Goal: Task Accomplishment & Management: Manage account settings

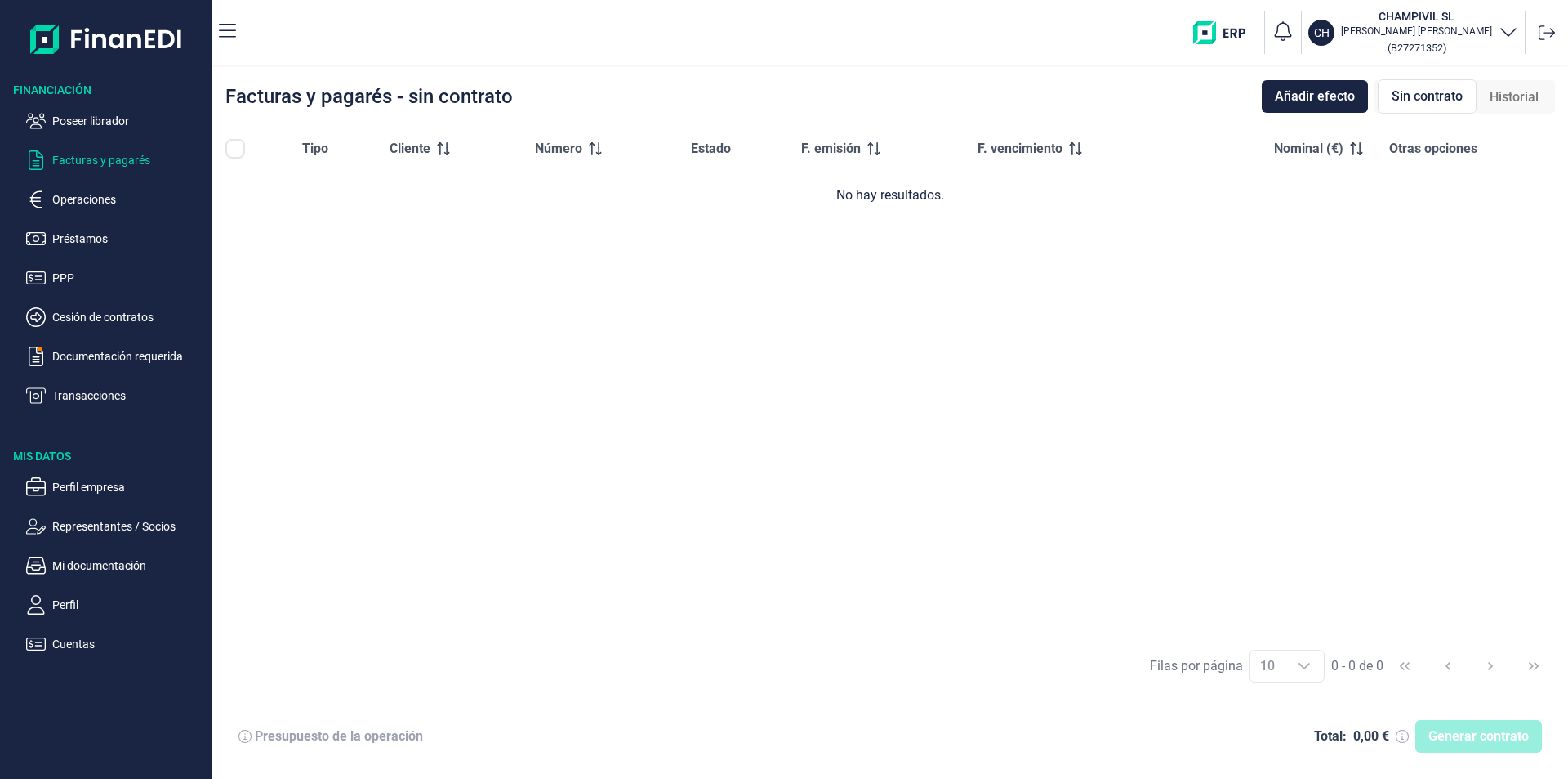
click at [573, 374] on div "Tipo Cliente Número Estado F. emisión F. vencimiento Nominal (€) Otras opciones…" at bounding box center [891, 381] width 1356 height 511
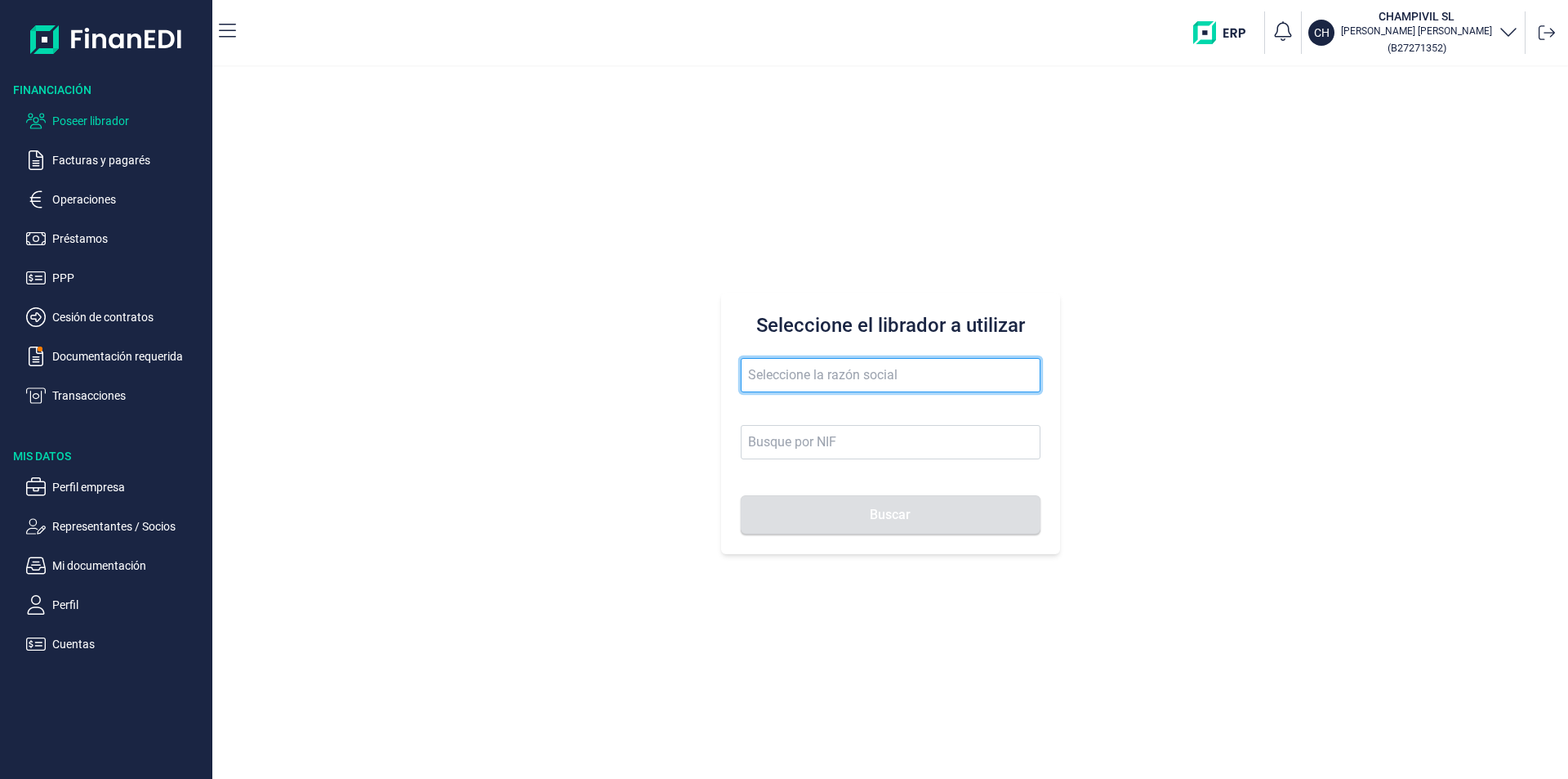
click at [764, 374] on input "text" at bounding box center [891, 374] width 300 height 34
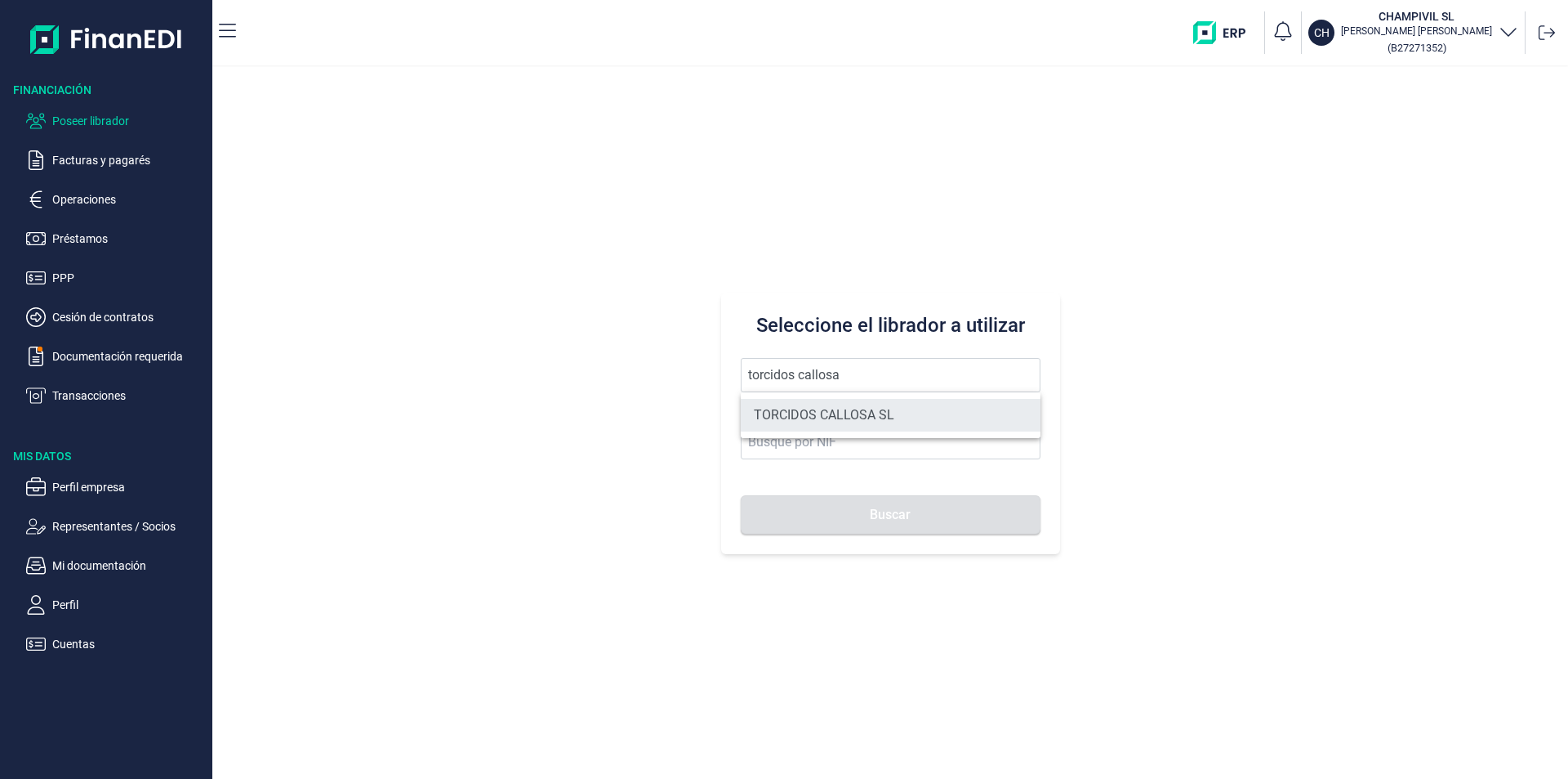
click at [891, 414] on li "TORCIDOS CALLOSA SL" at bounding box center [891, 415] width 300 height 33
type input "TORCIDOS CALLOSA SL"
type input "B44701514"
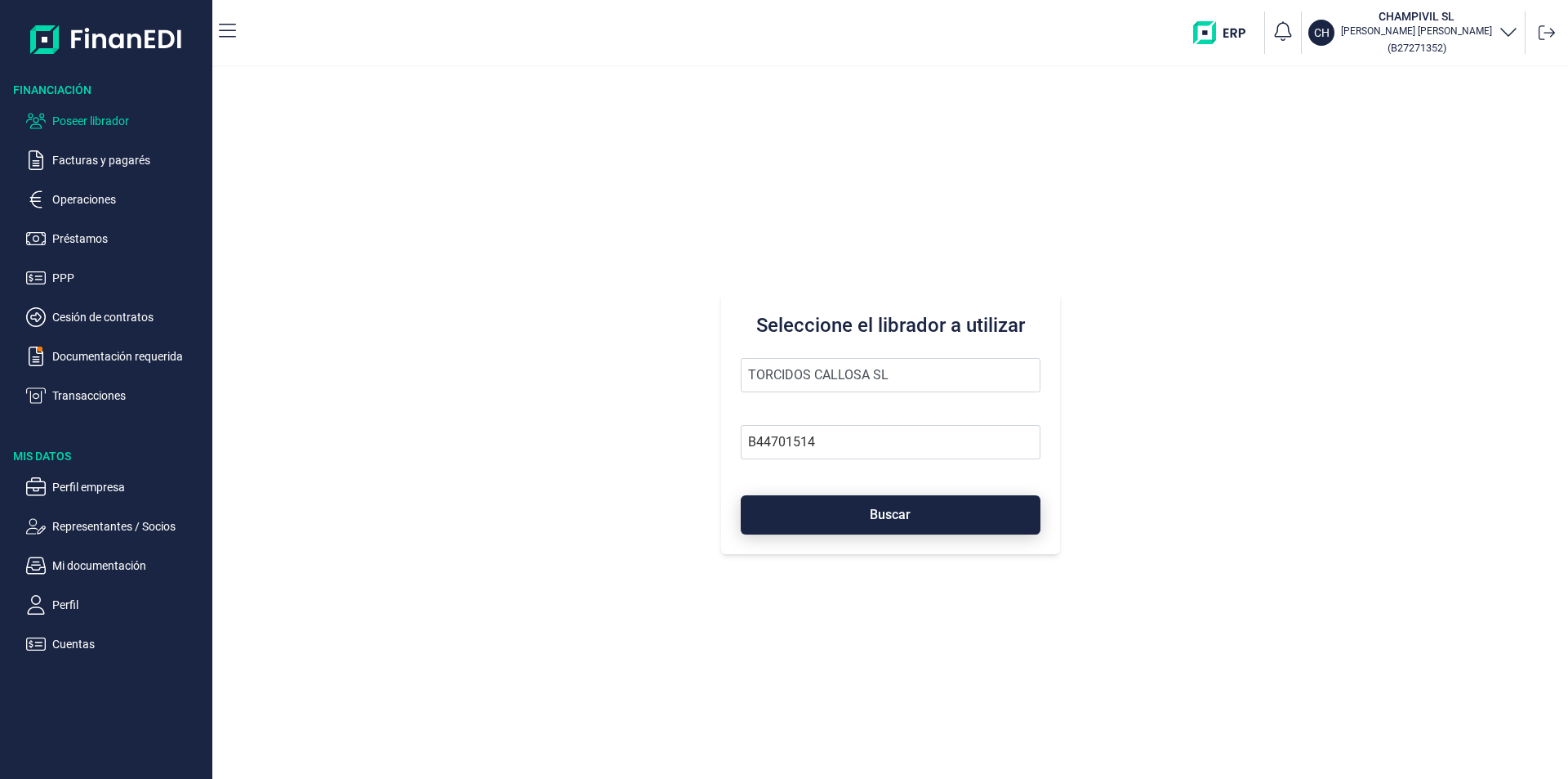
click at [872, 510] on span "Buscar" at bounding box center [890, 514] width 41 height 12
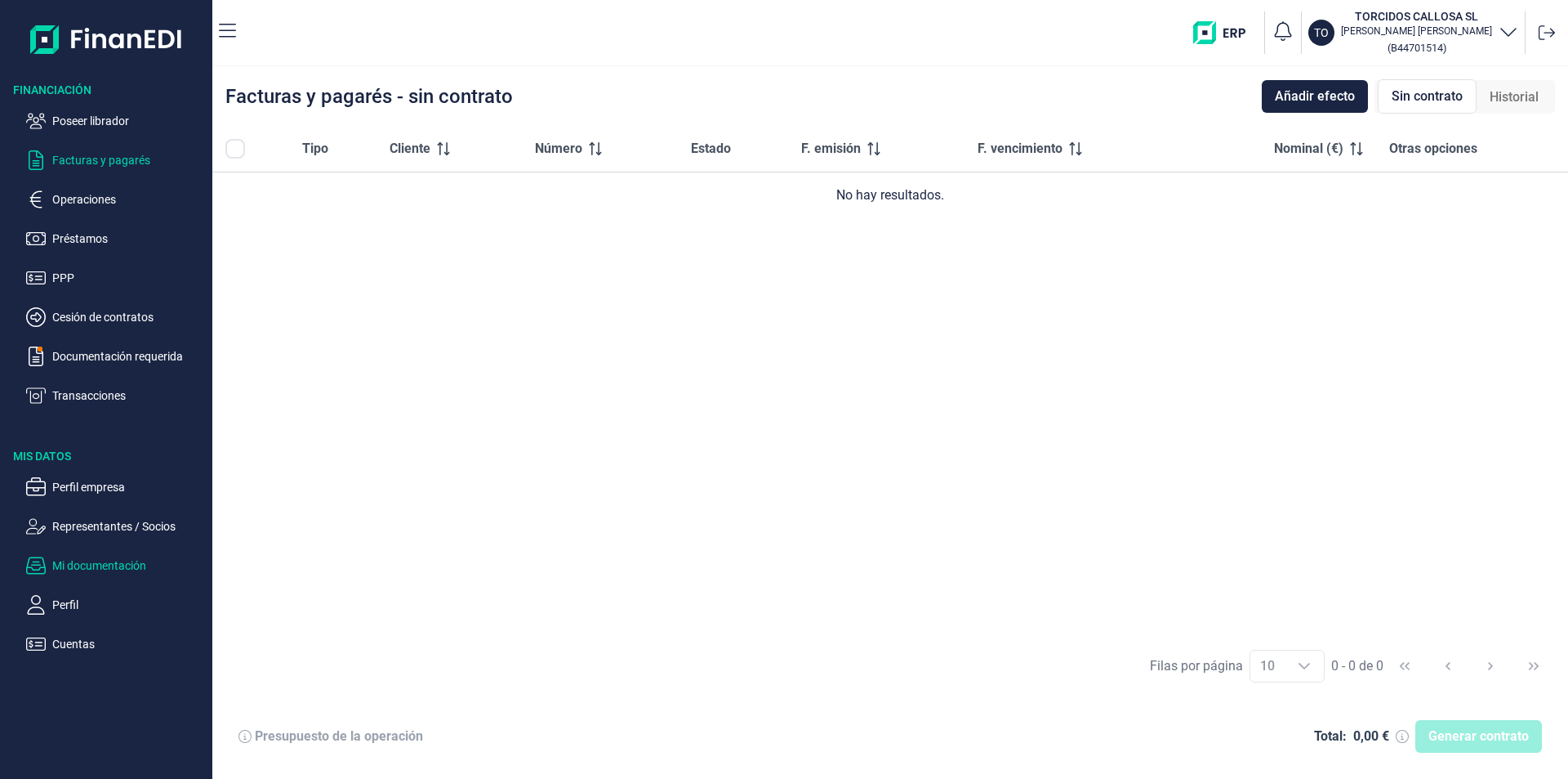
click at [72, 567] on p "Mi documentación" at bounding box center [129, 565] width 154 height 19
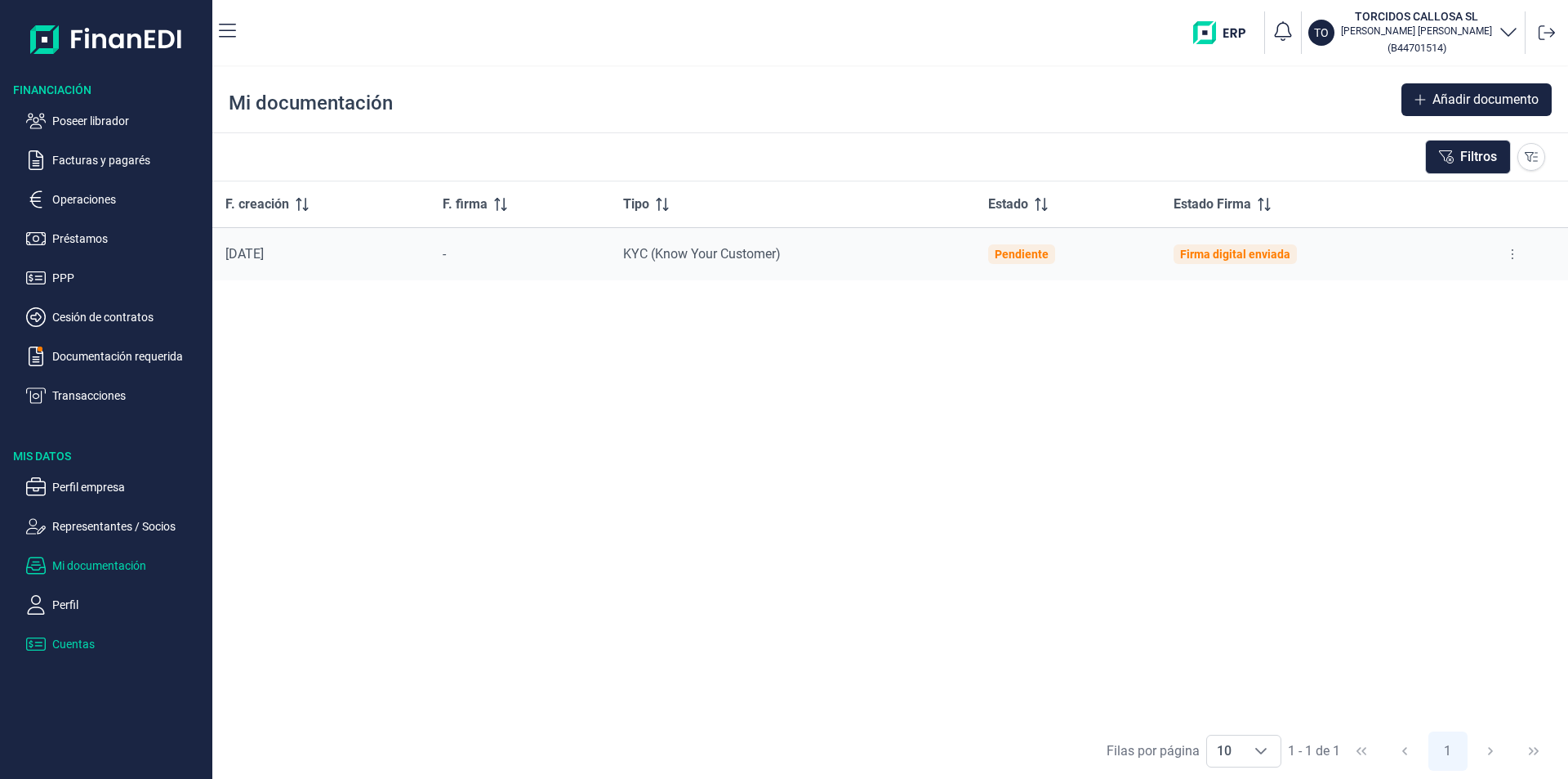
click at [79, 648] on p "Cuentas" at bounding box center [129, 644] width 154 height 19
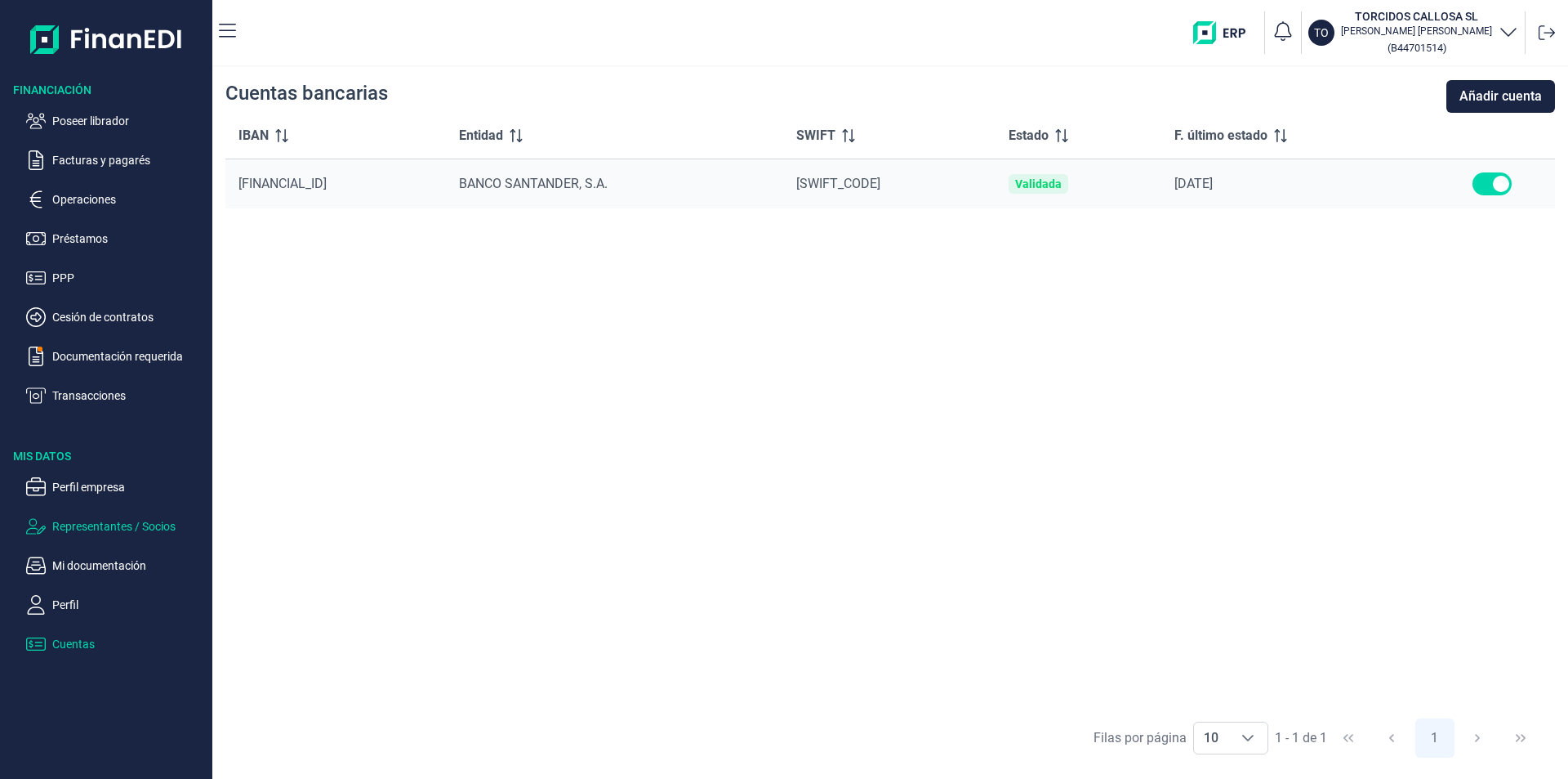
click at [92, 524] on p "Representantes / Socios" at bounding box center [129, 526] width 154 height 19
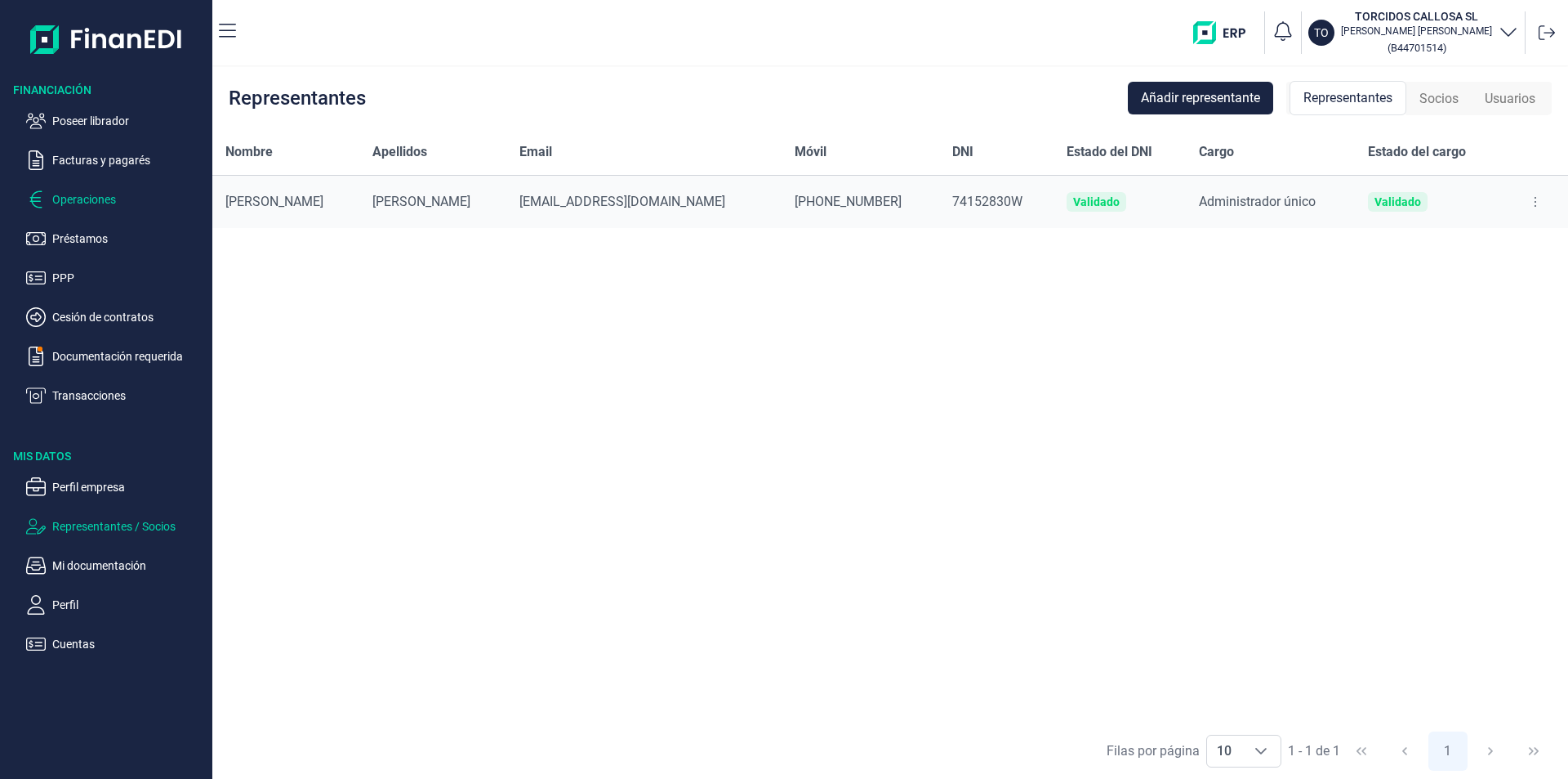
click at [89, 199] on p "Operaciones" at bounding box center [129, 200] width 154 height 19
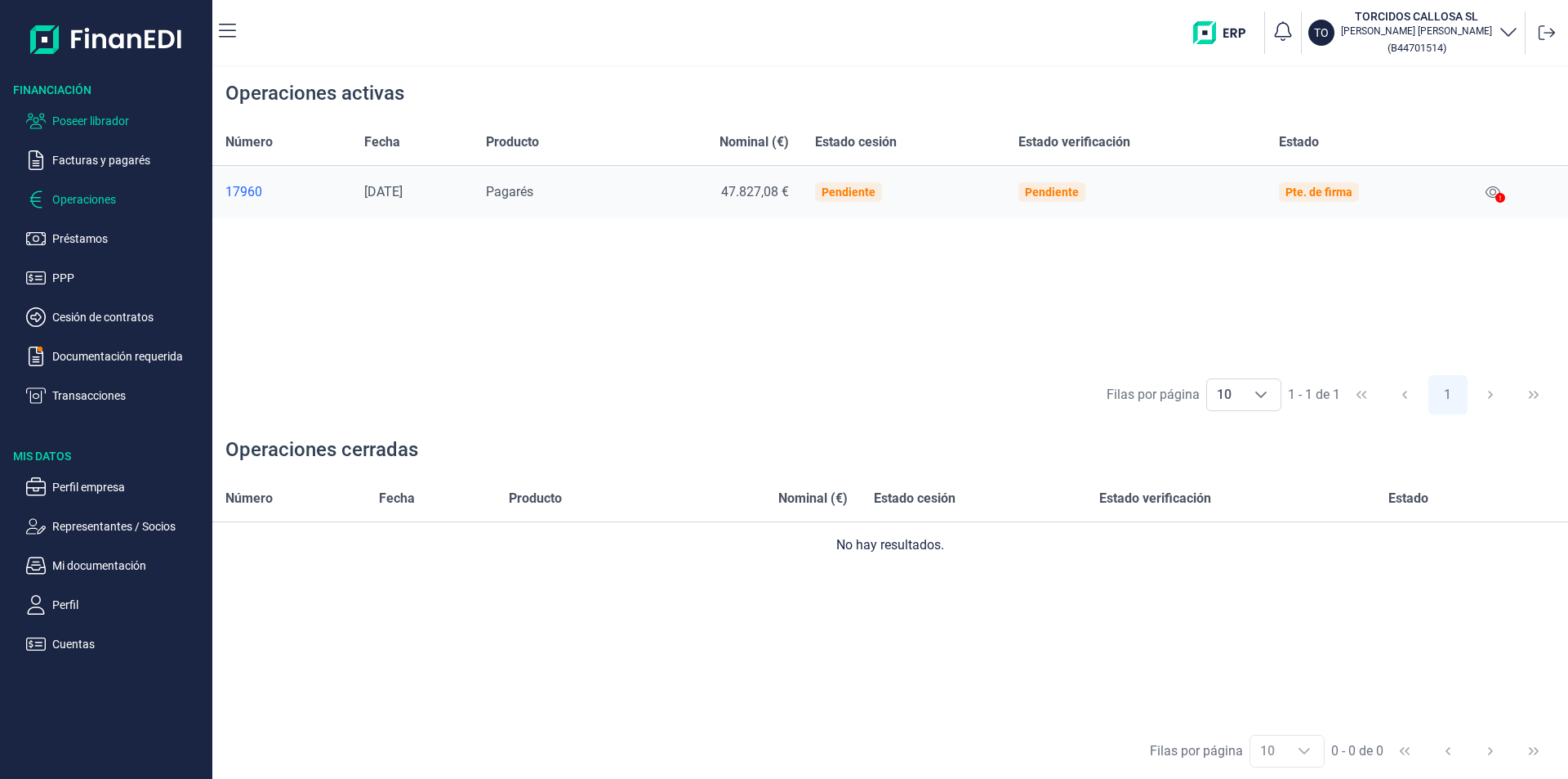
click at [106, 119] on p "Poseer librador" at bounding box center [129, 121] width 154 height 19
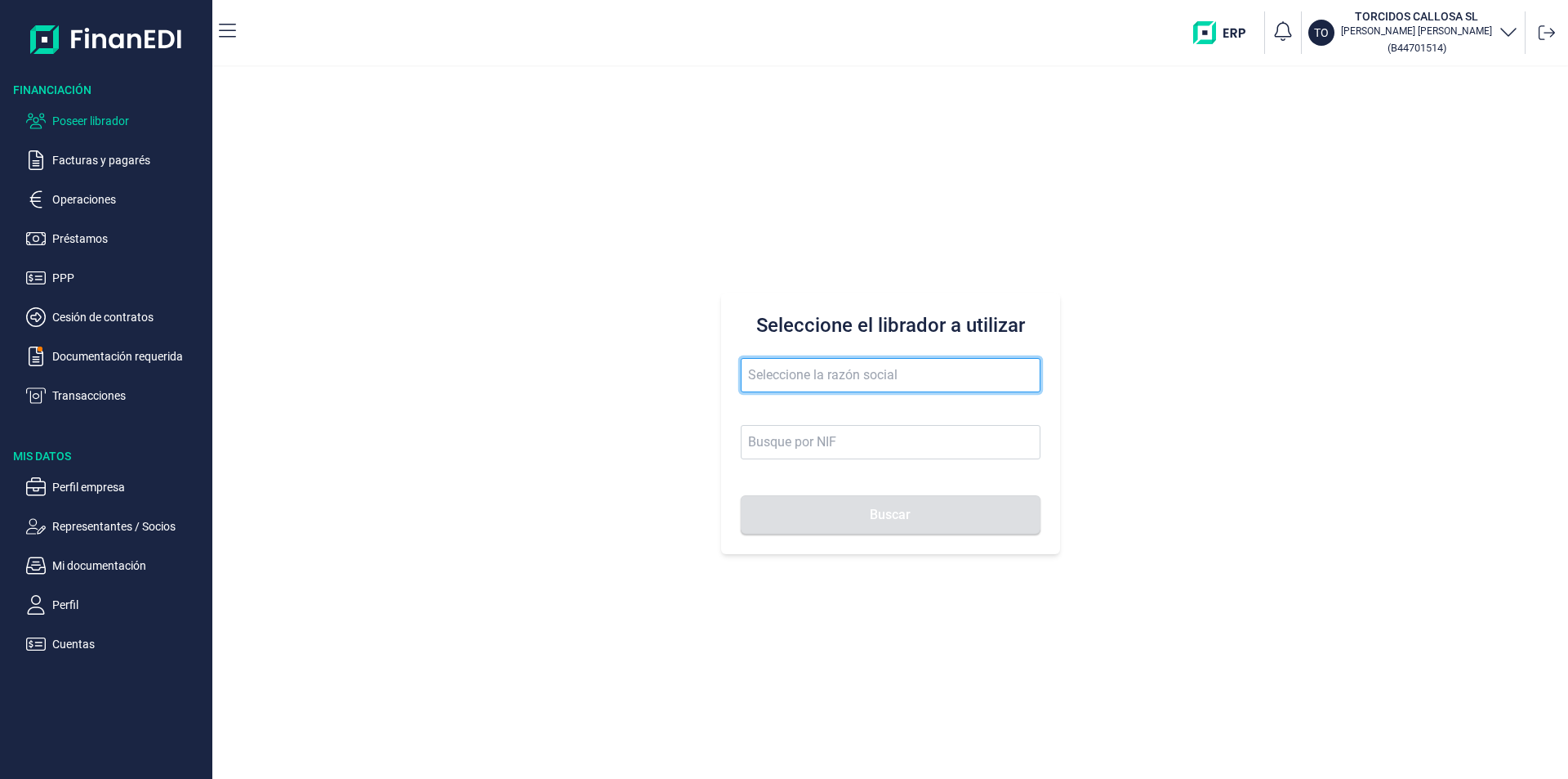
click at [781, 374] on input "text" at bounding box center [891, 374] width 300 height 34
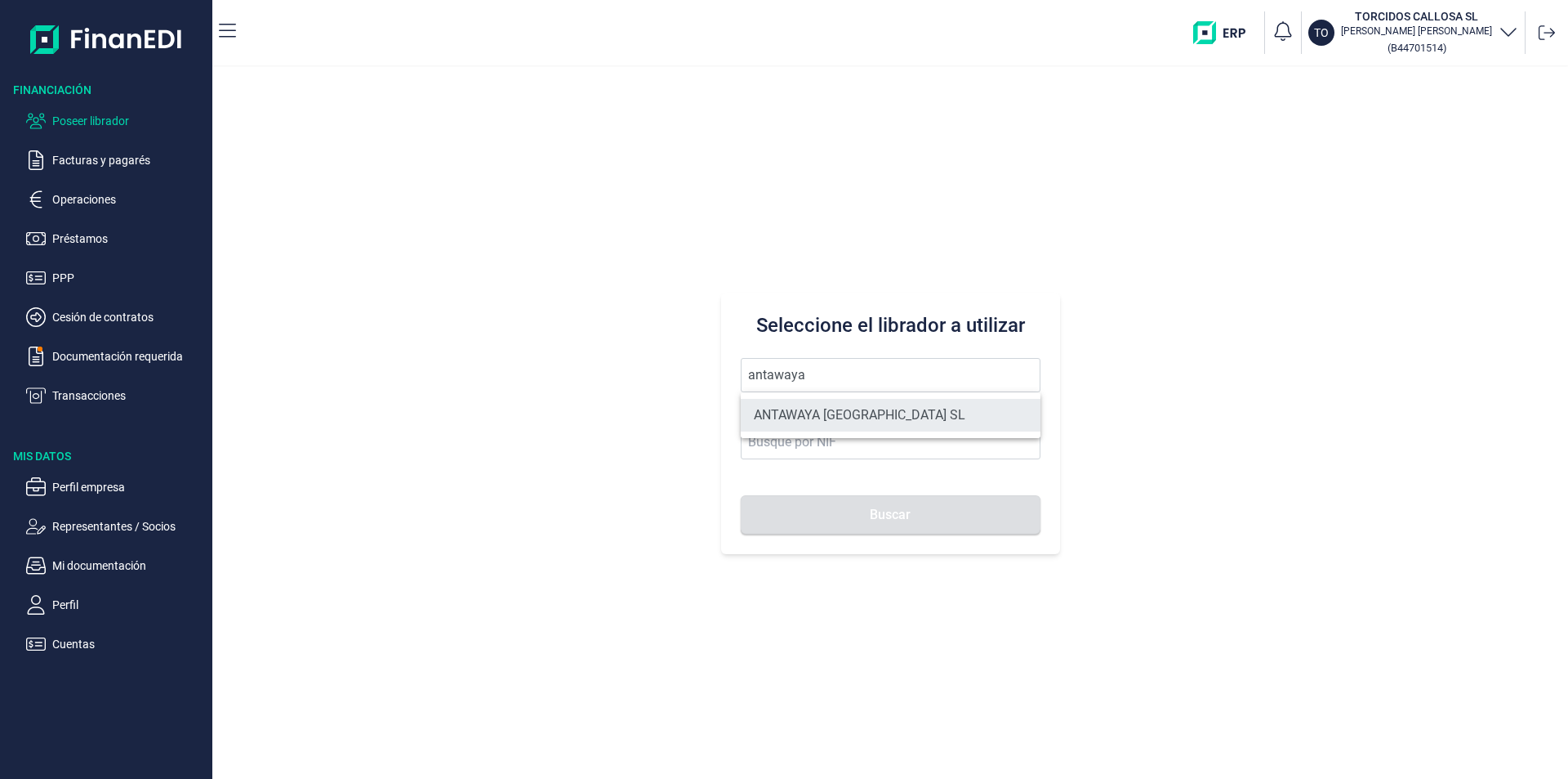
click at [875, 419] on li "ANTAWAYA [GEOGRAPHIC_DATA] SL" at bounding box center [891, 415] width 300 height 33
type input "ANTAWAYA [GEOGRAPHIC_DATA] SL"
type input "B06858773"
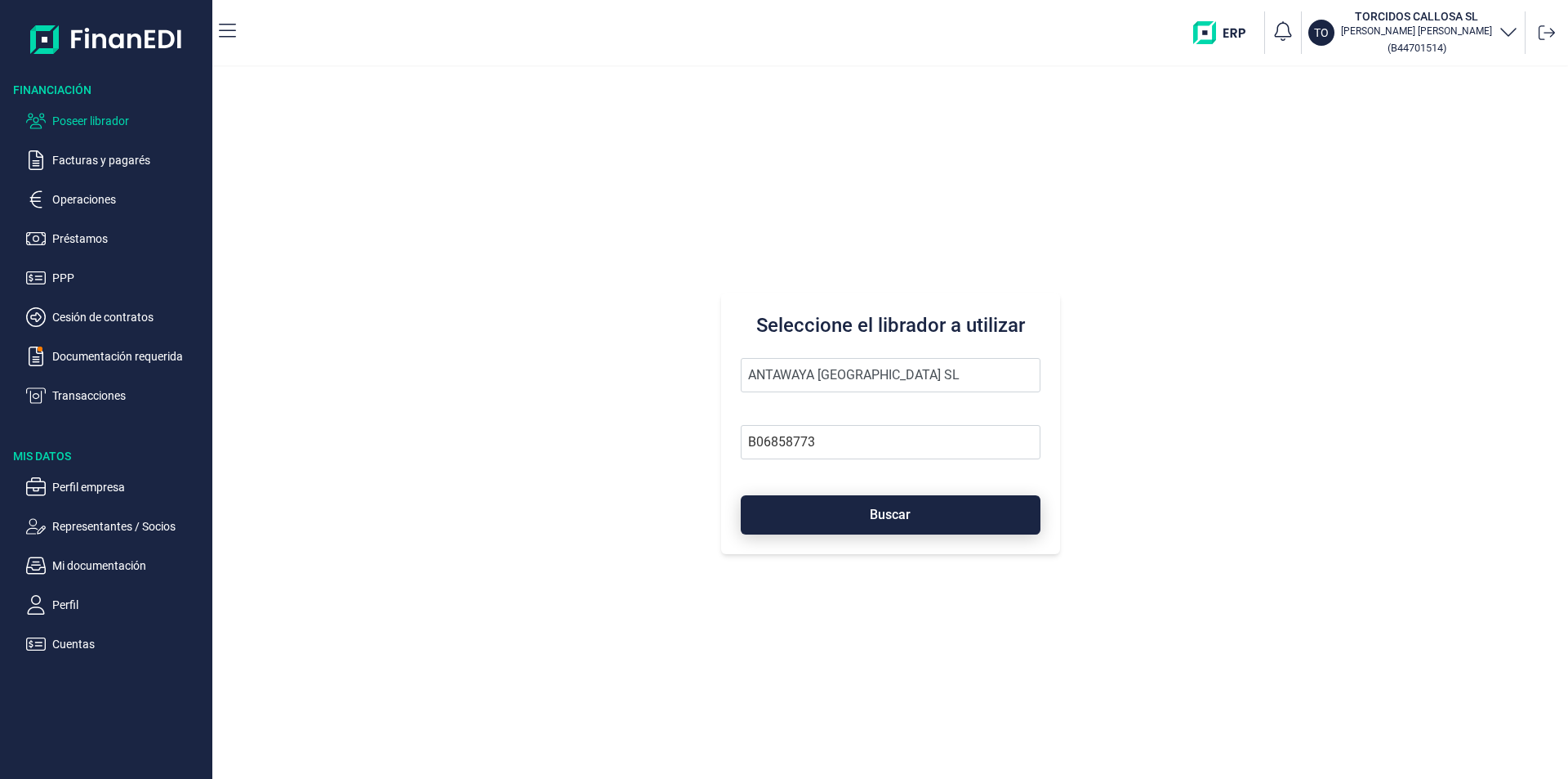
click at [872, 517] on span "Buscar" at bounding box center [890, 514] width 41 height 12
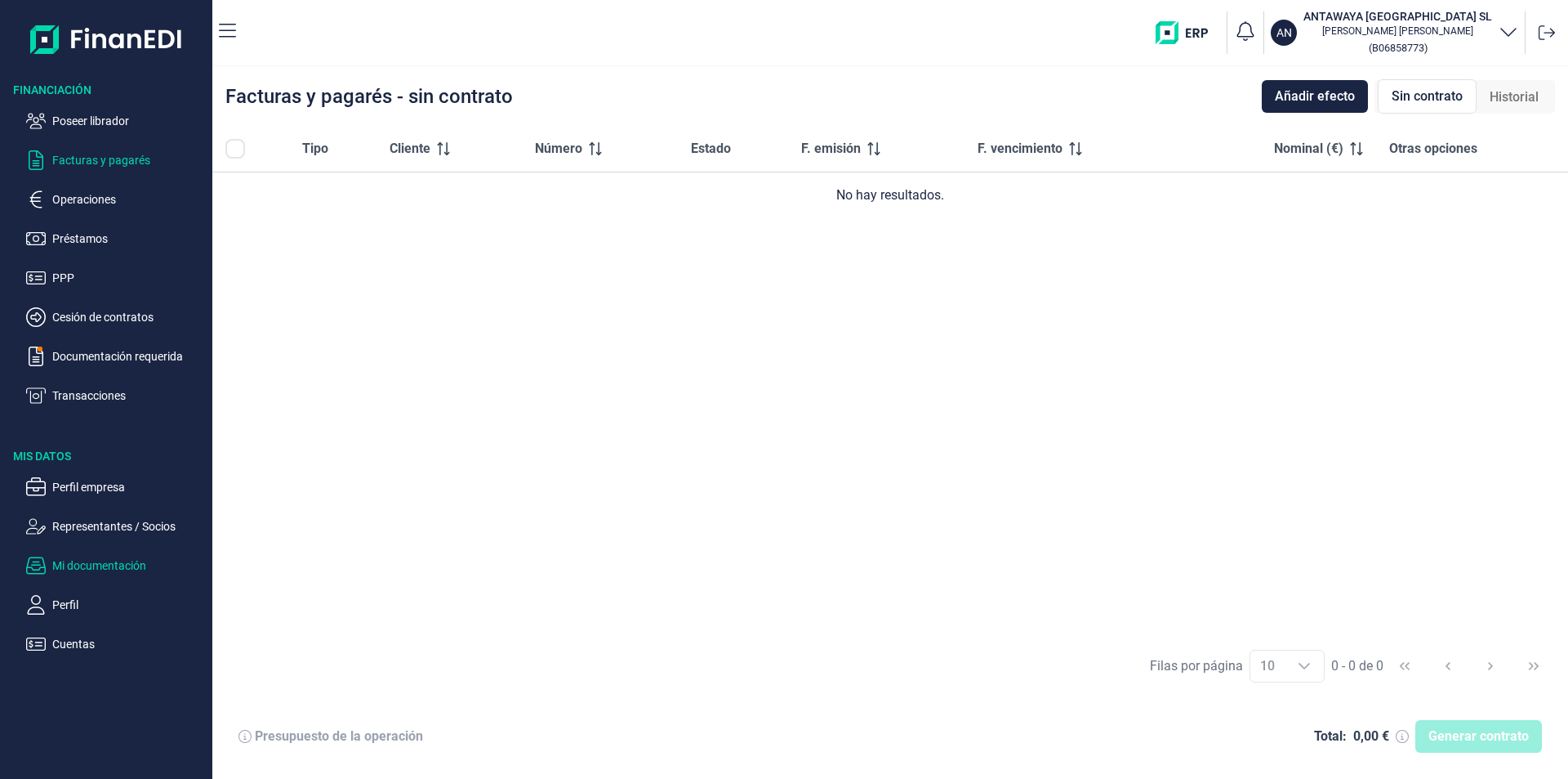
click at [100, 566] on p "Mi documentación" at bounding box center [129, 565] width 154 height 19
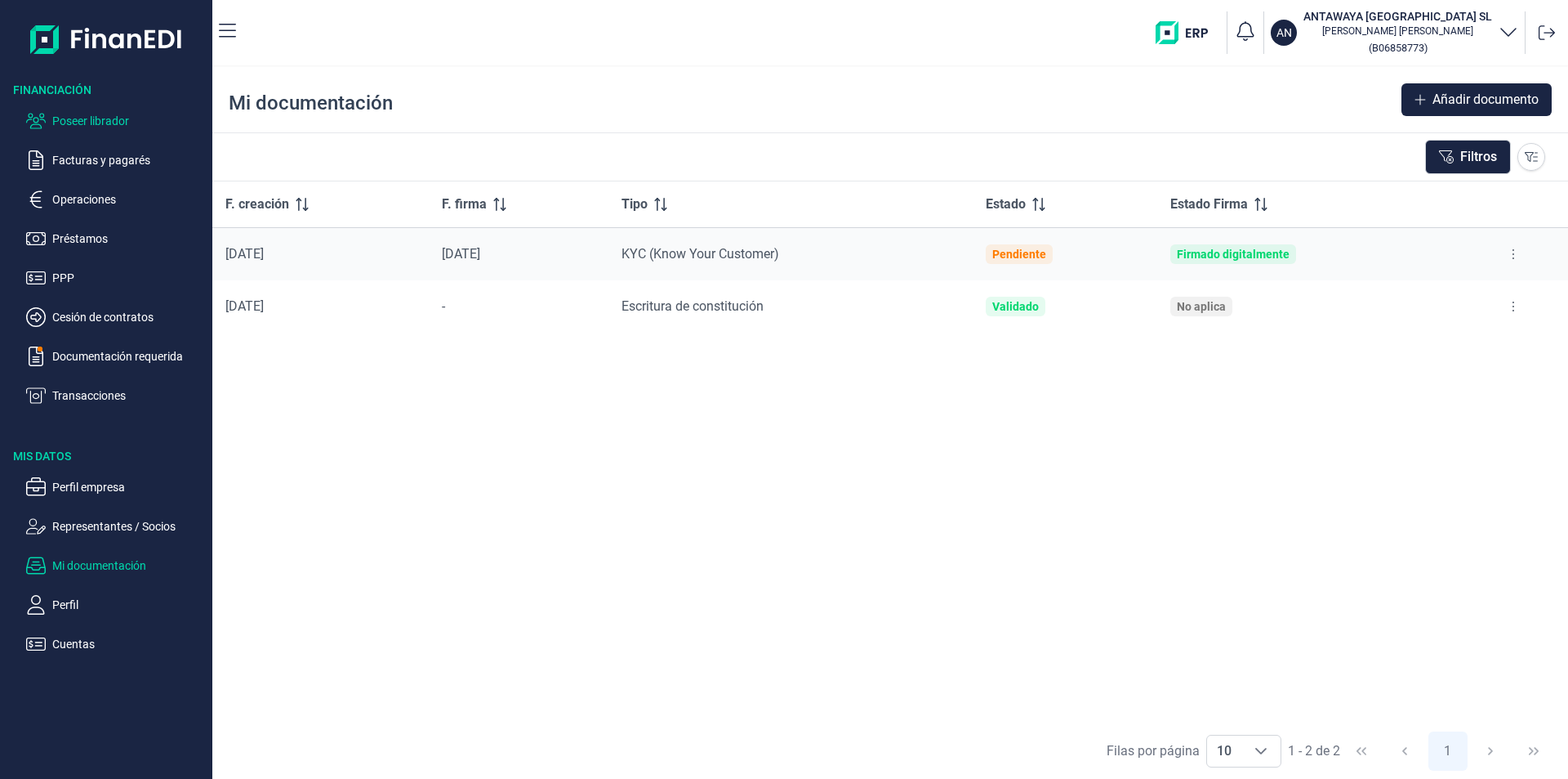
click at [111, 117] on p "Poseer librador" at bounding box center [129, 121] width 154 height 19
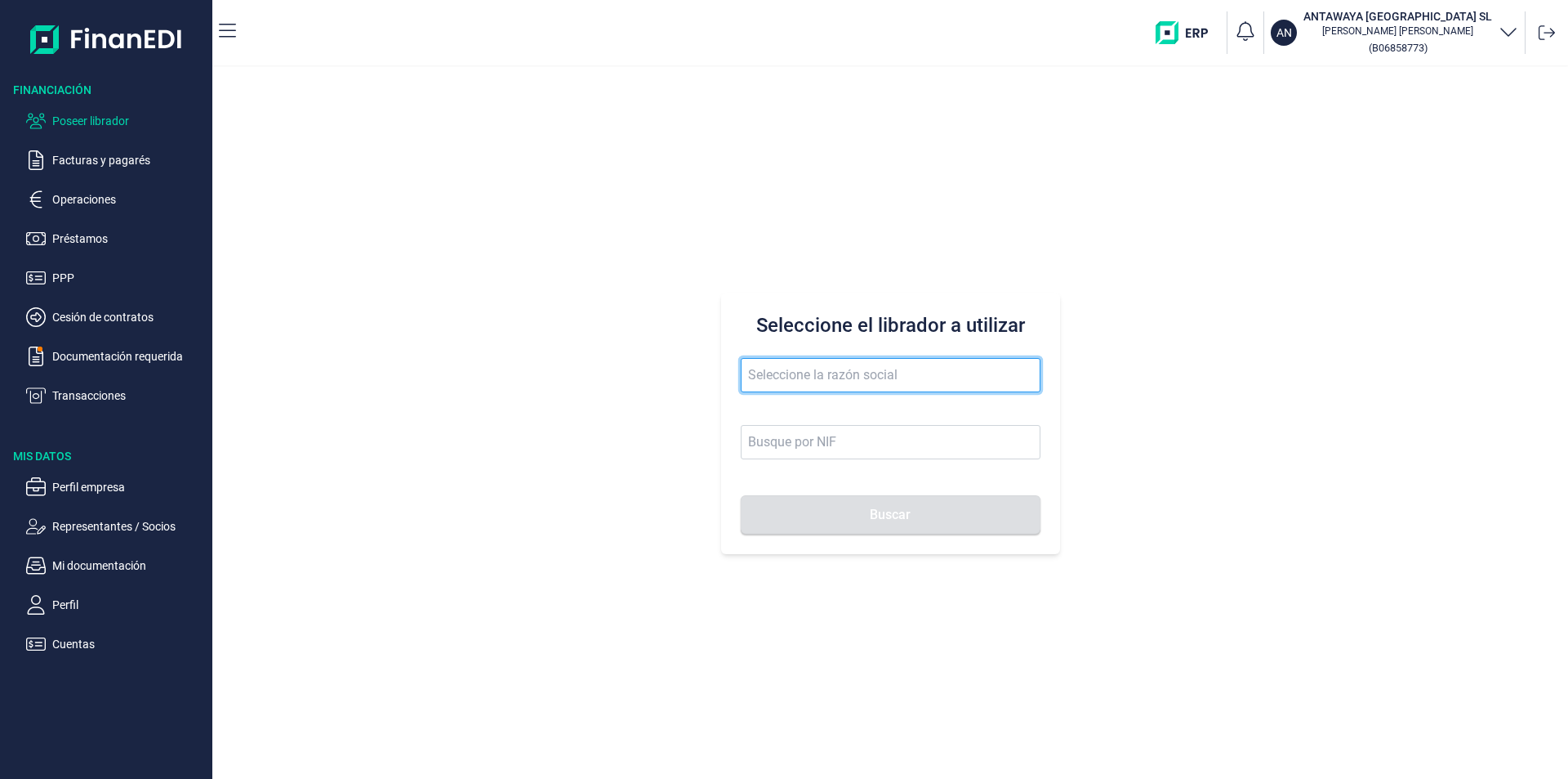
click at [770, 375] on input "text" at bounding box center [891, 374] width 300 height 34
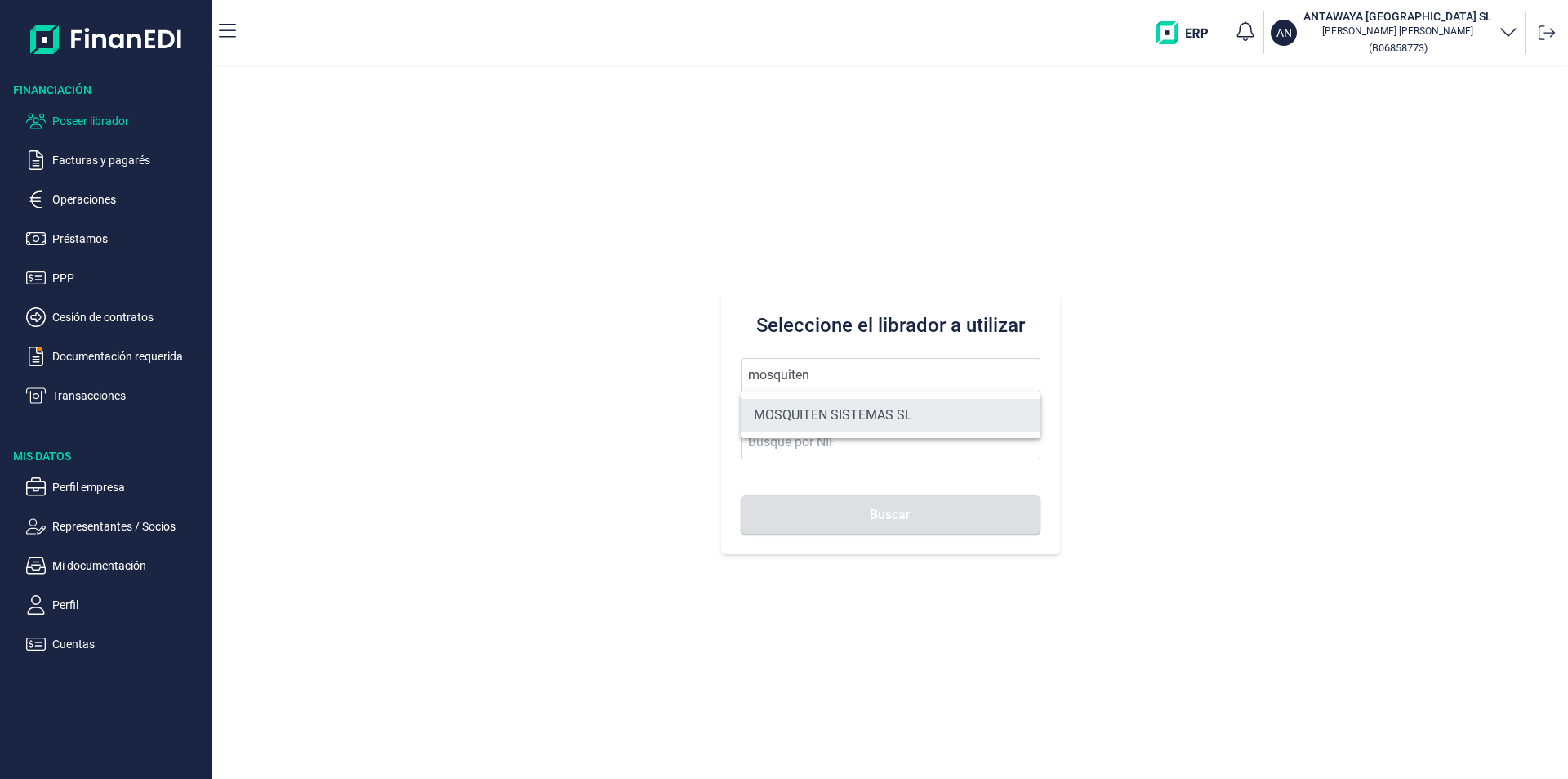
click at [828, 406] on li "MOSQUITEN SISTEMAS SL" at bounding box center [891, 415] width 300 height 33
type input "MOSQUITEN SISTEMAS SL"
type input "B90198250"
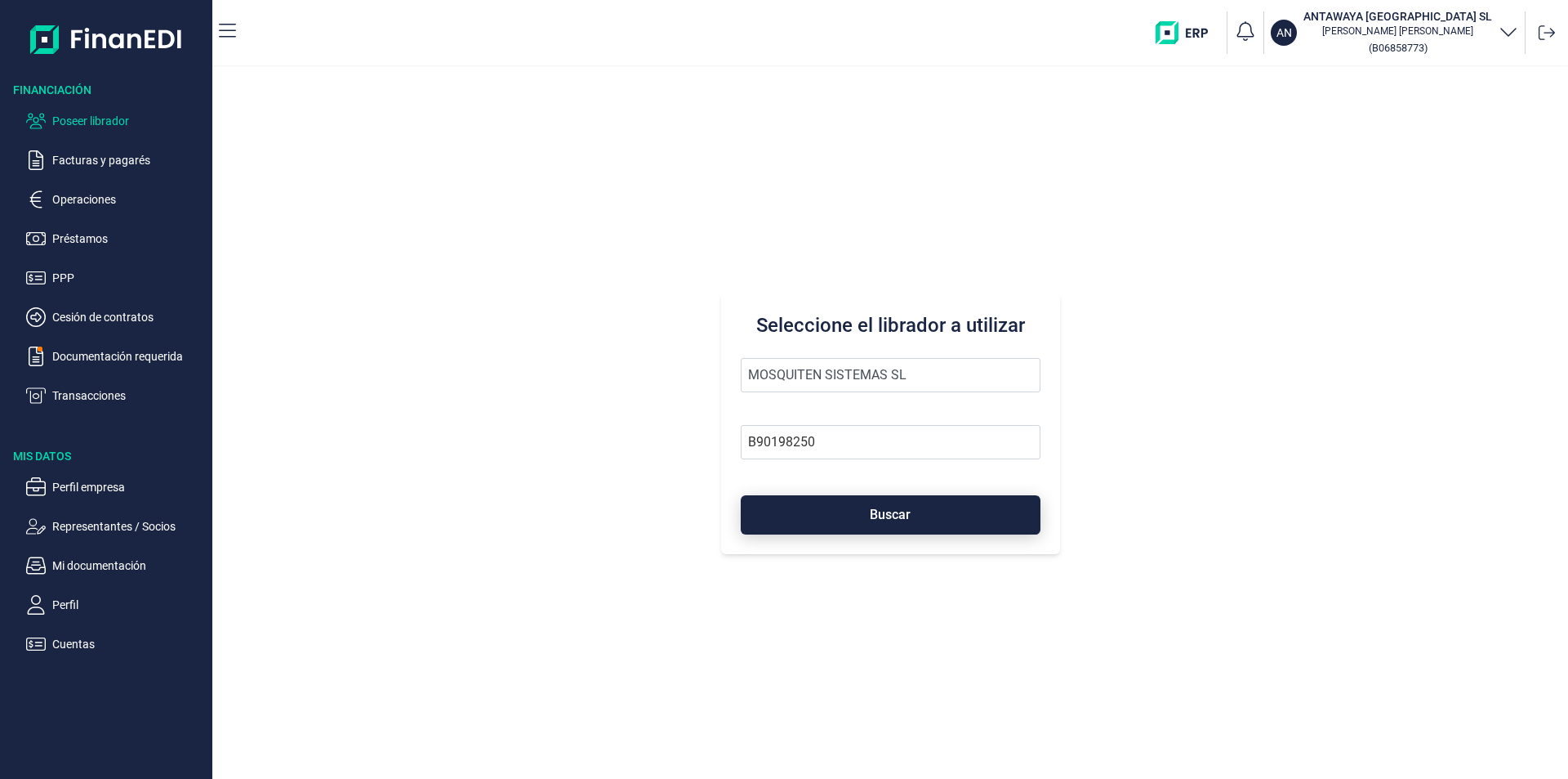
click at [831, 519] on button "Buscar" at bounding box center [891, 515] width 300 height 39
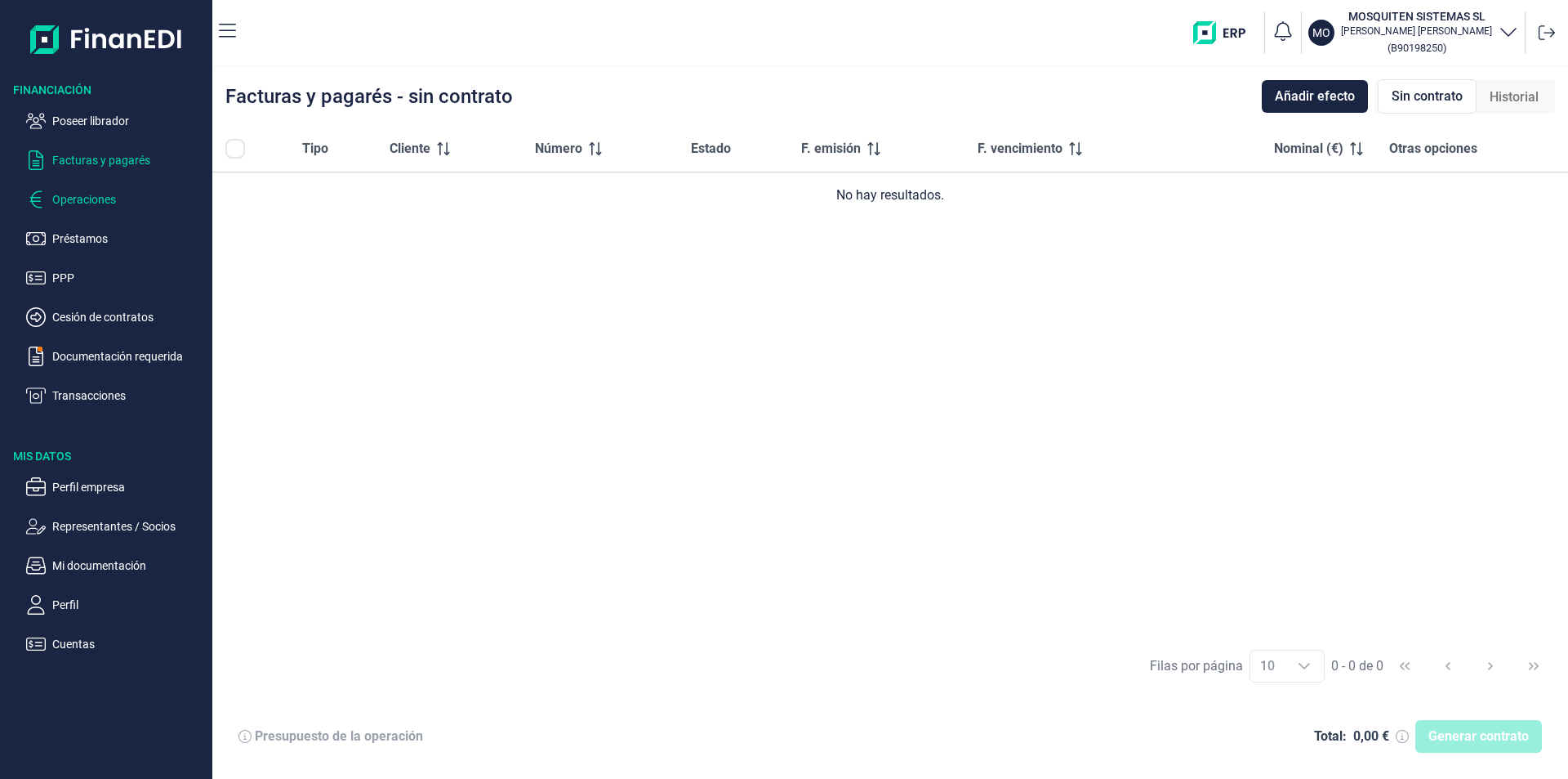
click at [95, 196] on p "Operaciones" at bounding box center [129, 200] width 154 height 19
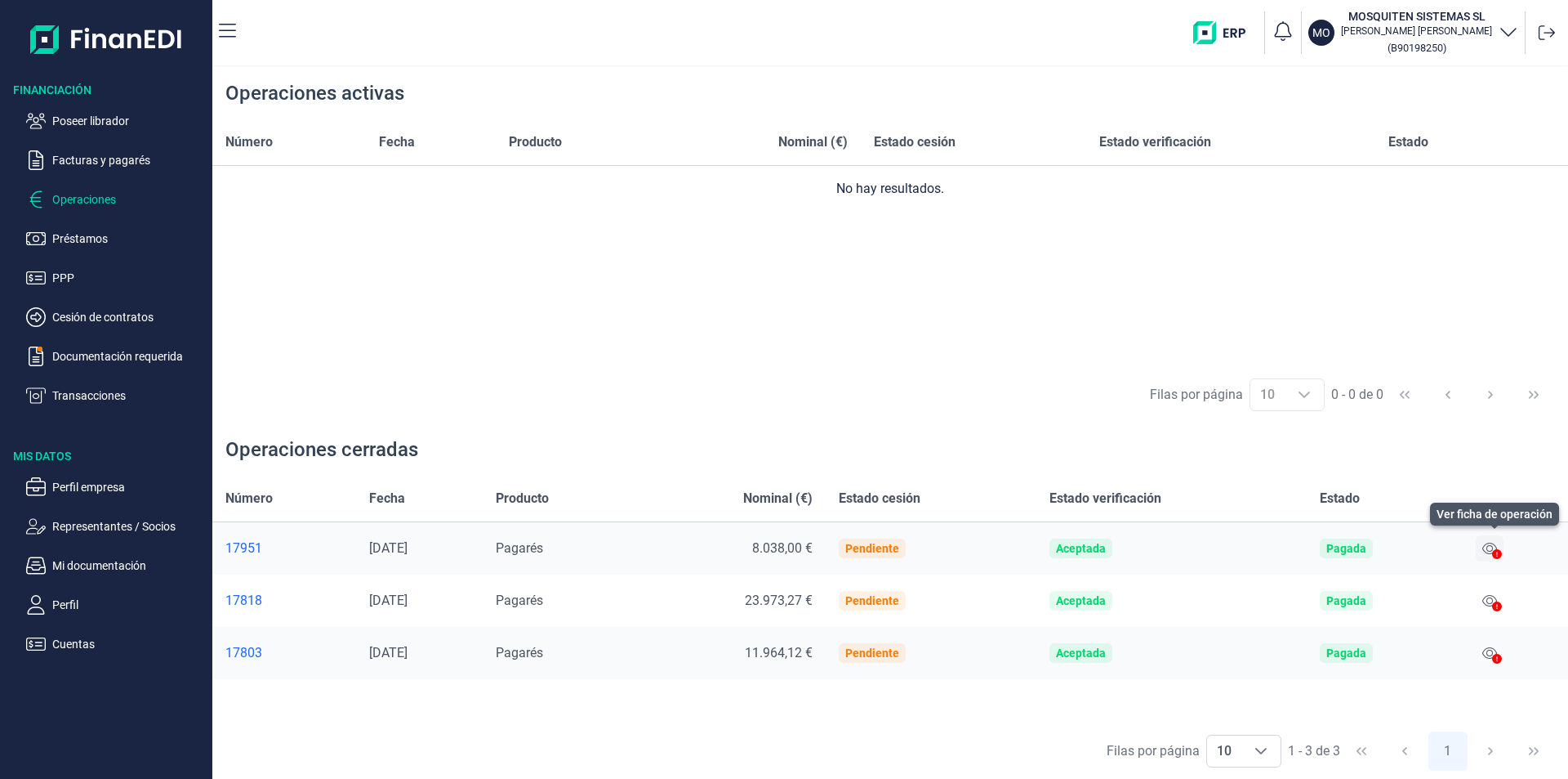
click at [1491, 548] on icon at bounding box center [1489, 548] width 15 height 11
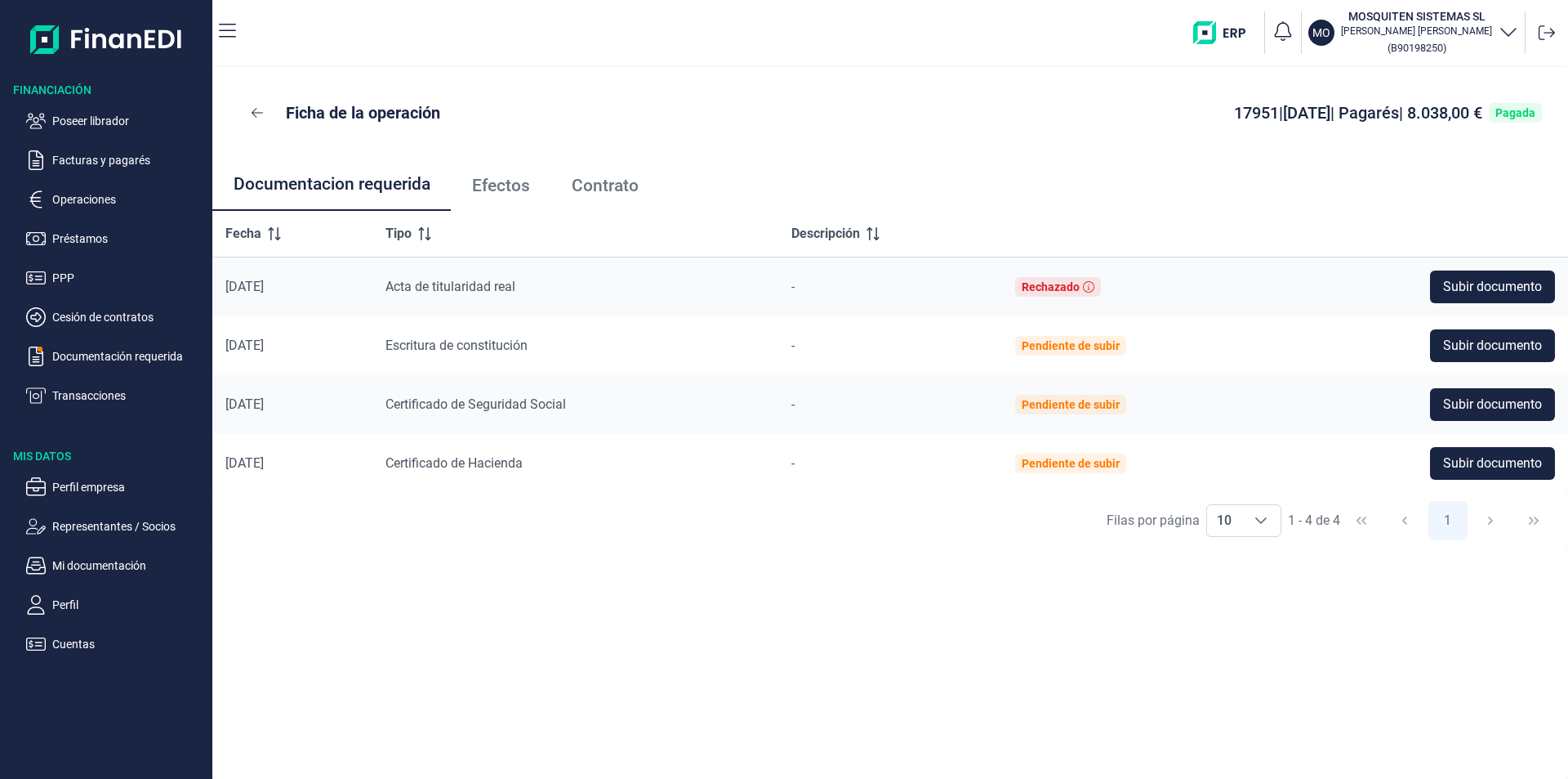
click at [502, 183] on span "Efectos" at bounding box center [501, 185] width 58 height 17
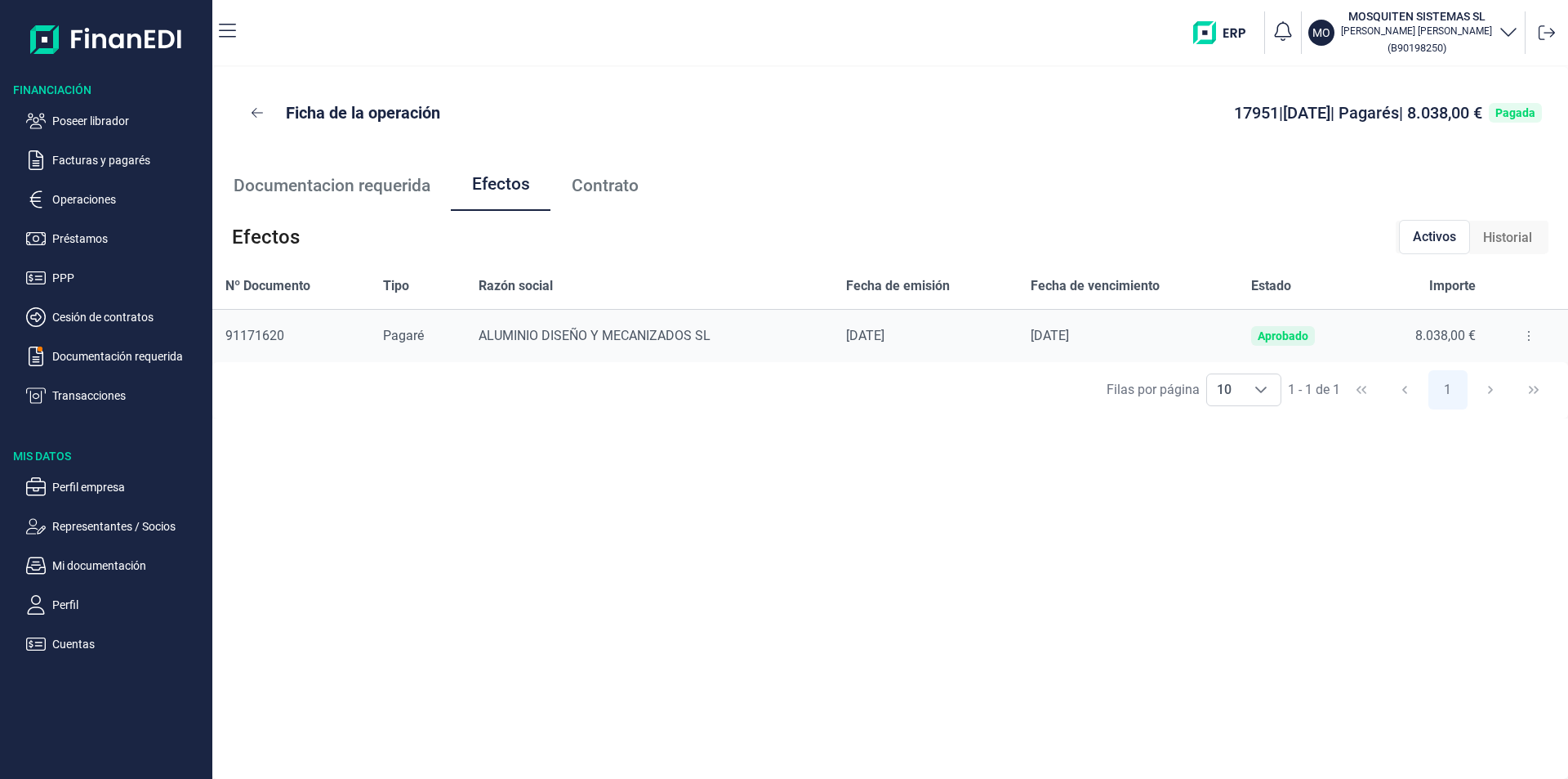
click at [1527, 334] on icon at bounding box center [1529, 336] width 4 height 13
click at [1488, 379] on span "Detalles efecto" at bounding box center [1474, 376] width 74 height 17
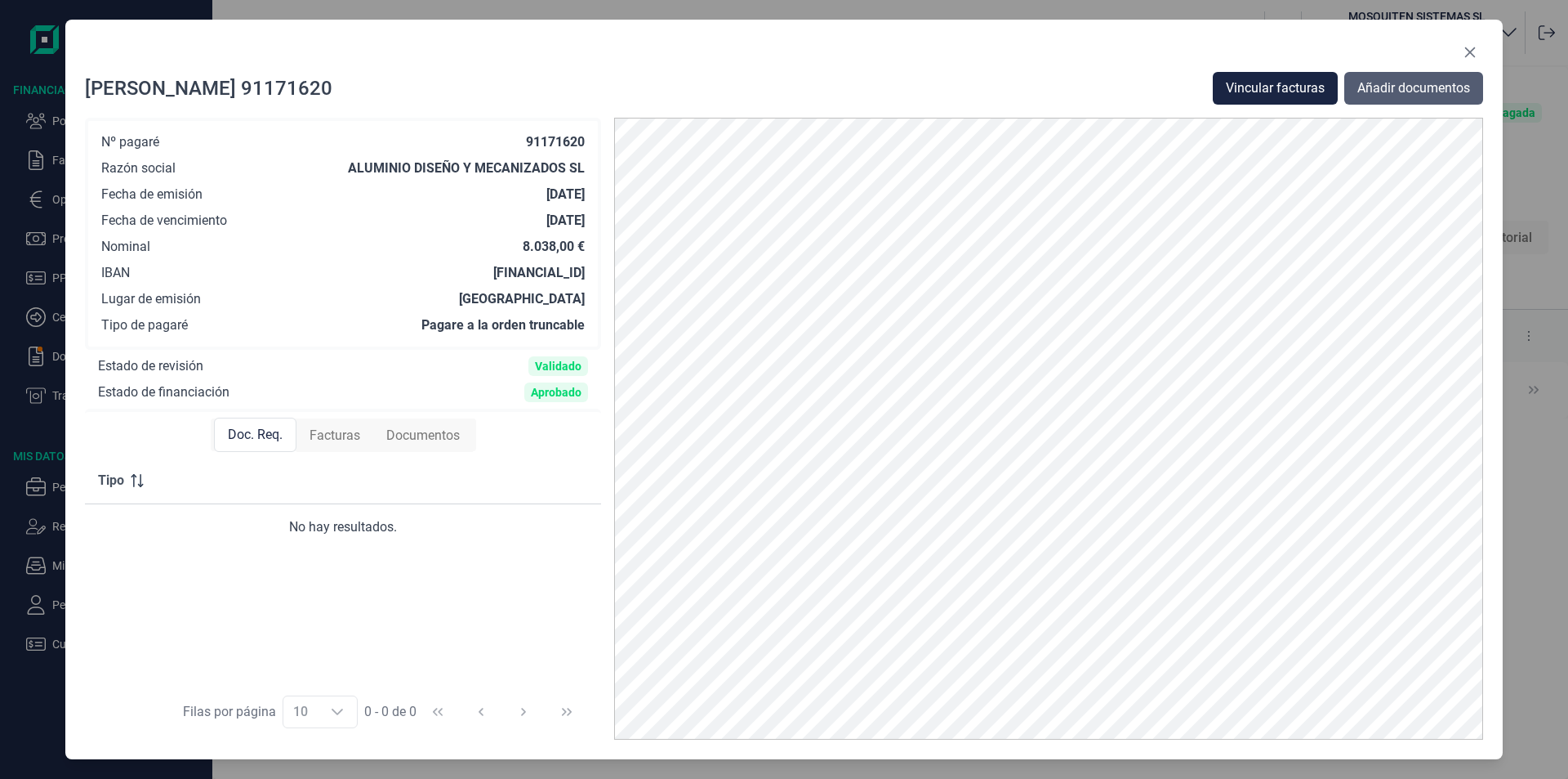
click at [1401, 92] on span "Añadir documentos" at bounding box center [1414, 88] width 113 height 19
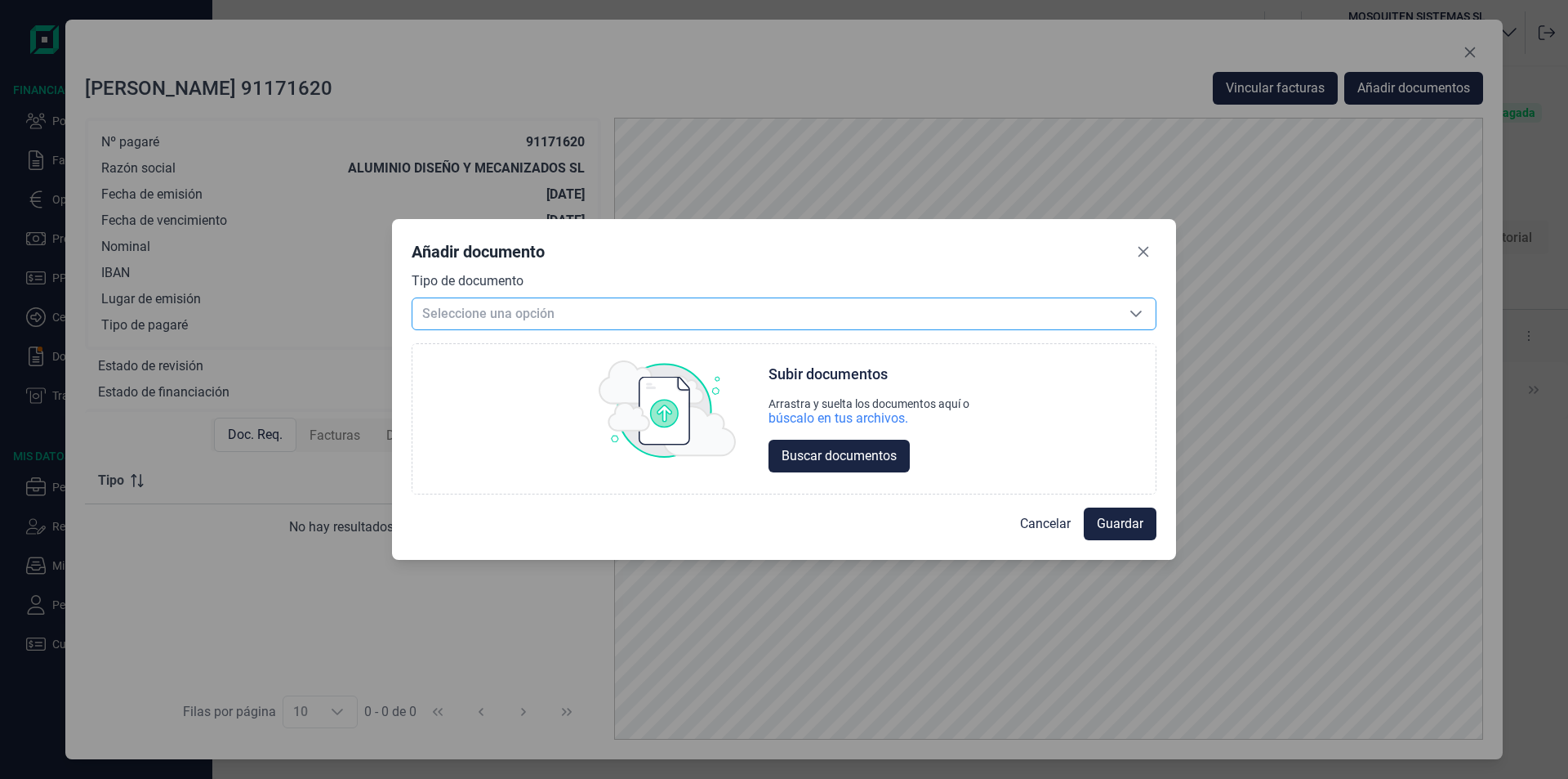
click at [580, 311] on span "Seleccione una opción" at bounding box center [765, 314] width 705 height 31
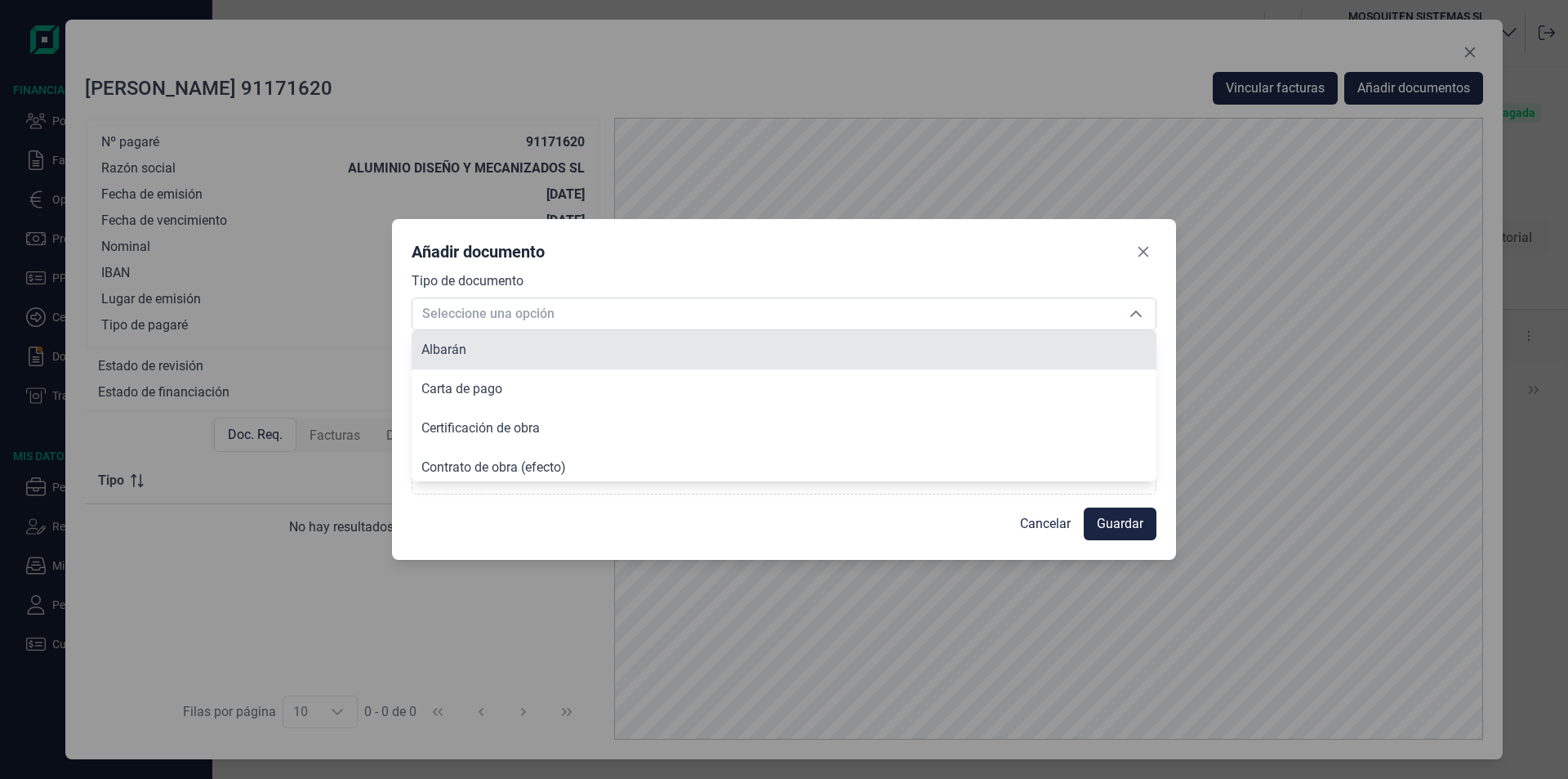
click at [475, 353] on li "Albarán" at bounding box center [784, 350] width 745 height 39
type input "Albarán"
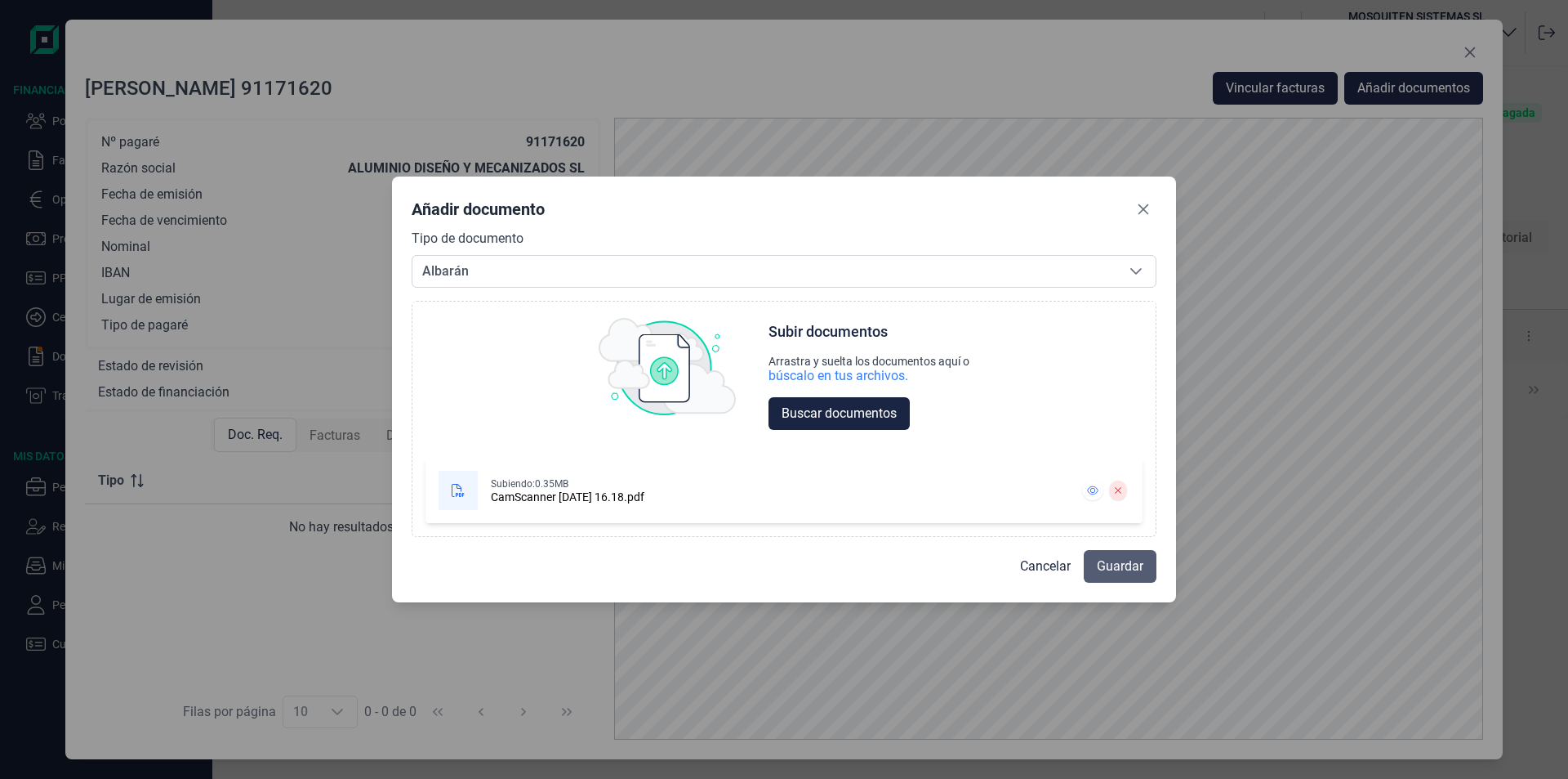
click at [1111, 563] on span "Guardar" at bounding box center [1120, 566] width 47 height 19
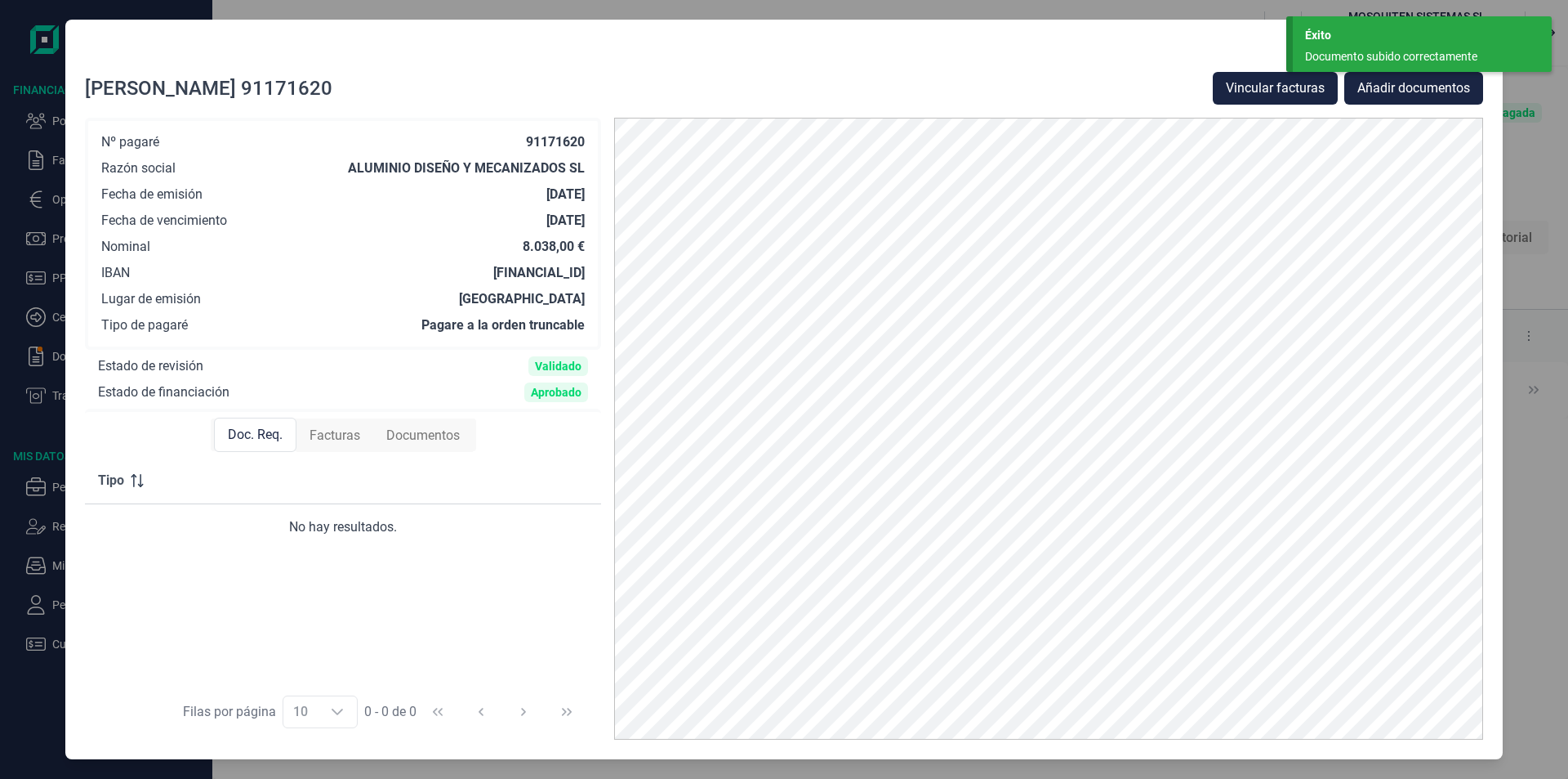
click at [1130, 54] on div at bounding box center [784, 55] width 1398 height 33
click at [1338, 39] on div "Éxito" at bounding box center [1423, 35] width 235 height 17
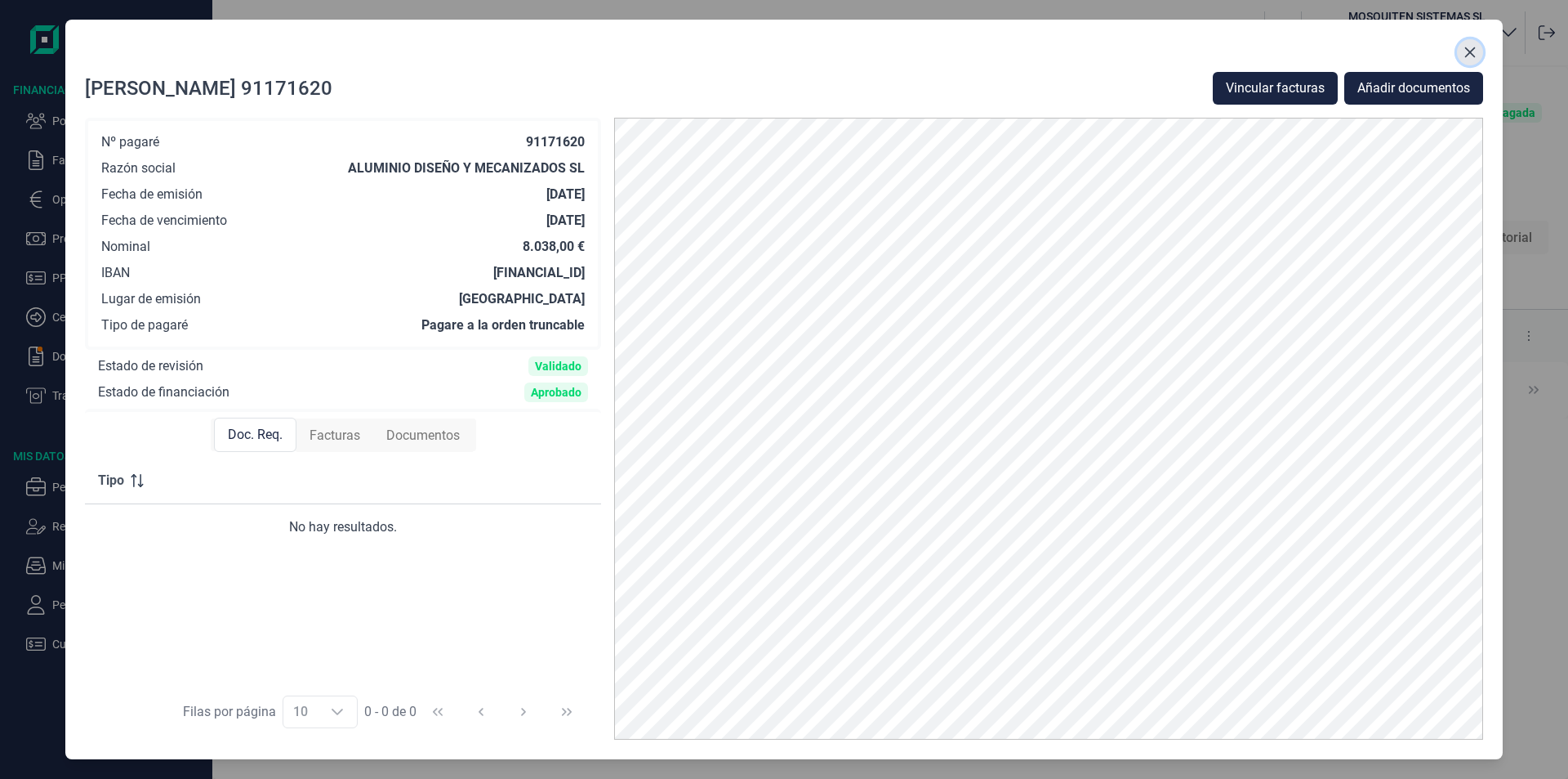
click at [1469, 51] on icon "Close" at bounding box center [1471, 53] width 11 height 11
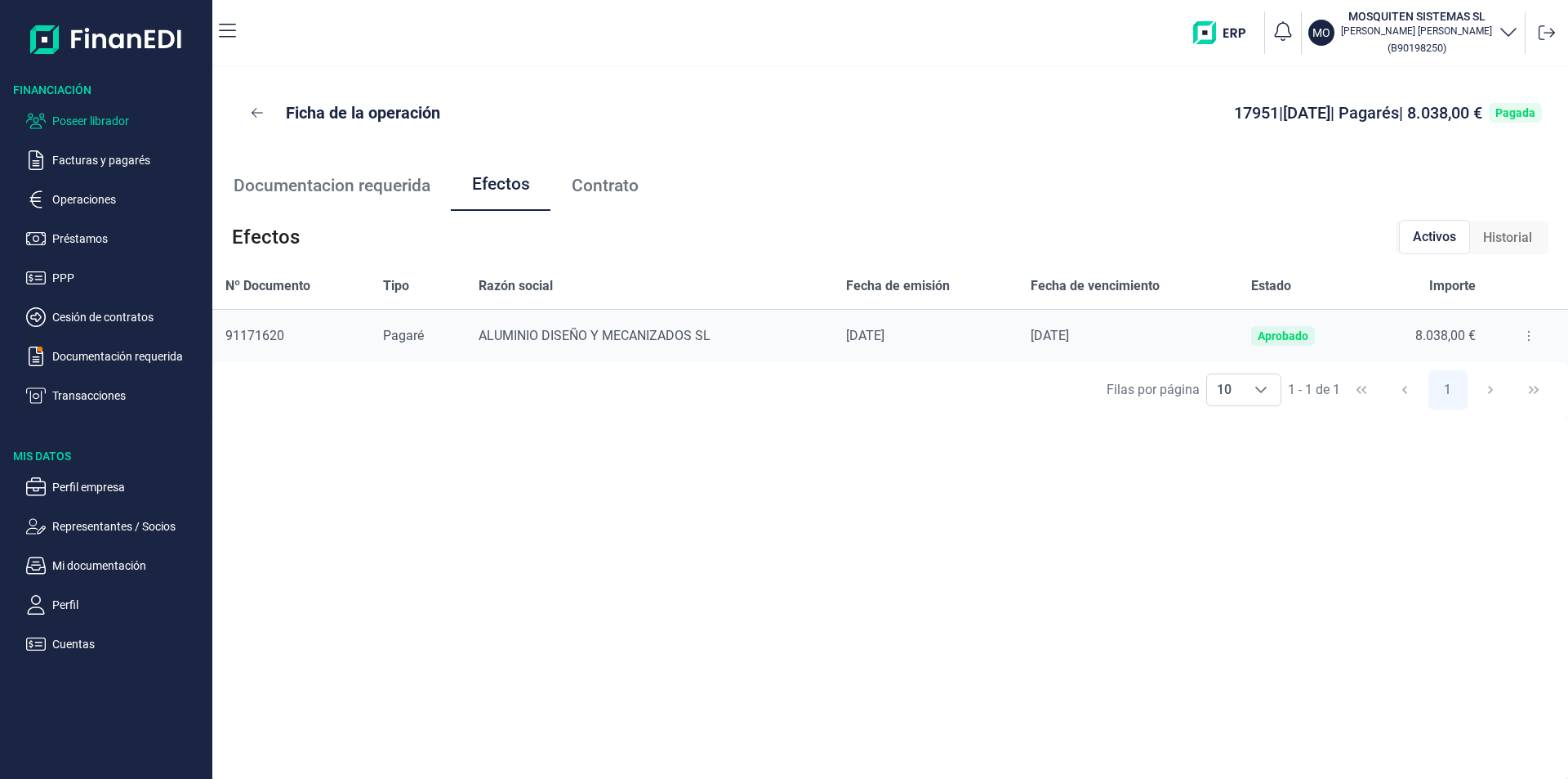
click at [114, 121] on p "Poseer librador" at bounding box center [129, 121] width 154 height 19
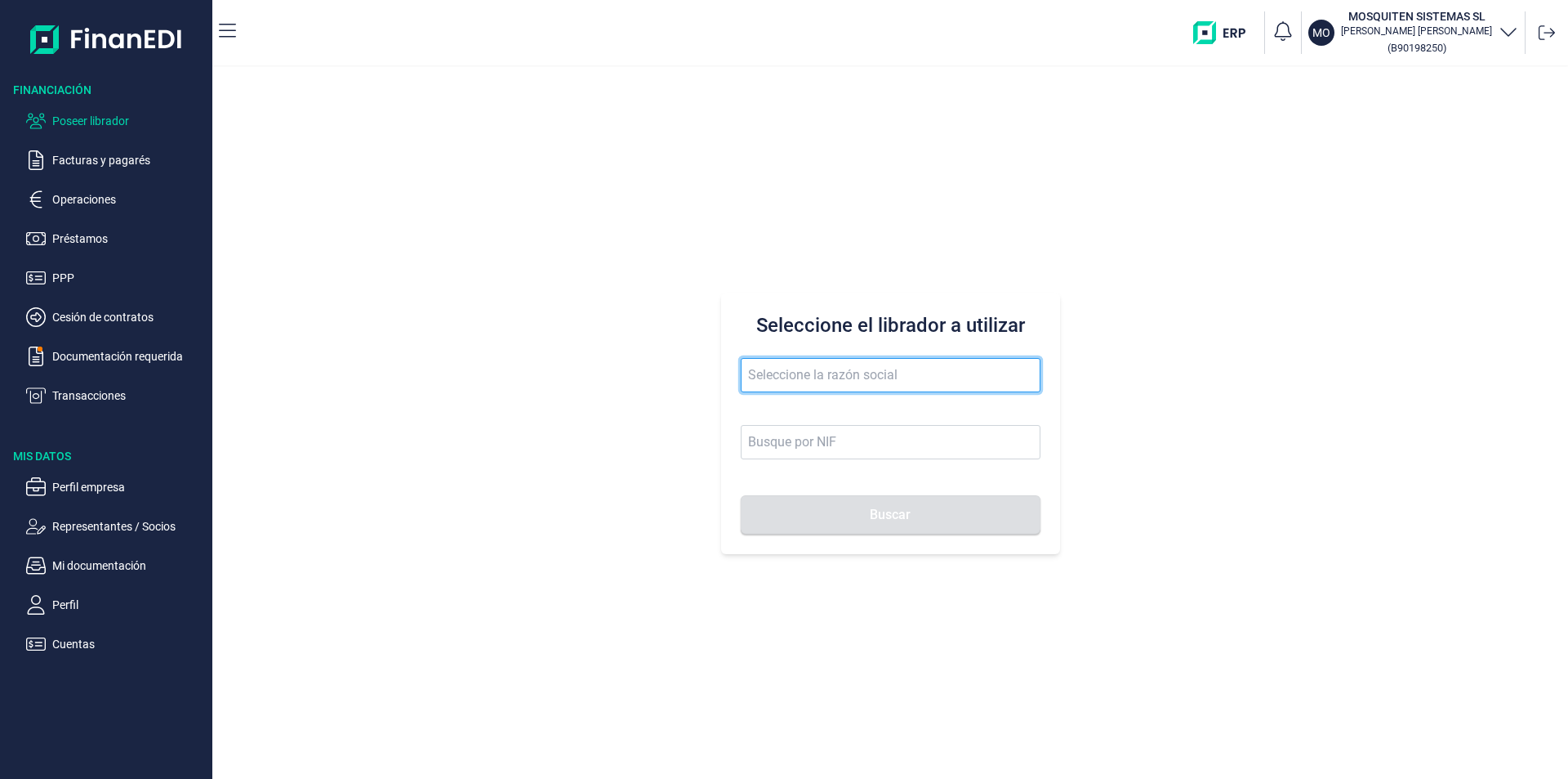
click at [759, 368] on input "text" at bounding box center [891, 374] width 300 height 34
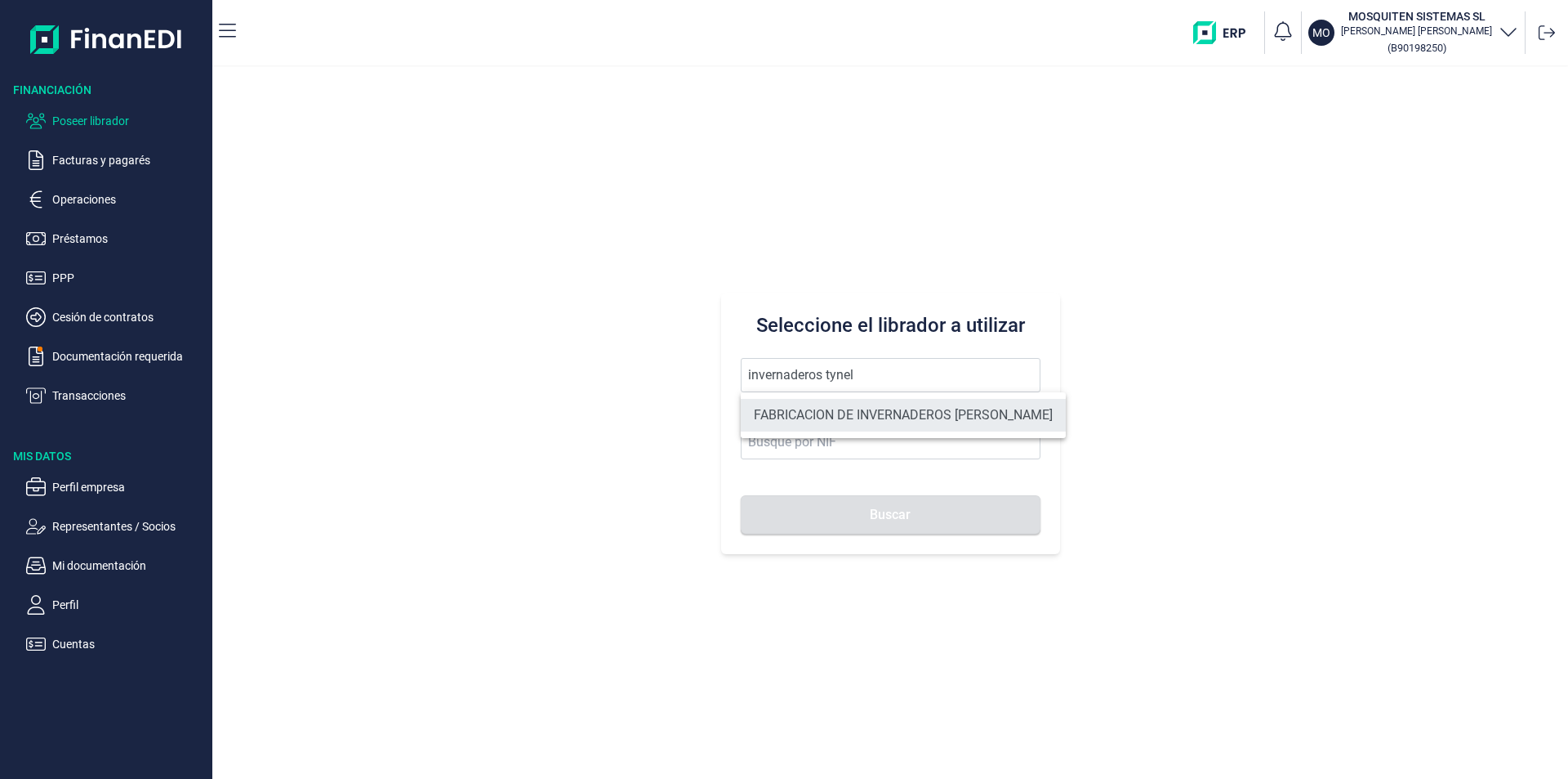
click at [862, 408] on li "FABRICACION DE INVERNADEROS [PERSON_NAME]" at bounding box center [903, 415] width 325 height 33
type input "FABRICACION DE INVERNADEROS [PERSON_NAME]"
type input "B19439405"
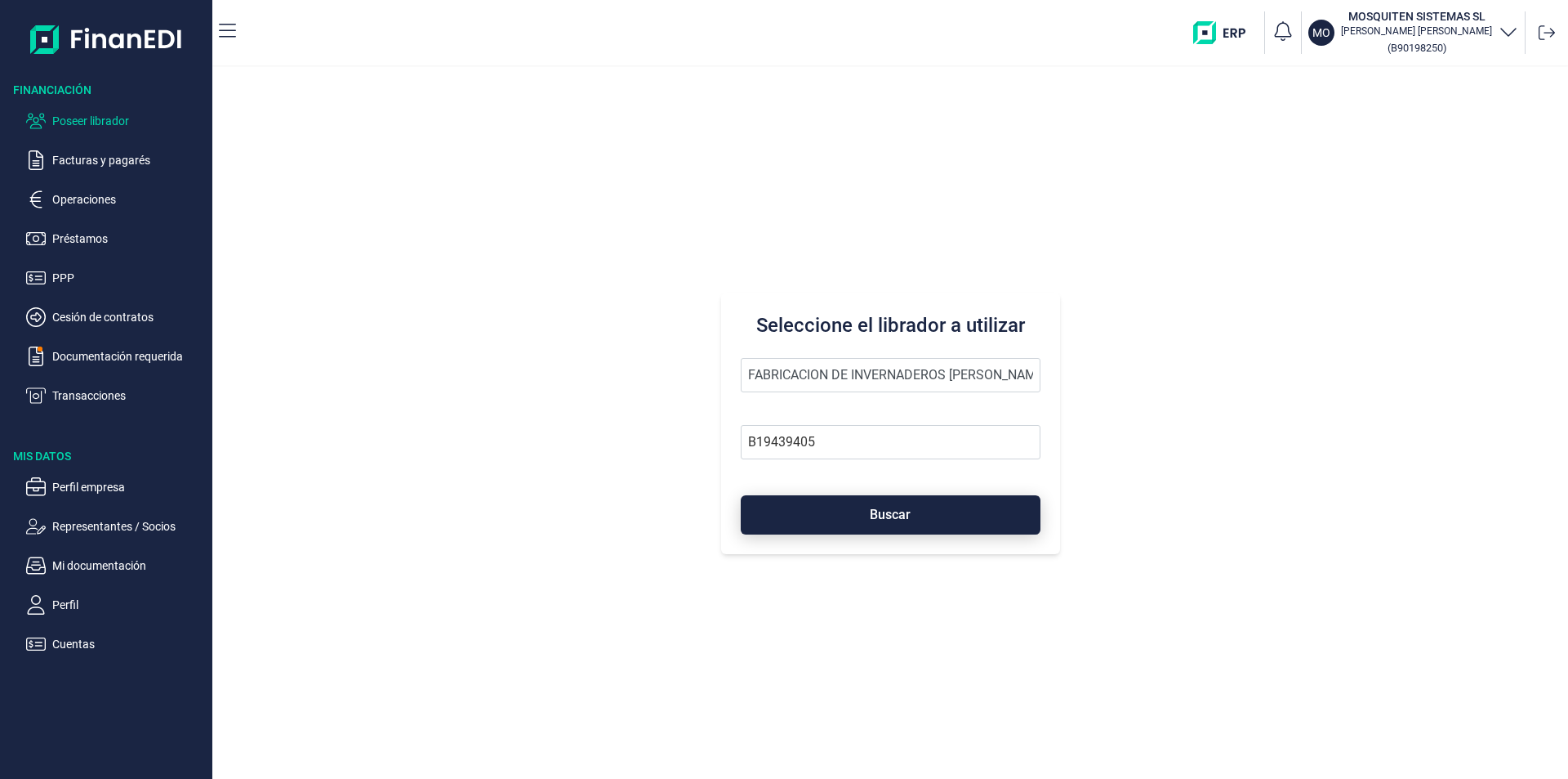
click at [866, 515] on button "Buscar" at bounding box center [891, 515] width 300 height 39
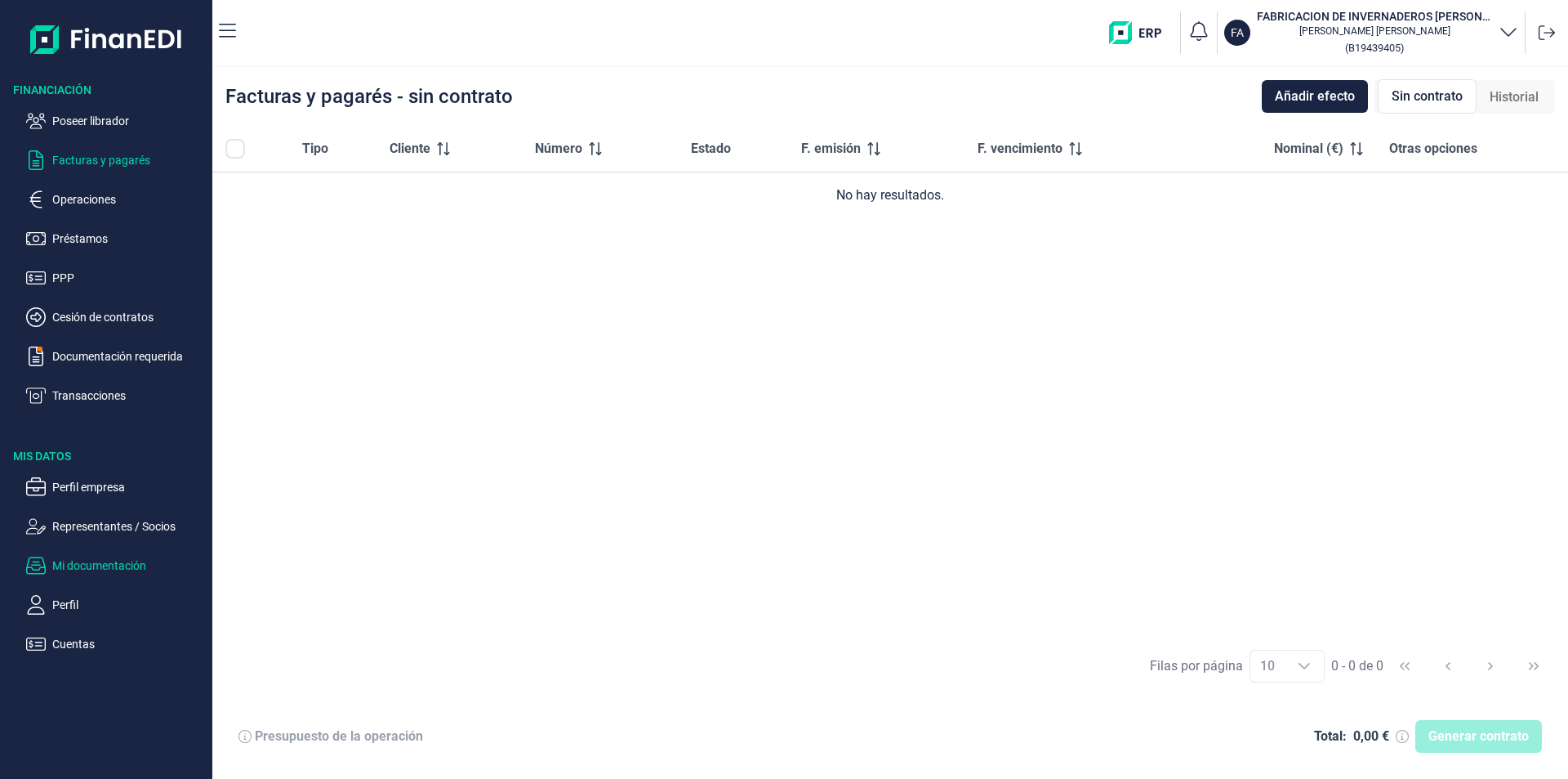
click at [104, 566] on p "Mi documentación" at bounding box center [129, 565] width 154 height 19
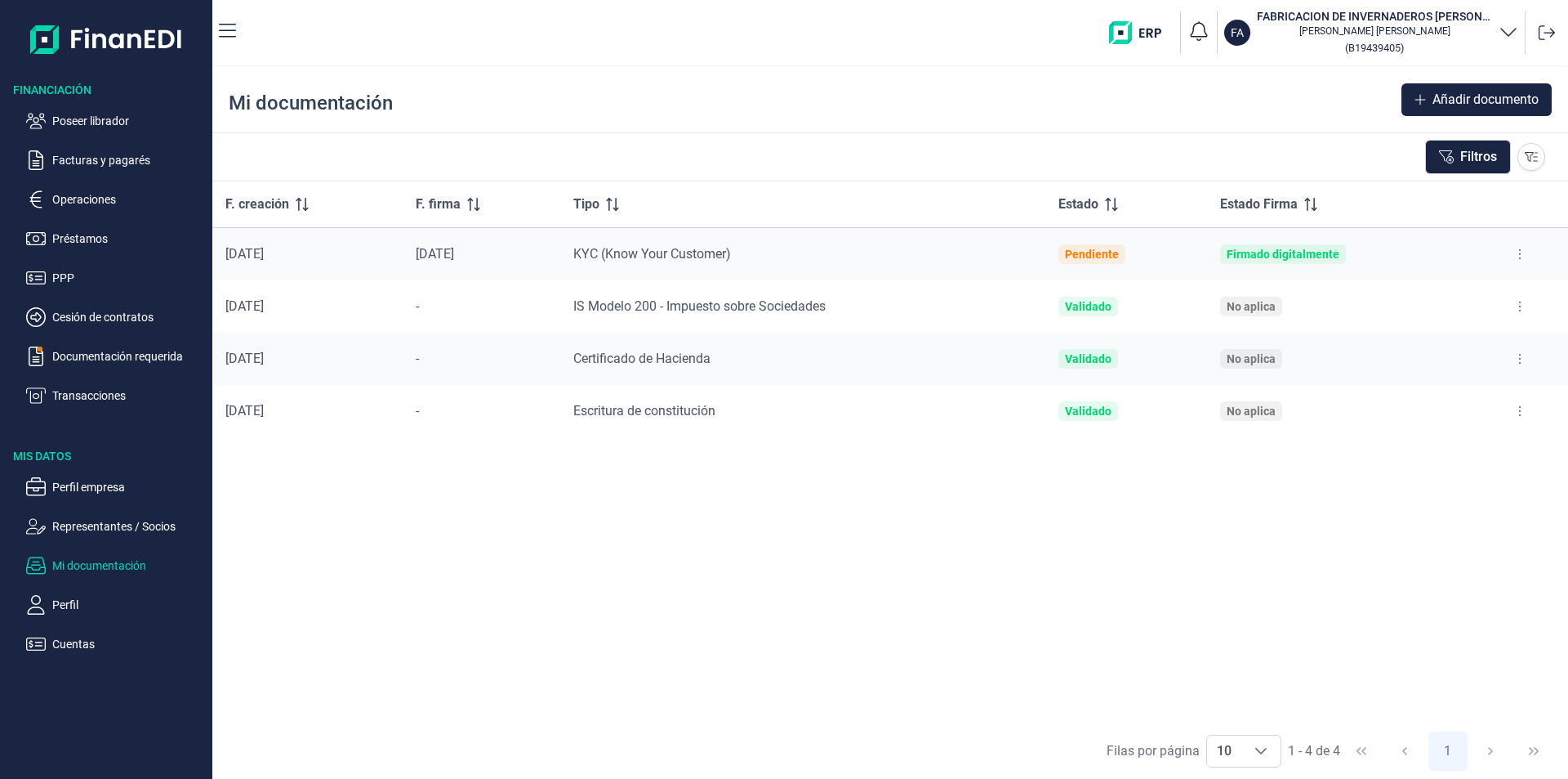
click at [1519, 303] on icon at bounding box center [1520, 306] width 4 height 13
click at [1434, 347] on span "Ver documento" at bounding box center [1421, 347] width 78 height 17
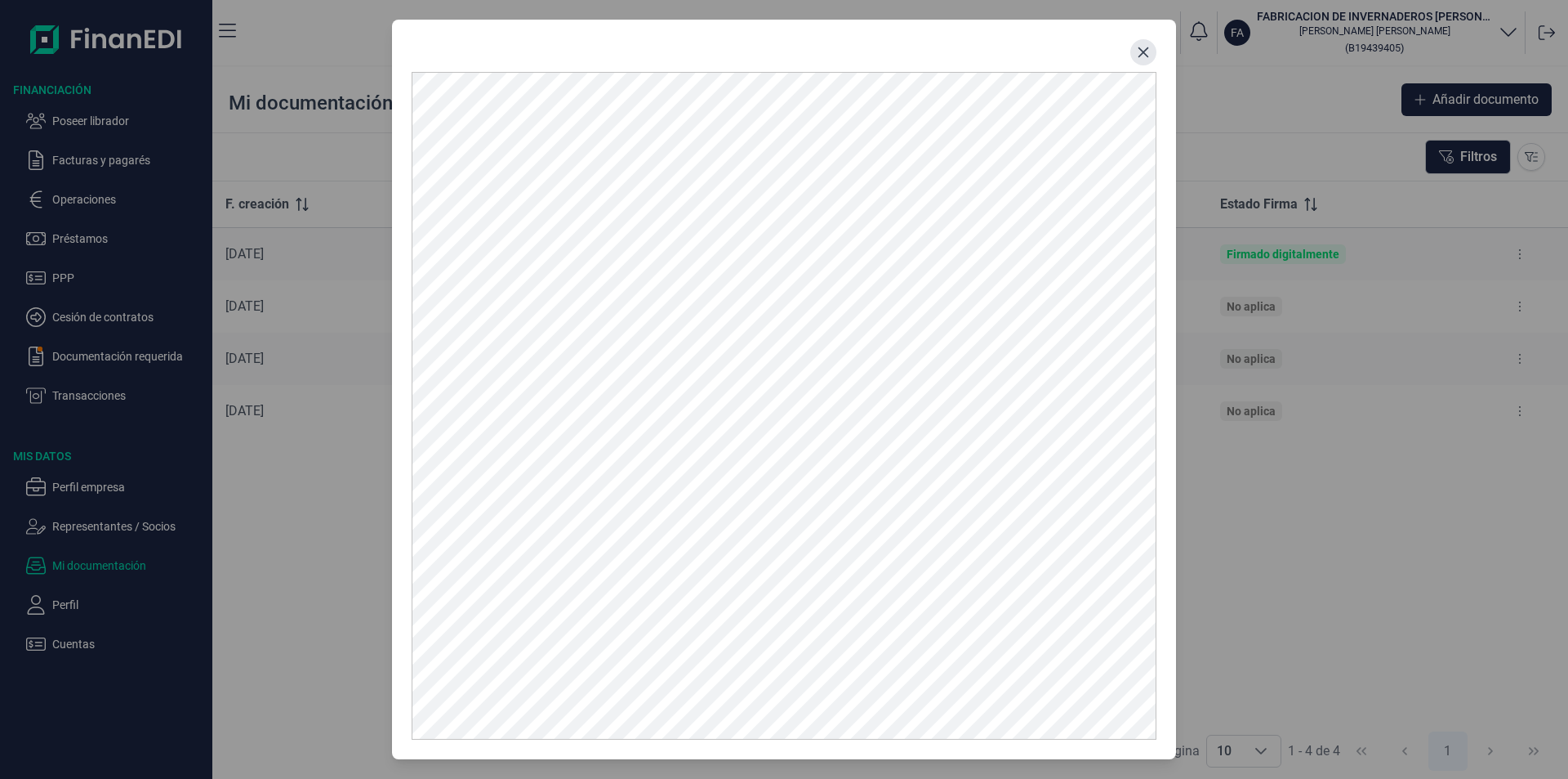
click at [1146, 54] on icon "Close" at bounding box center [1144, 53] width 11 height 11
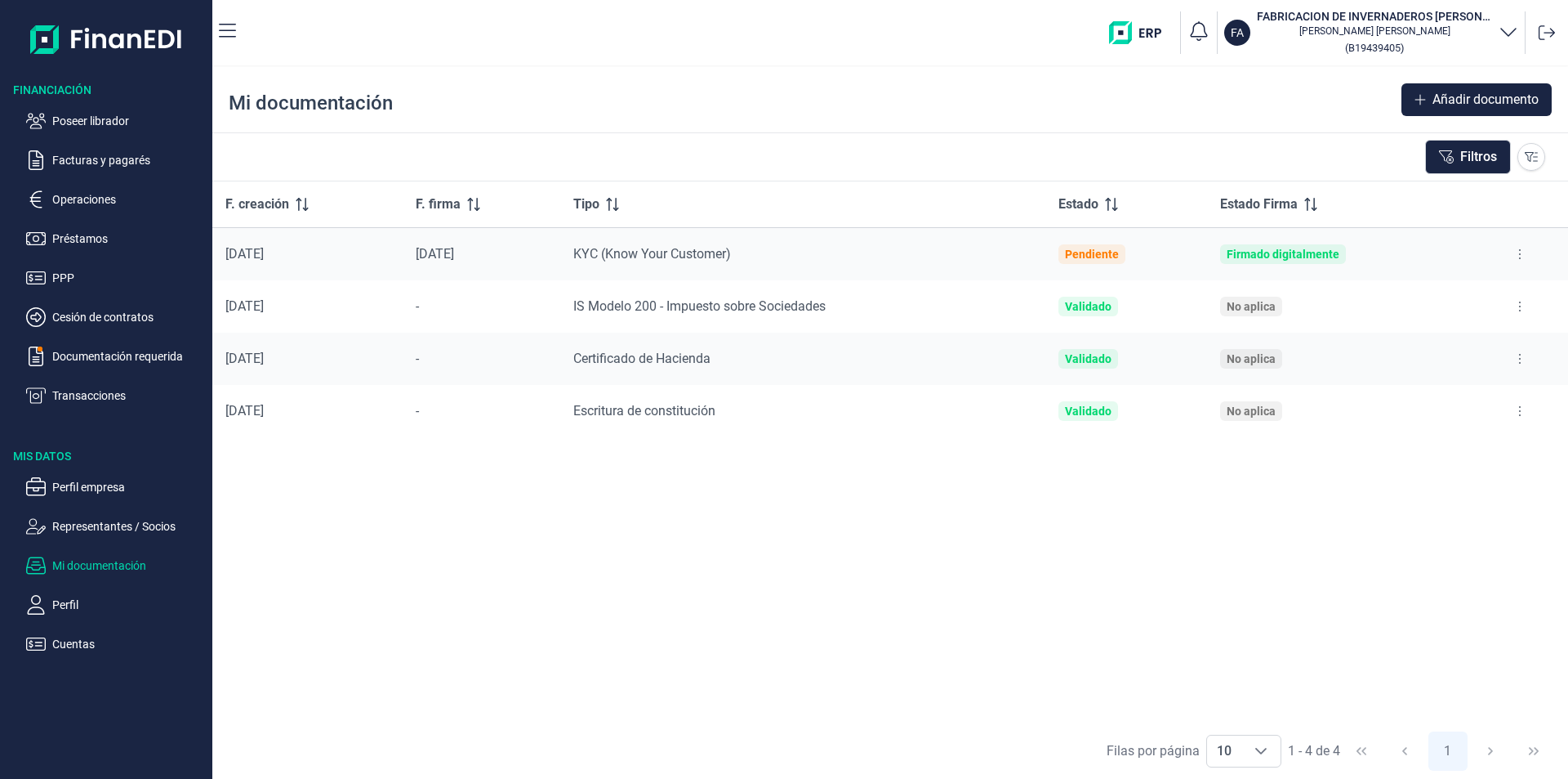
click at [1519, 306] on icon at bounding box center [1520, 306] width 4 height 13
click at [1415, 350] on span "Ver documento" at bounding box center [1421, 347] width 78 height 17
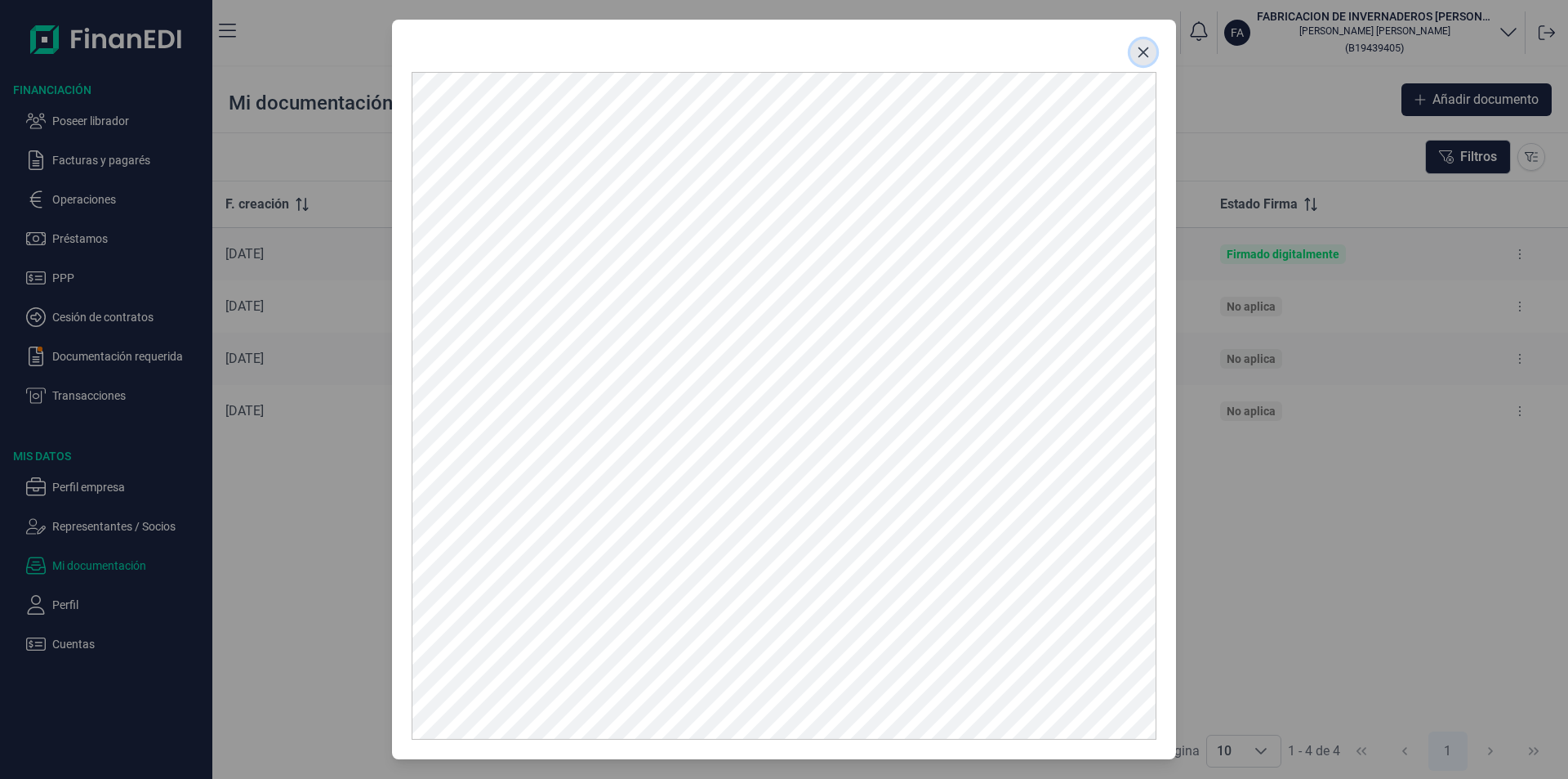
click at [1151, 54] on button "Close" at bounding box center [1144, 52] width 26 height 26
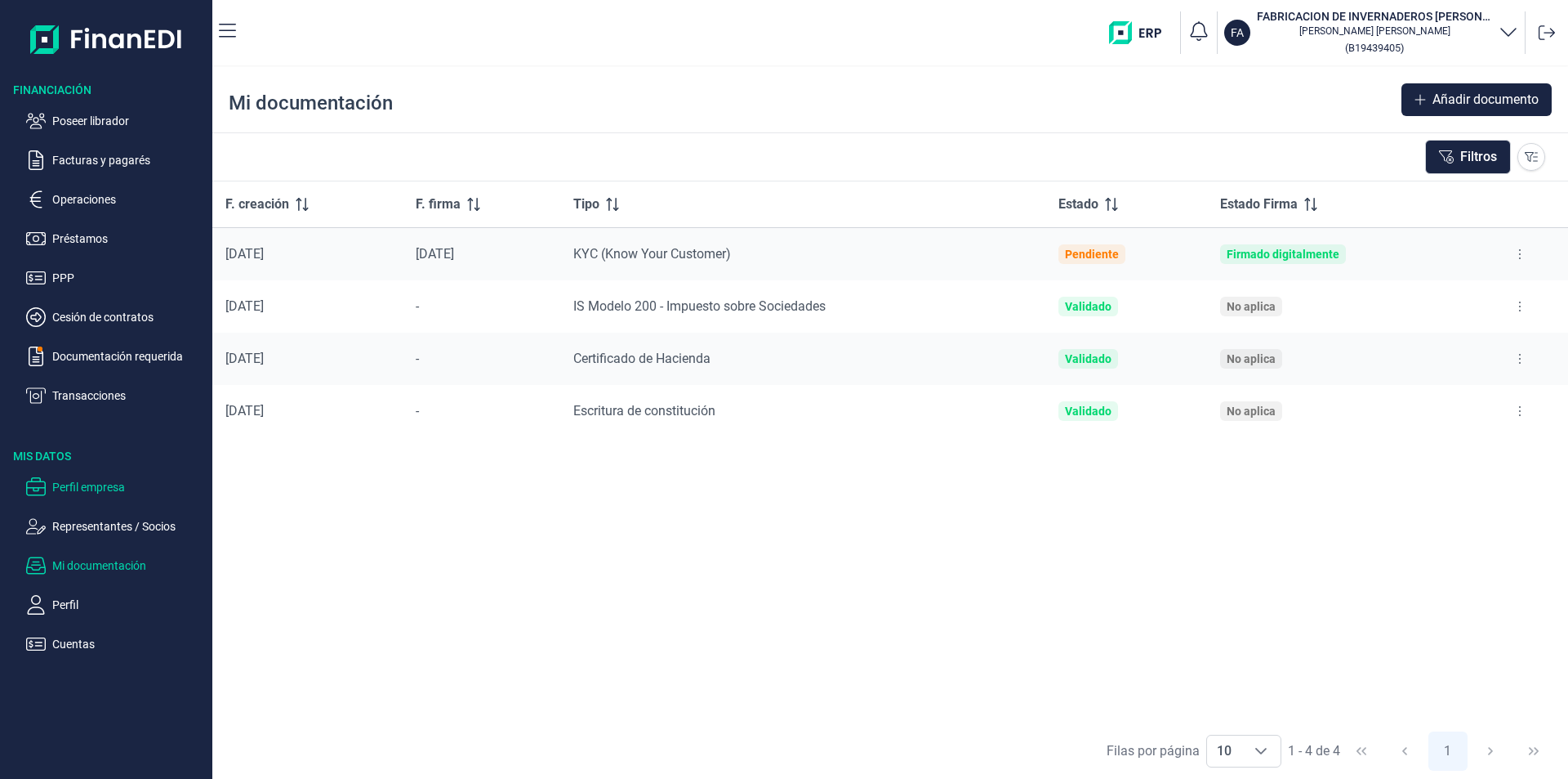
click at [93, 486] on p "Perfil empresa" at bounding box center [129, 487] width 154 height 19
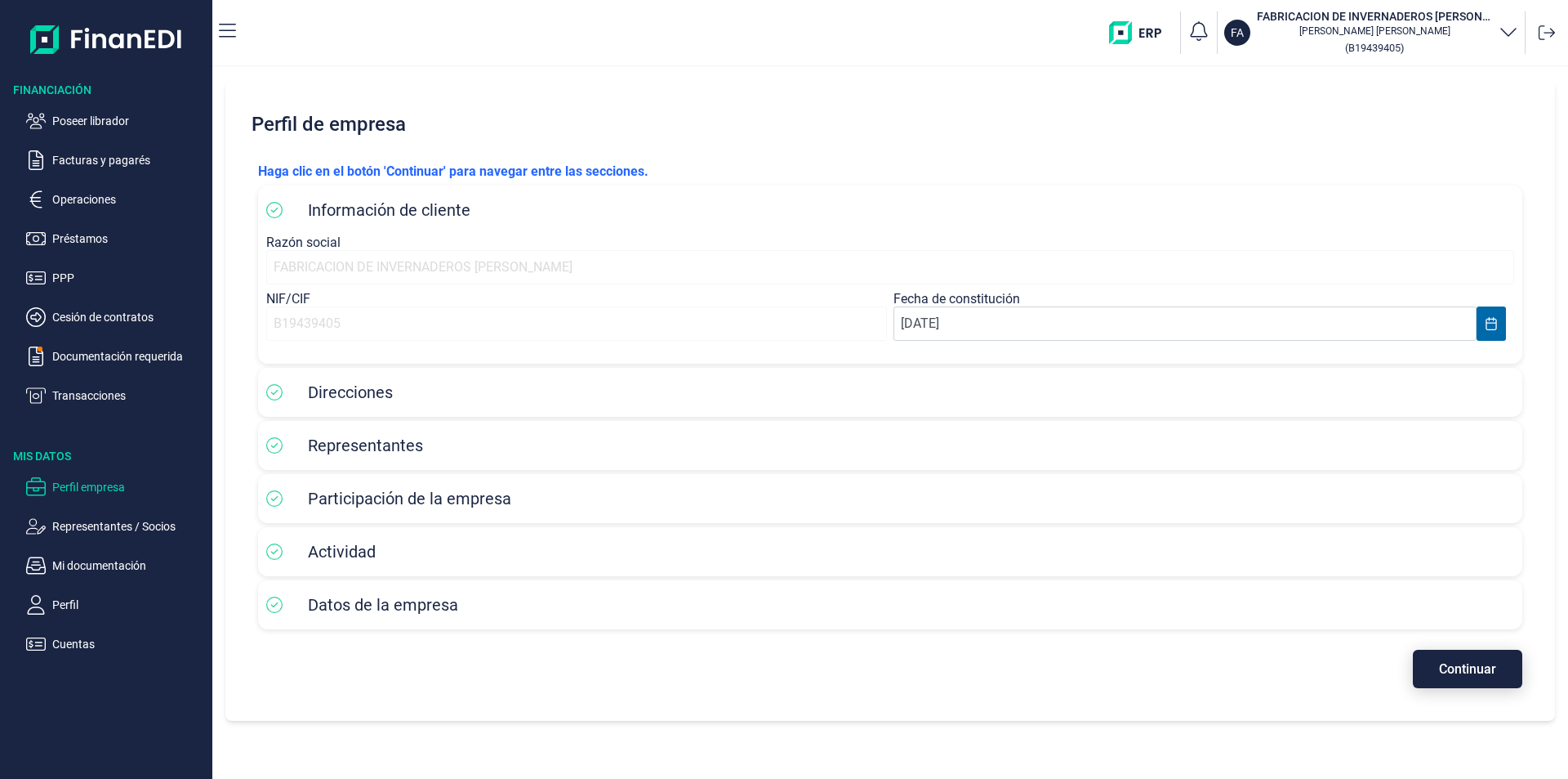
click at [1459, 672] on span "Continuar" at bounding box center [1467, 669] width 57 height 12
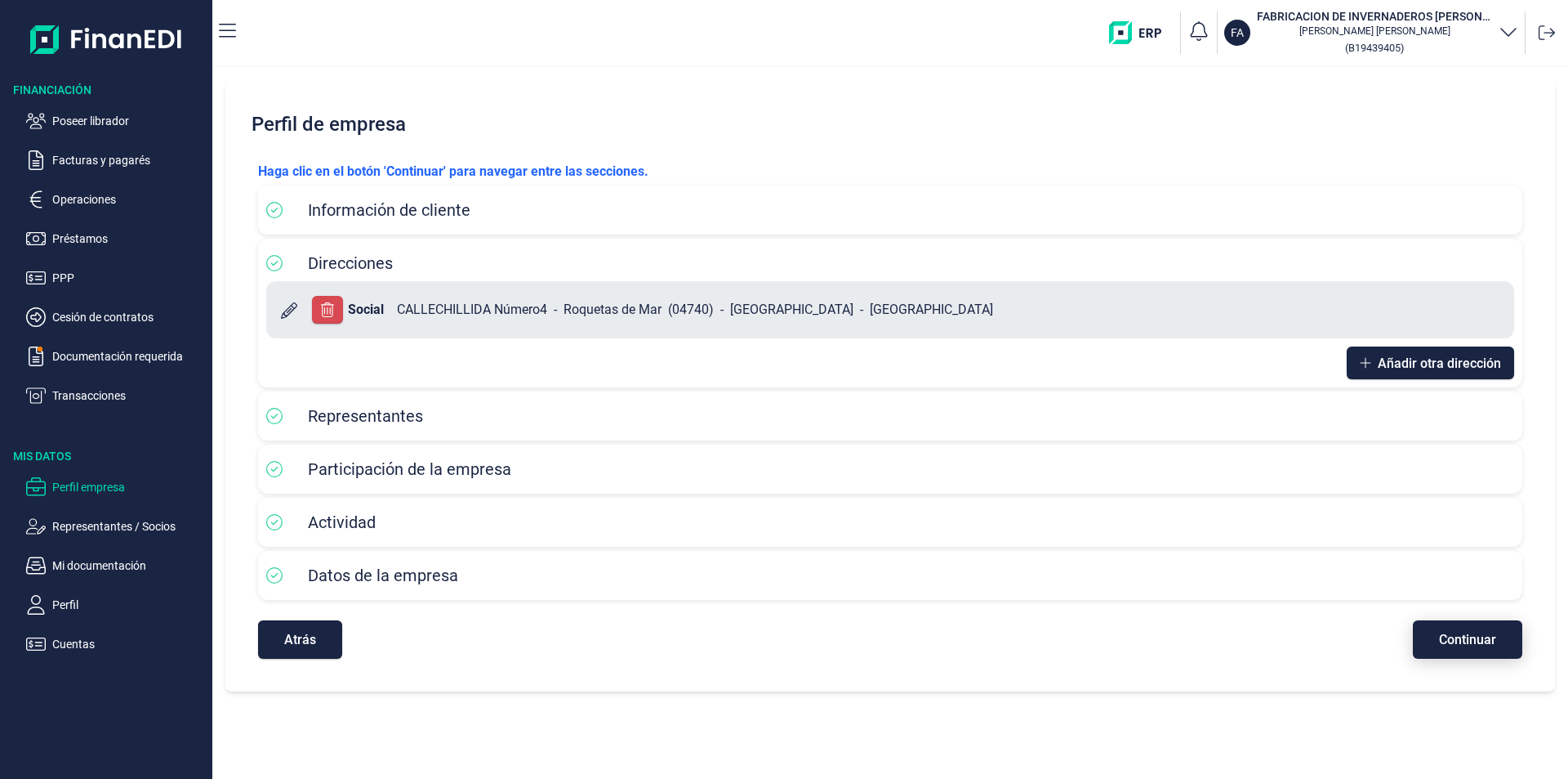
click at [1460, 642] on span "Continuar" at bounding box center [1467, 639] width 57 height 12
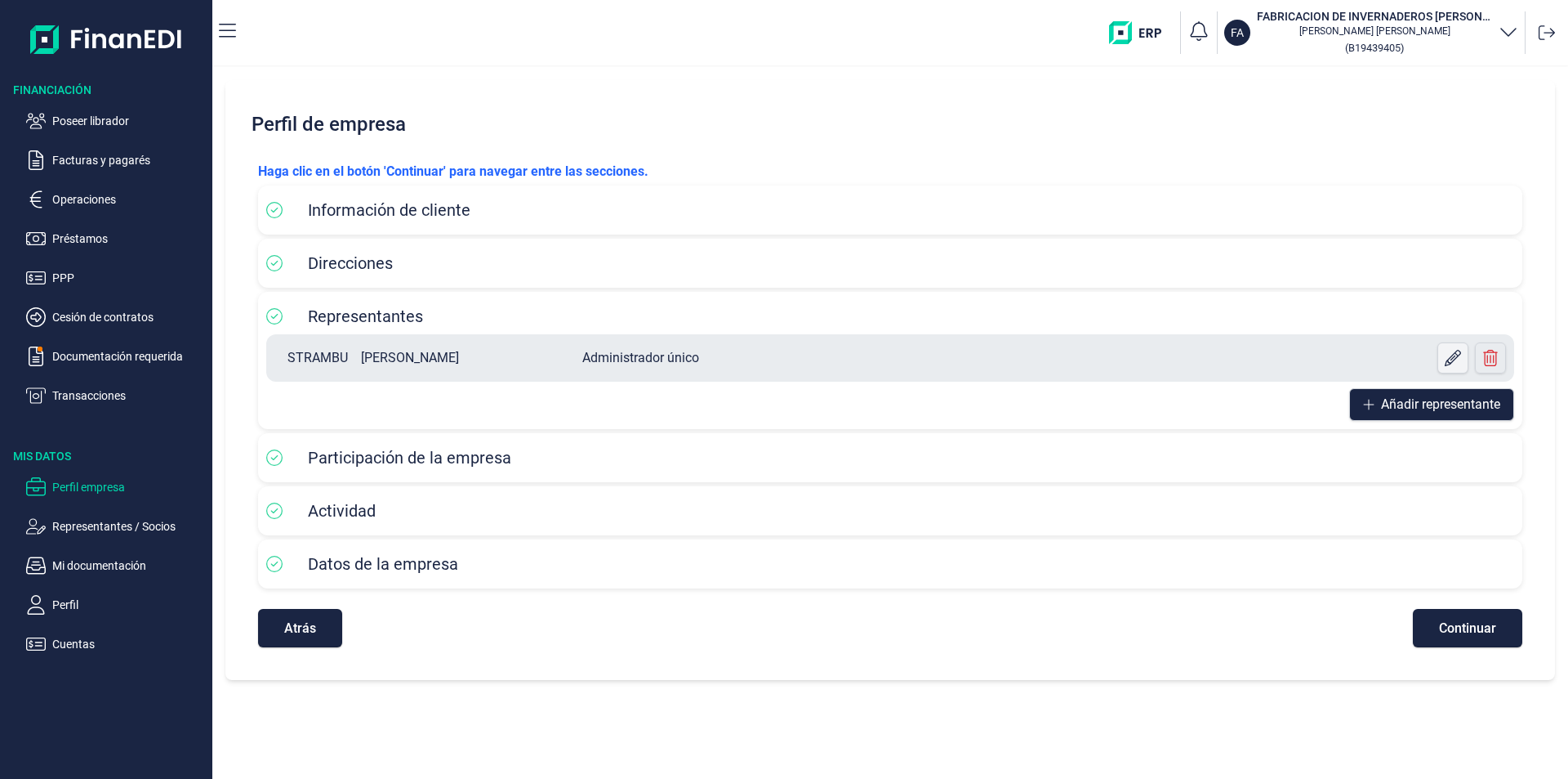
click at [1451, 362] on icon at bounding box center [1453, 358] width 17 height 17
select select "ES"
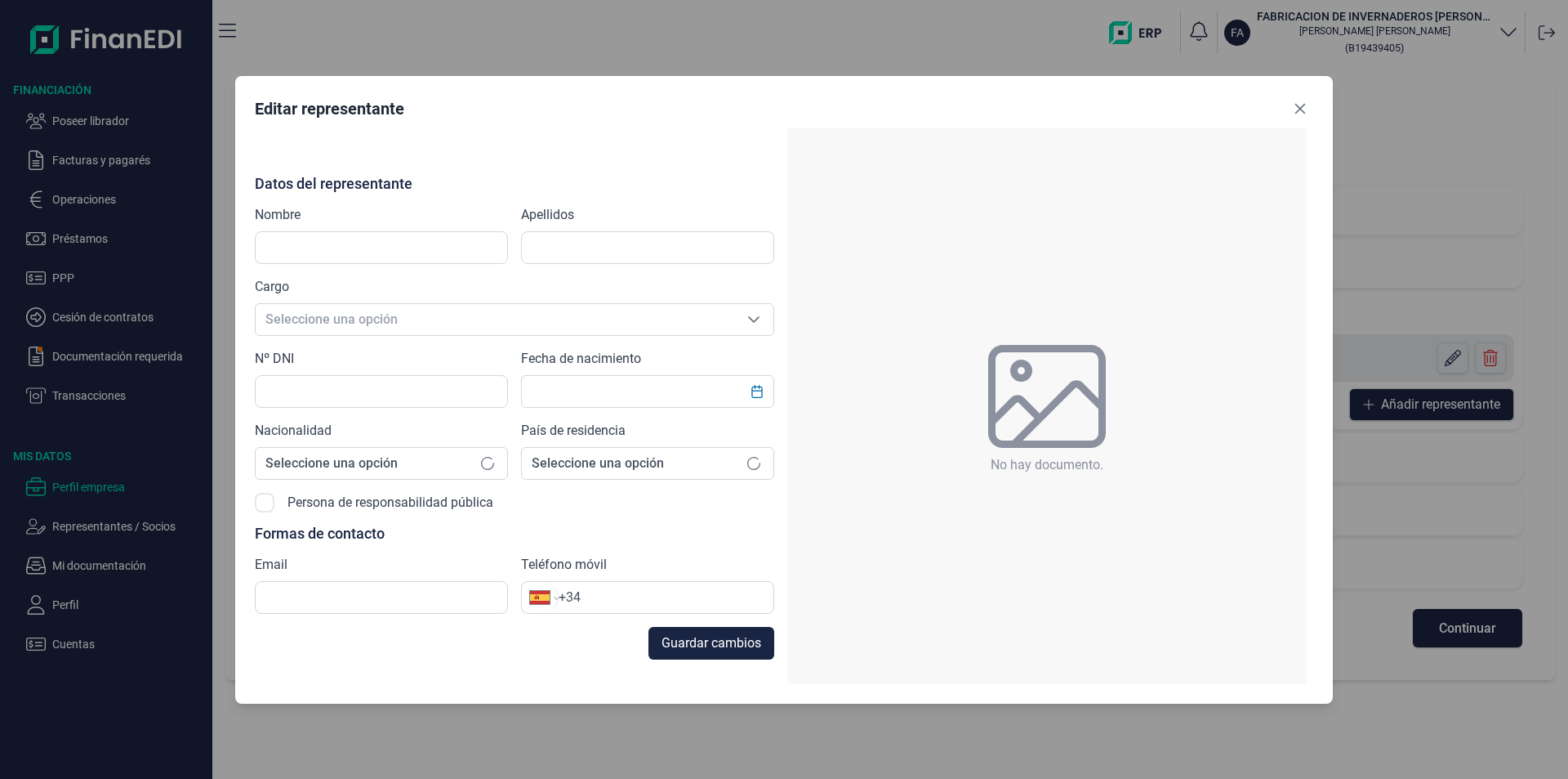
type input "STRAMBU"
type input "[PERSON_NAME]"
type input "Y3450456X"
type input "[EMAIL_ADDRESS][DOMAIN_NAME]"
type input "[PHONE_NUMBER]"
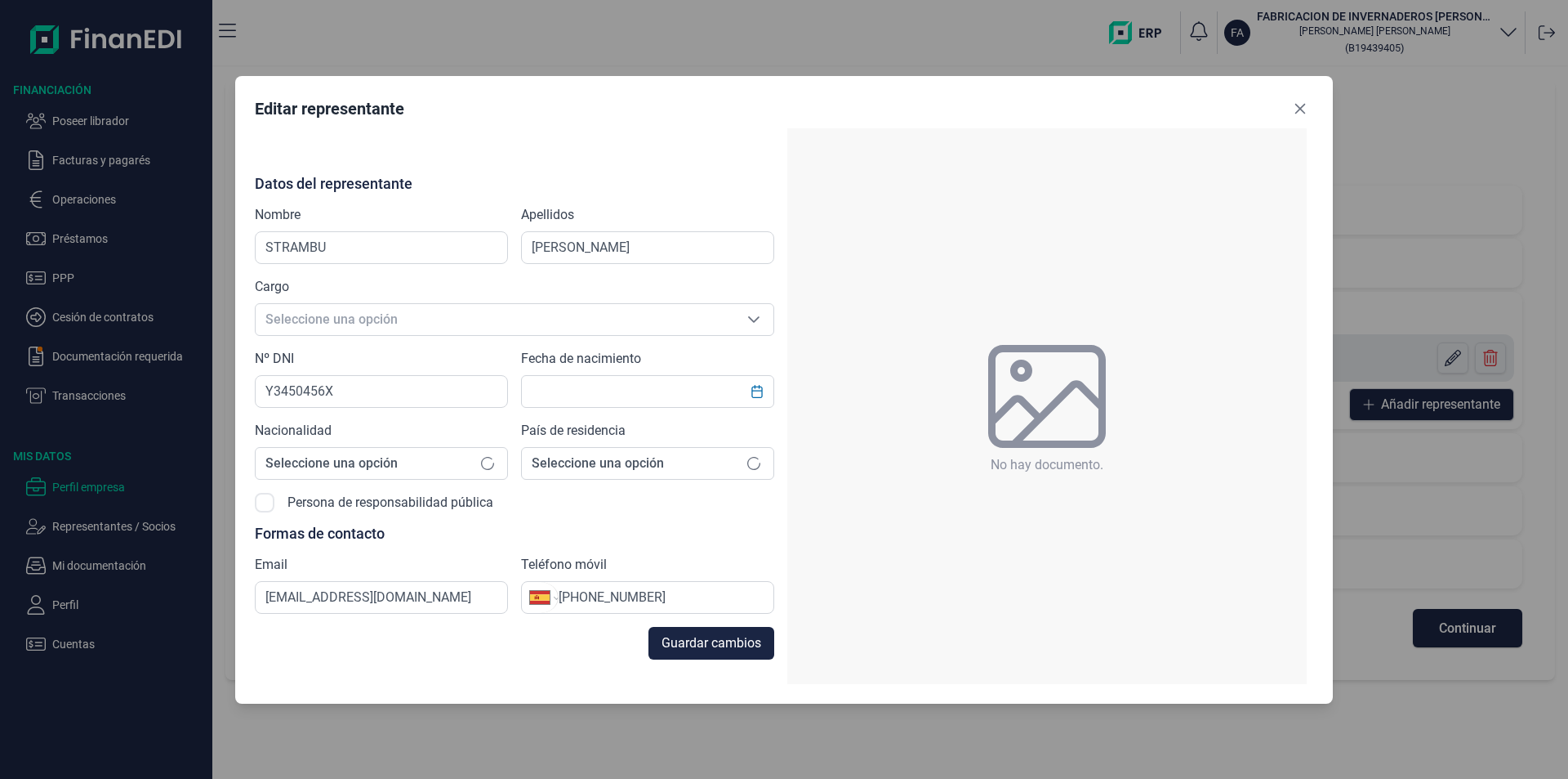
type input "[DATE]"
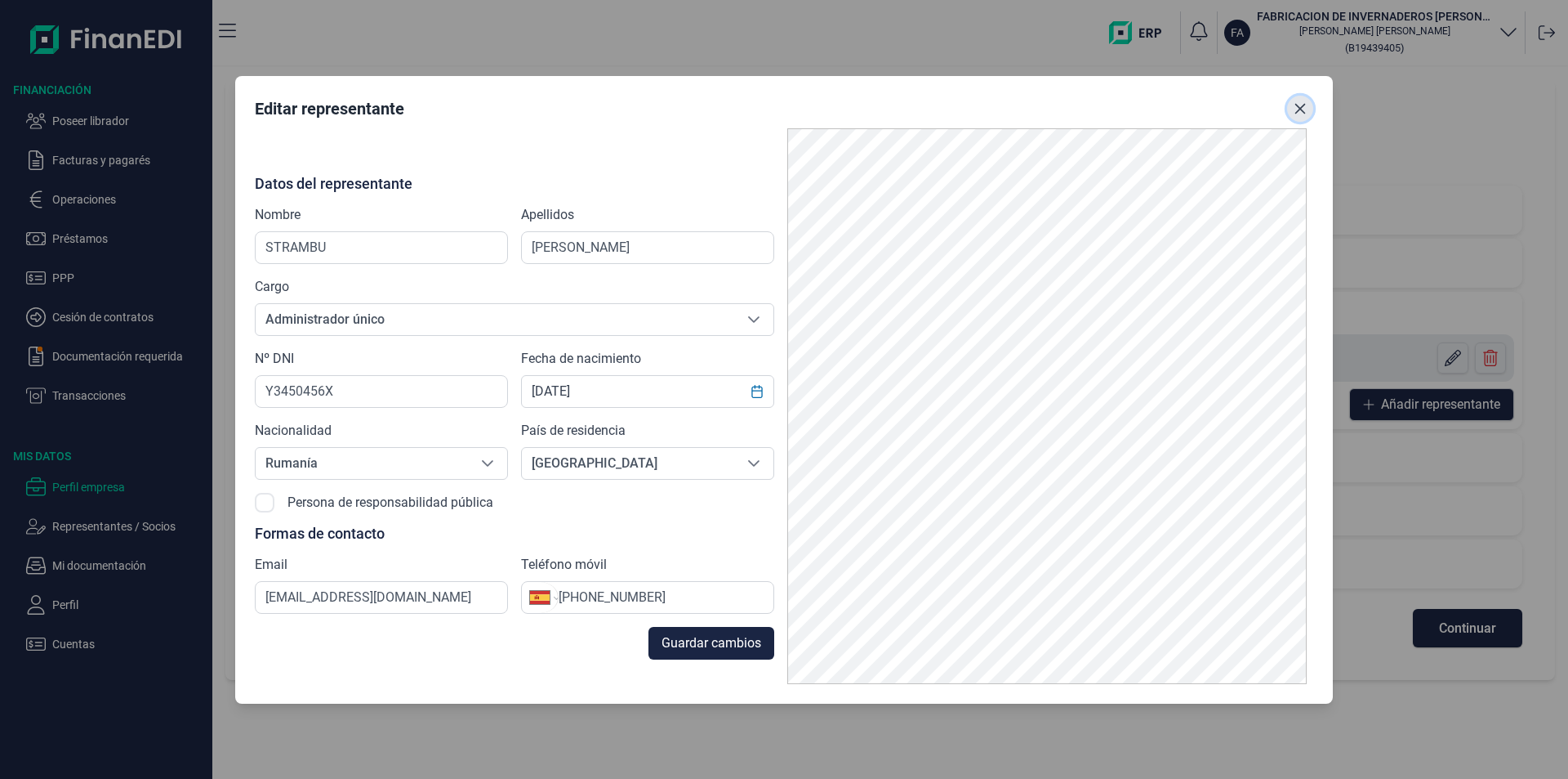
click at [1301, 102] on icon "Close" at bounding box center [1300, 109] width 13 height 13
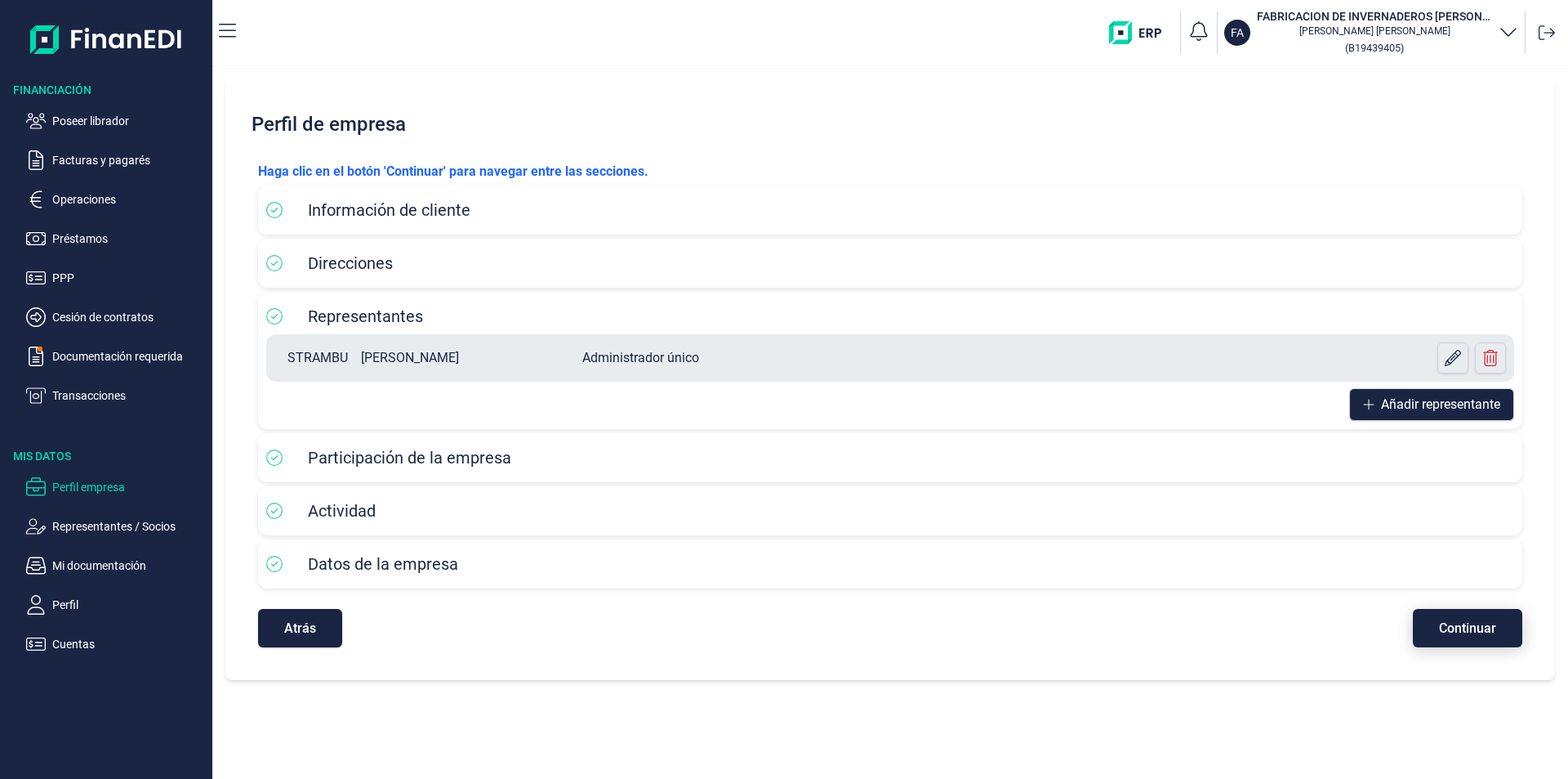
click at [1438, 621] on button "Continuar" at bounding box center [1468, 627] width 109 height 38
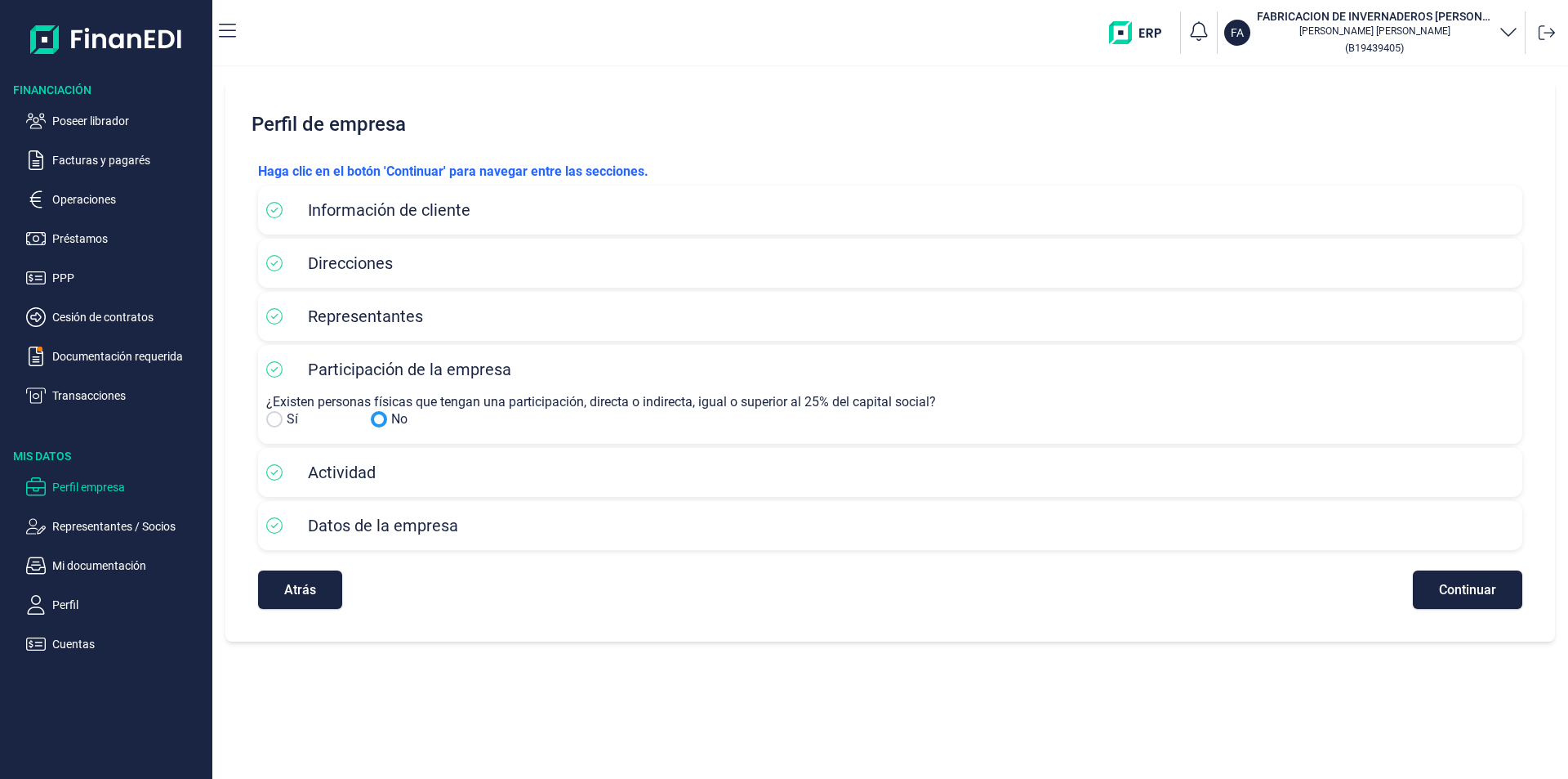
click at [273, 415] on input "No" at bounding box center [275, 419] width 17 height 17
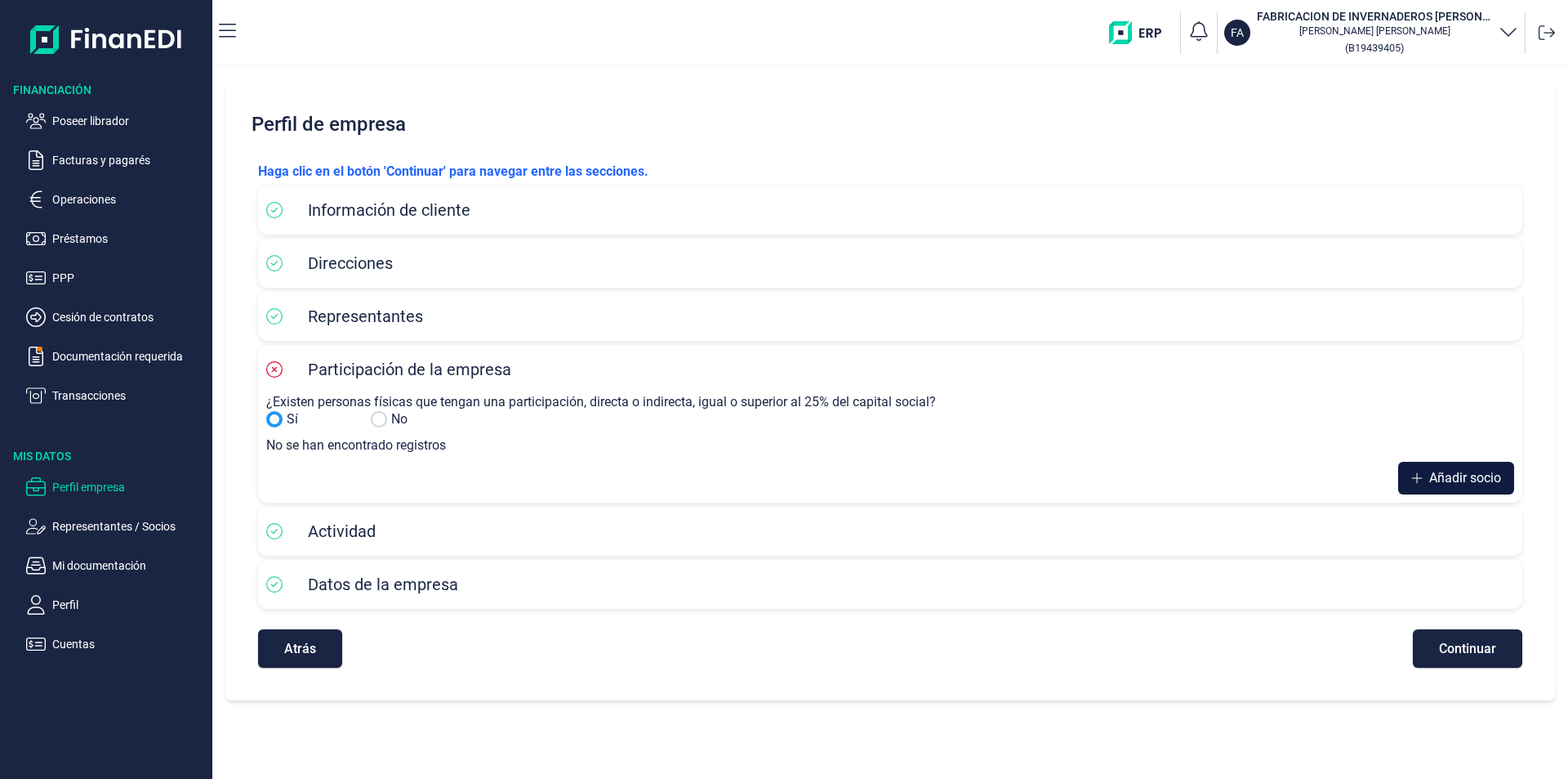
click at [1453, 474] on span "Añadir socio" at bounding box center [1465, 478] width 72 height 19
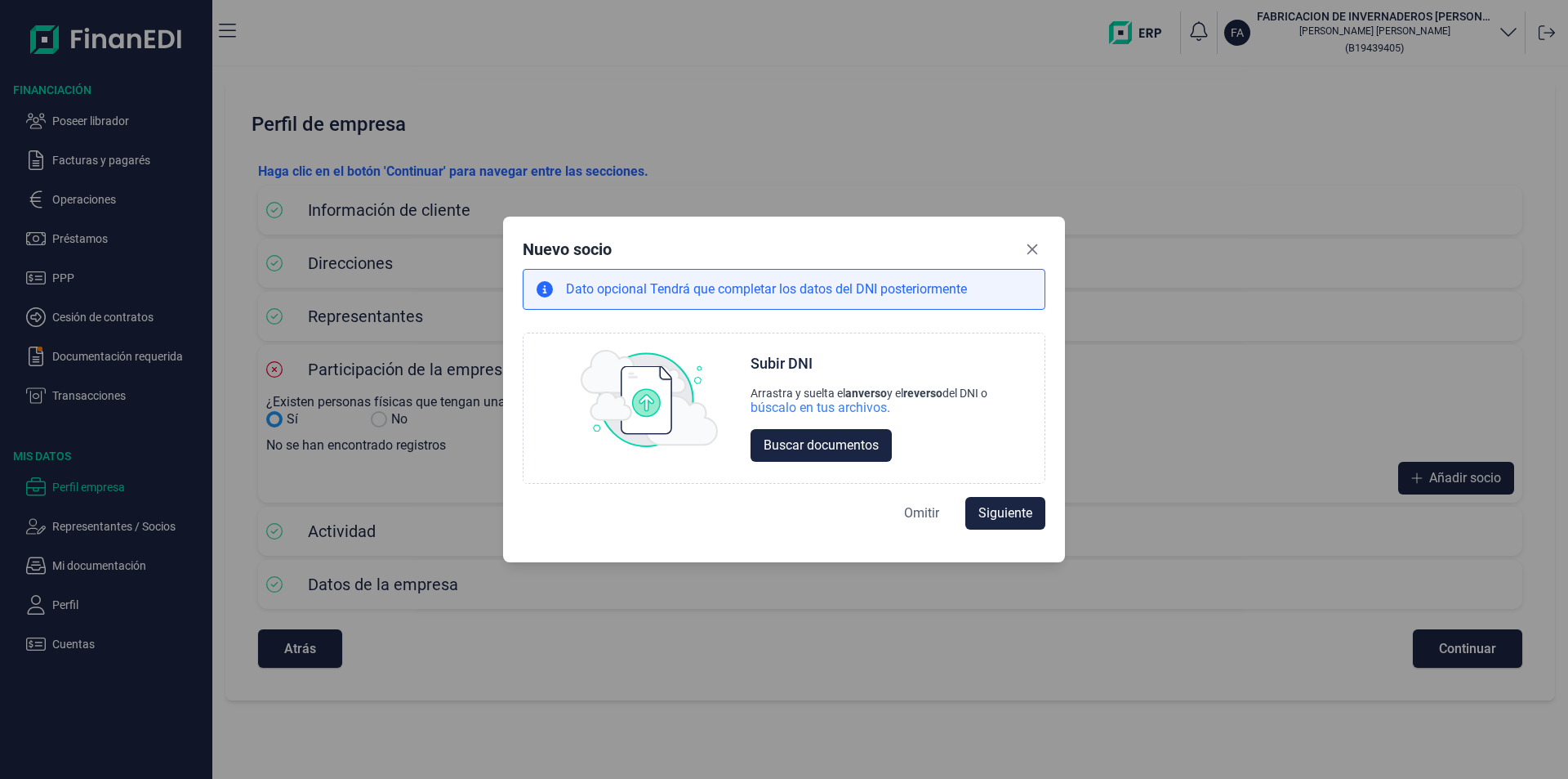
click at [923, 514] on span "Omitir" at bounding box center [922, 513] width 35 height 19
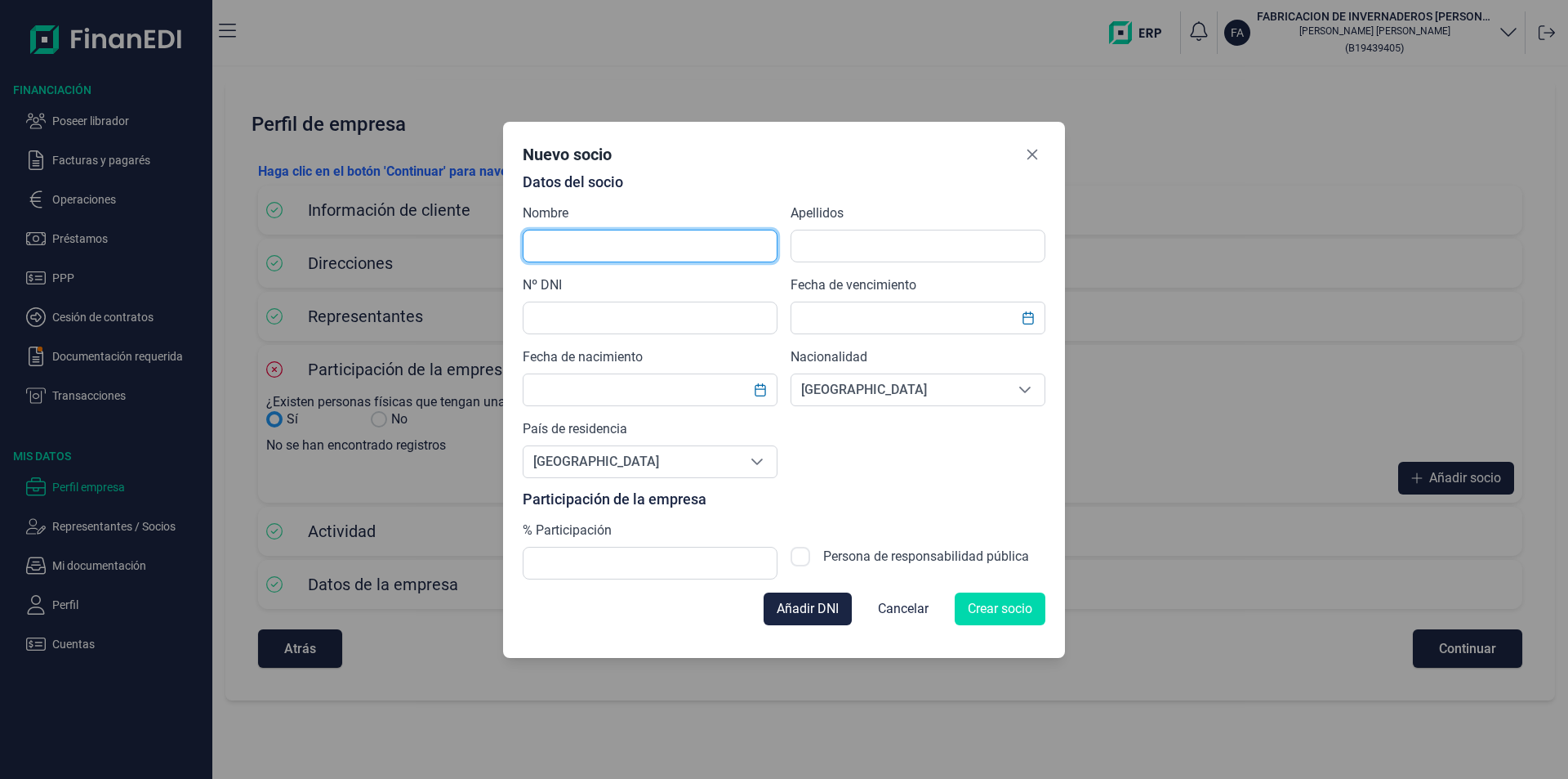
click at [579, 251] on input "text" at bounding box center [650, 246] width 255 height 33
type input "s"
type input "STRAMBU"
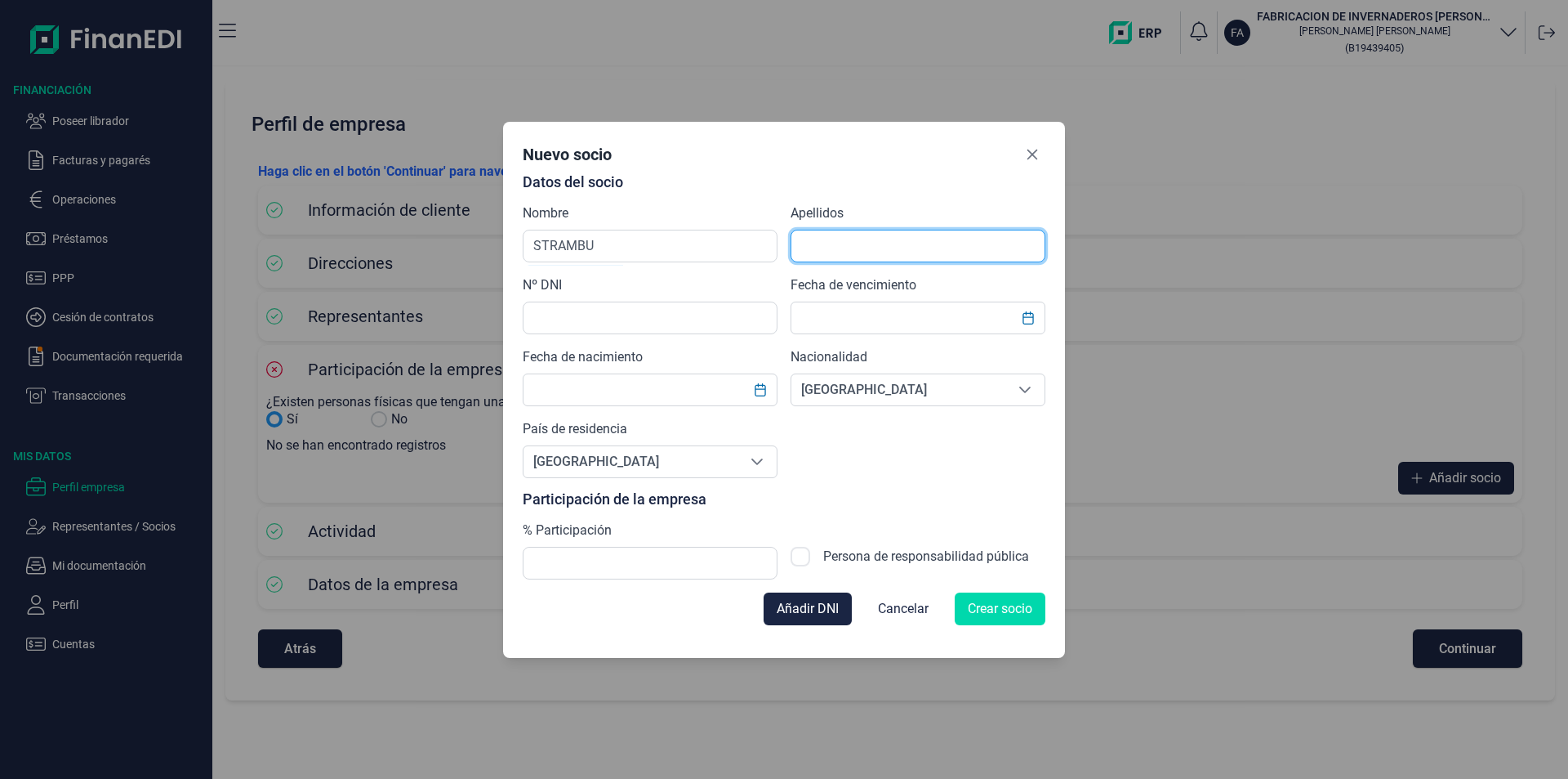
click at [884, 247] on input "text" at bounding box center [918, 246] width 255 height 33
type input "[PERSON_NAME]"
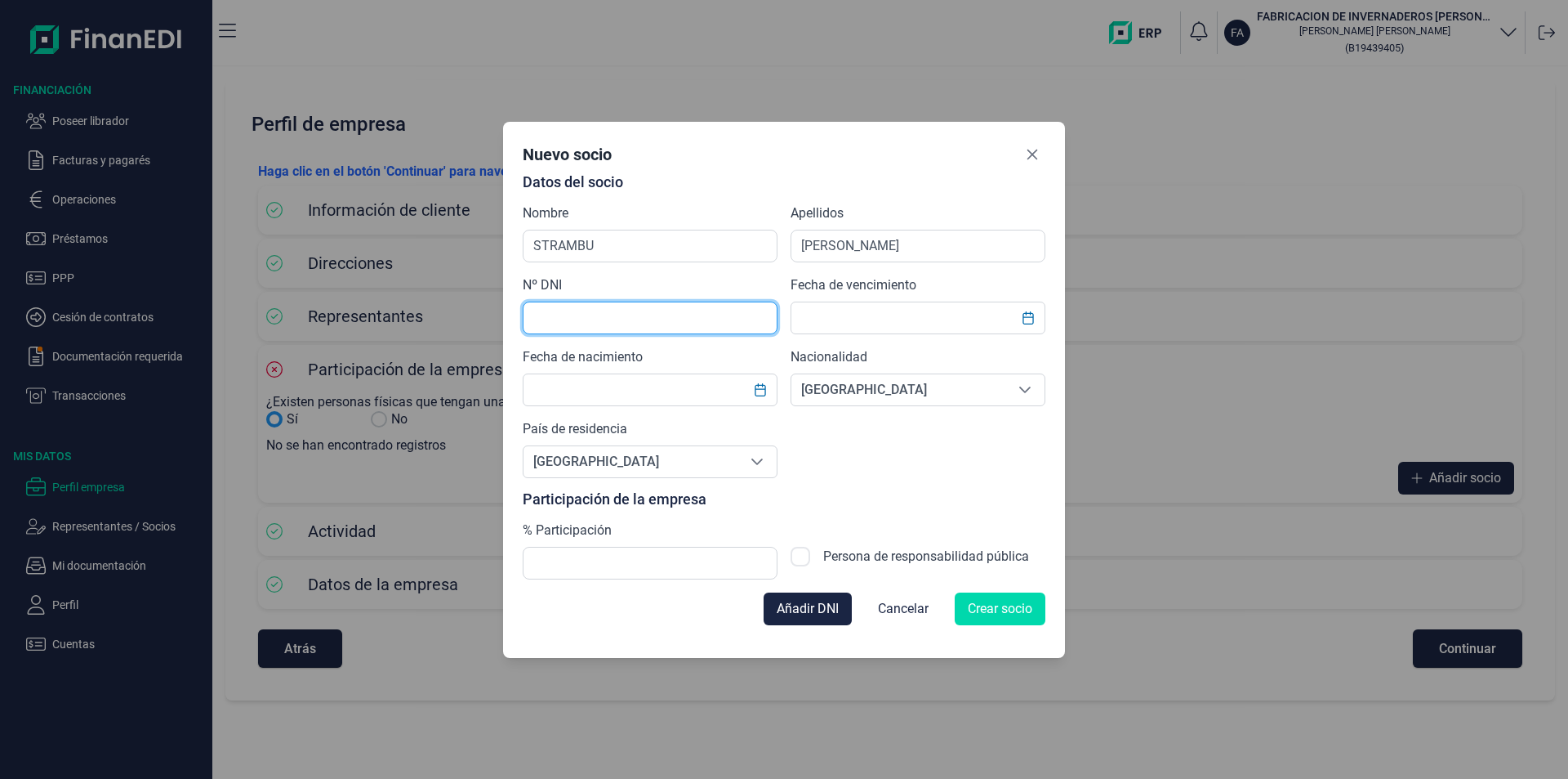
click at [573, 317] on input "text" at bounding box center [650, 317] width 255 height 33
type input "Y3450456X"
click at [815, 318] on input "text" at bounding box center [918, 317] width 255 height 33
click at [1035, 152] on icon "Close" at bounding box center [1033, 154] width 11 height 11
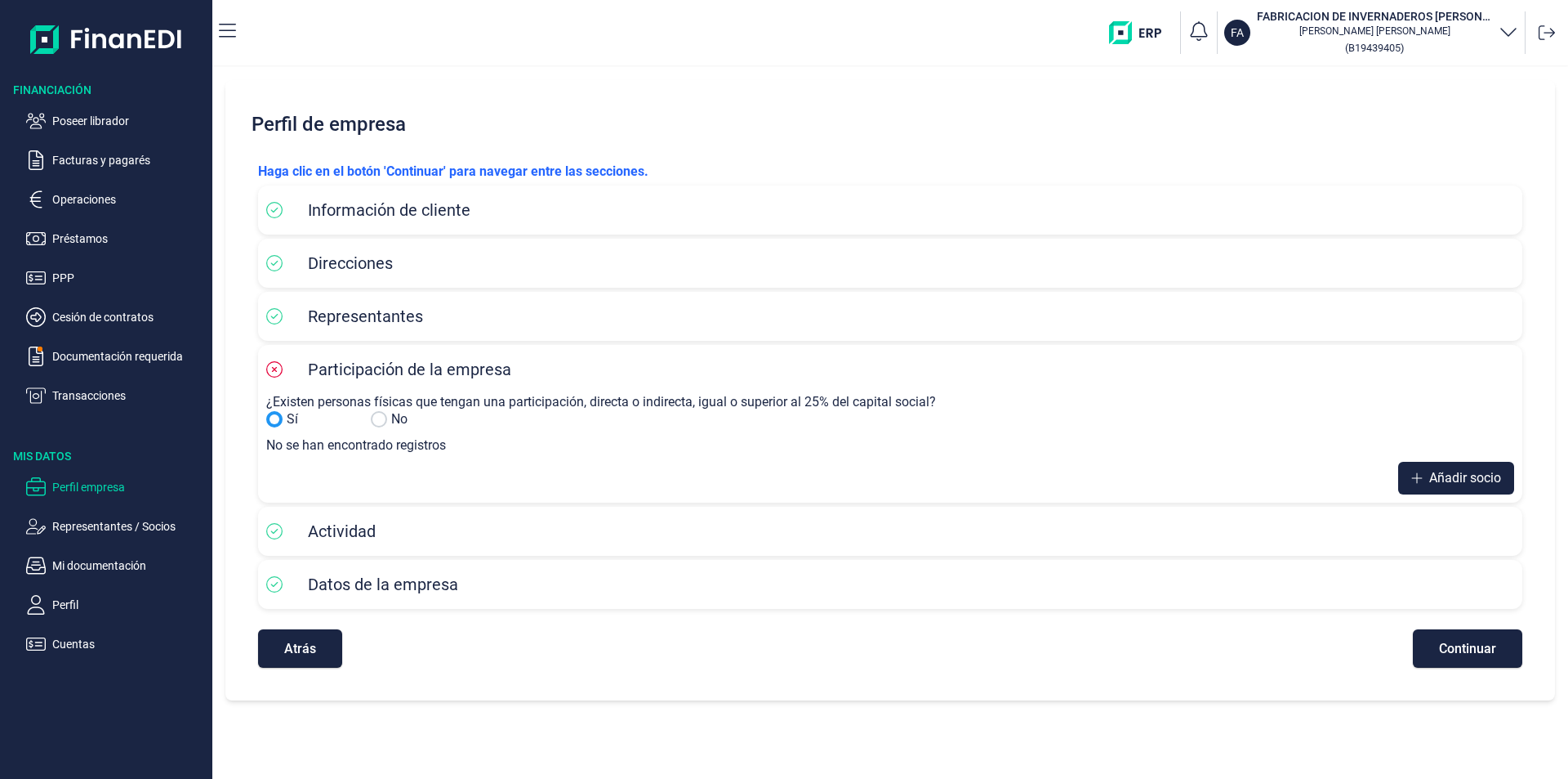
click at [69, 107] on ul "Poseer librador Facturas y pagarés Operaciones Préstamos PPP Cesión de contrato…" at bounding box center [106, 252] width 213 height 307
click at [115, 123] on p "Poseer librador" at bounding box center [129, 121] width 154 height 19
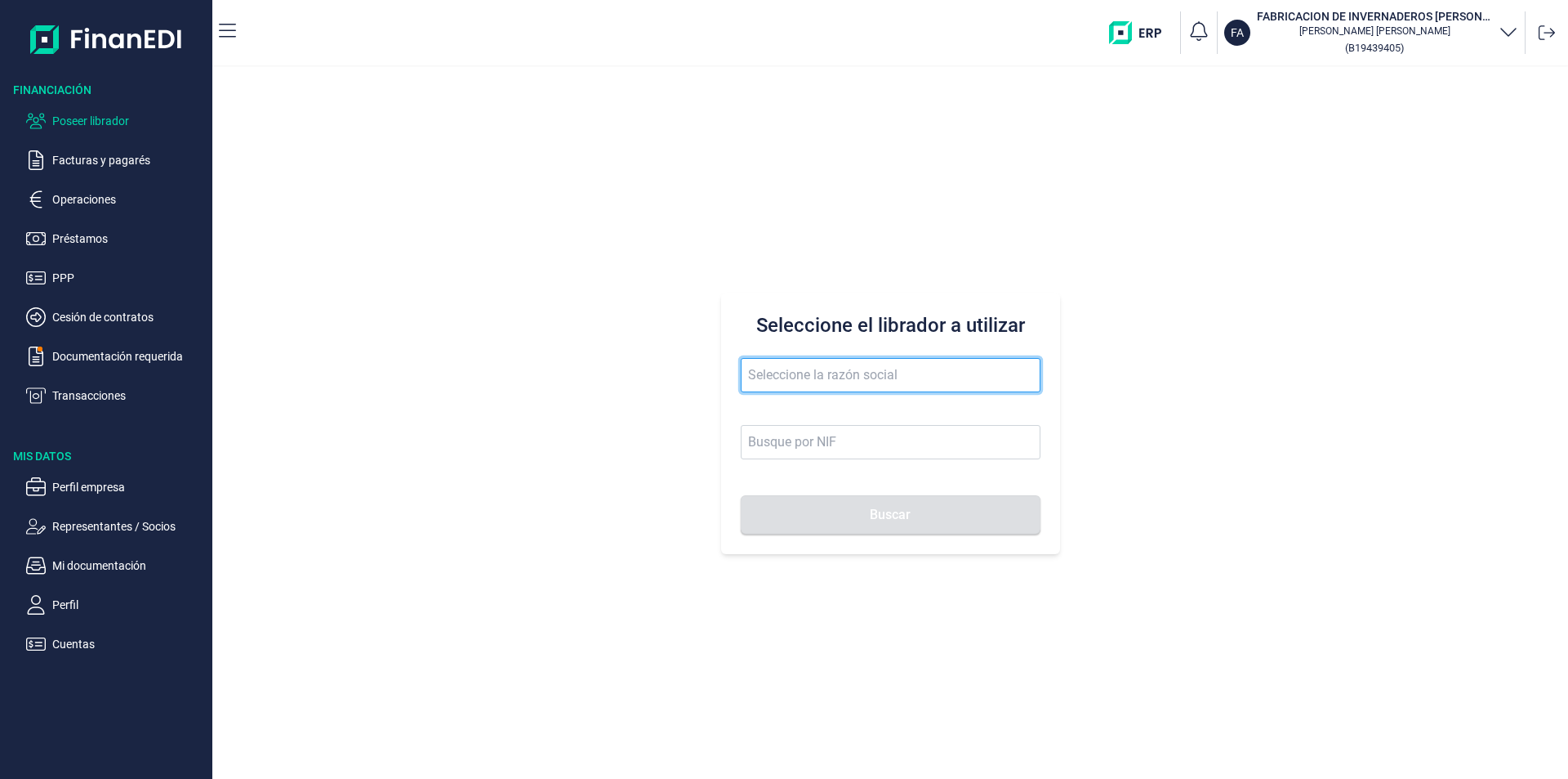
click at [773, 370] on input "text" at bounding box center [891, 374] width 300 height 34
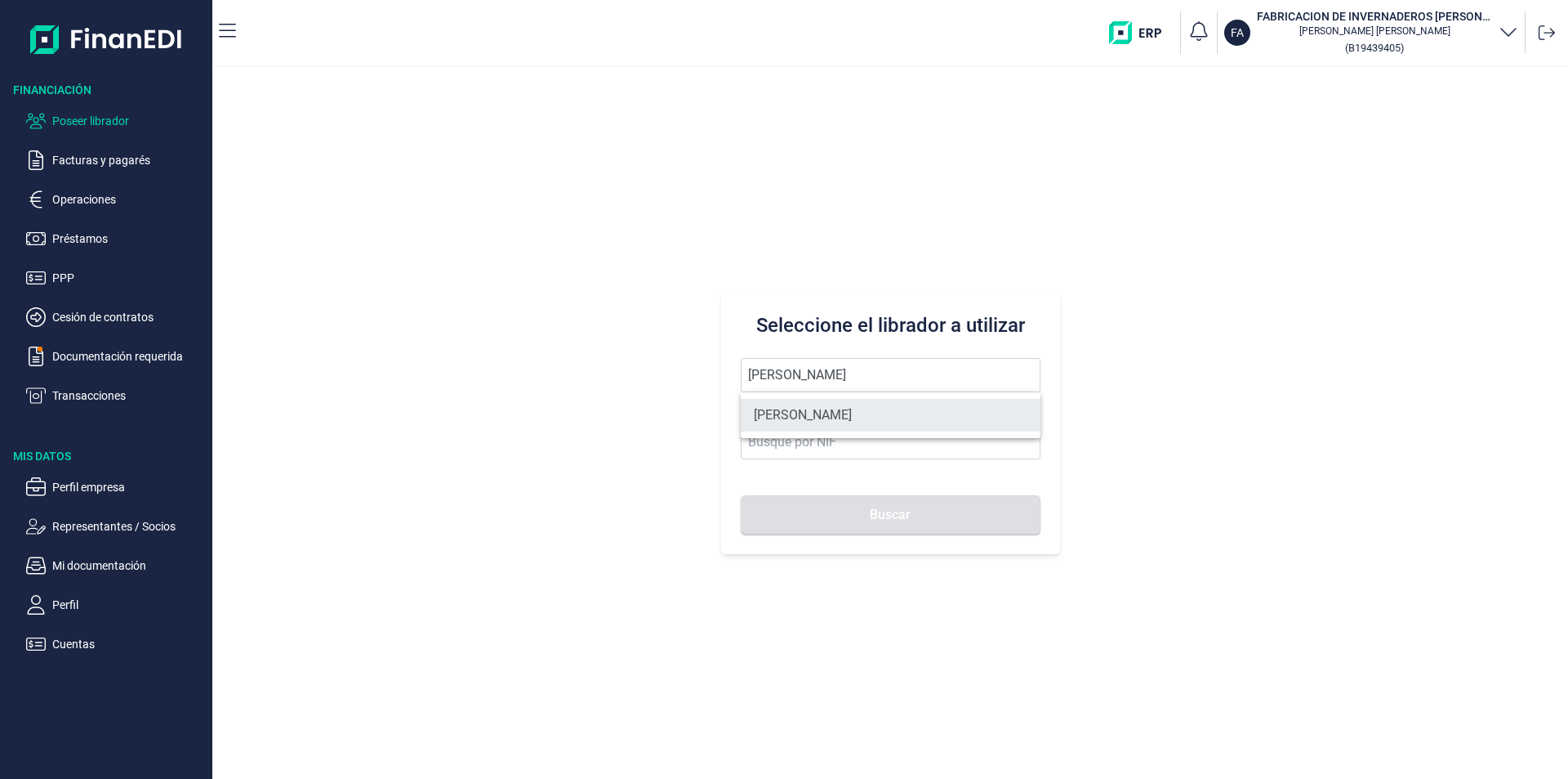
click at [848, 412] on li "[PERSON_NAME]" at bounding box center [891, 415] width 300 height 33
type input "[PERSON_NAME]"
type input "B70453311"
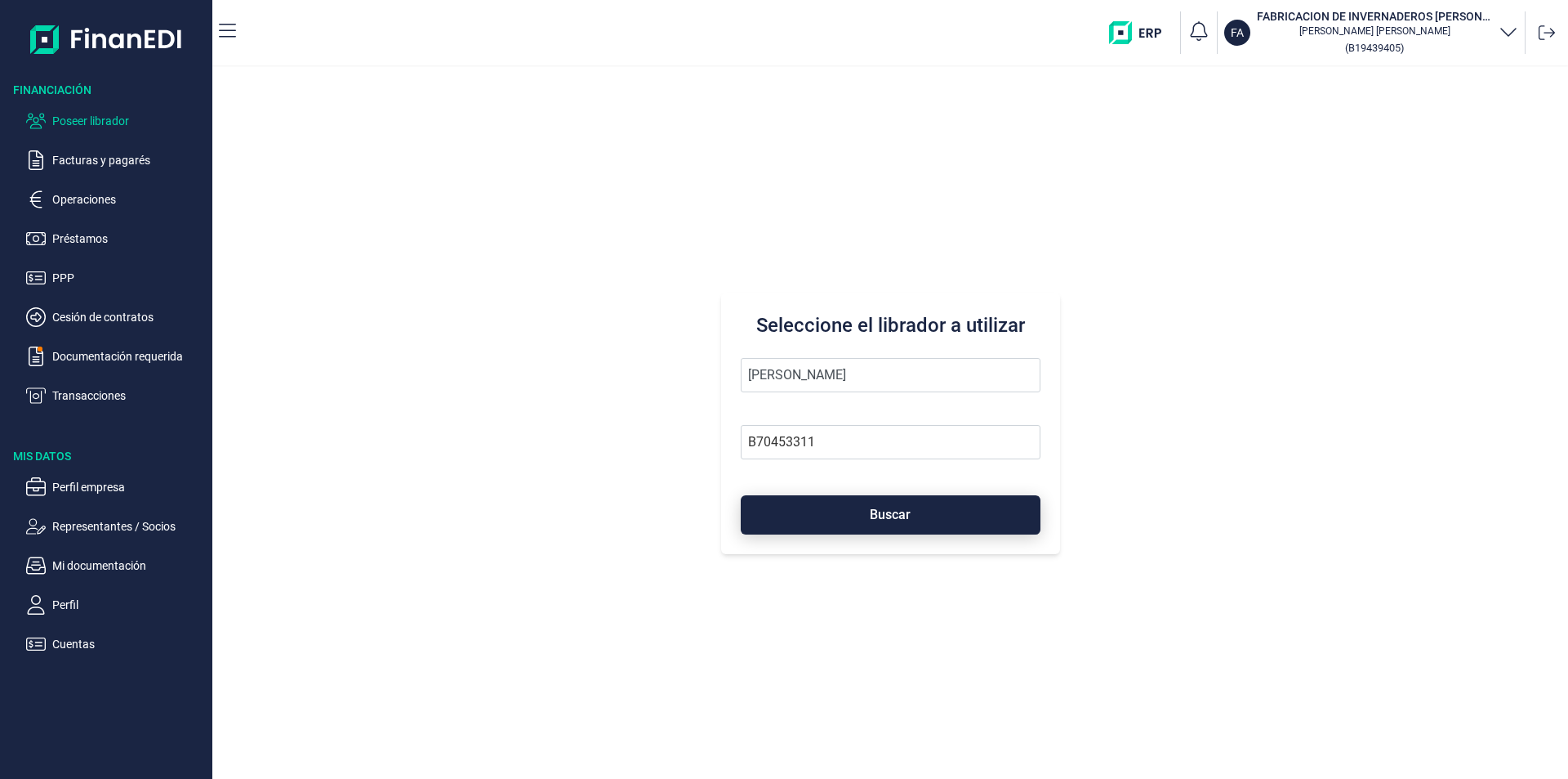
click at [875, 515] on span "Buscar" at bounding box center [890, 514] width 41 height 12
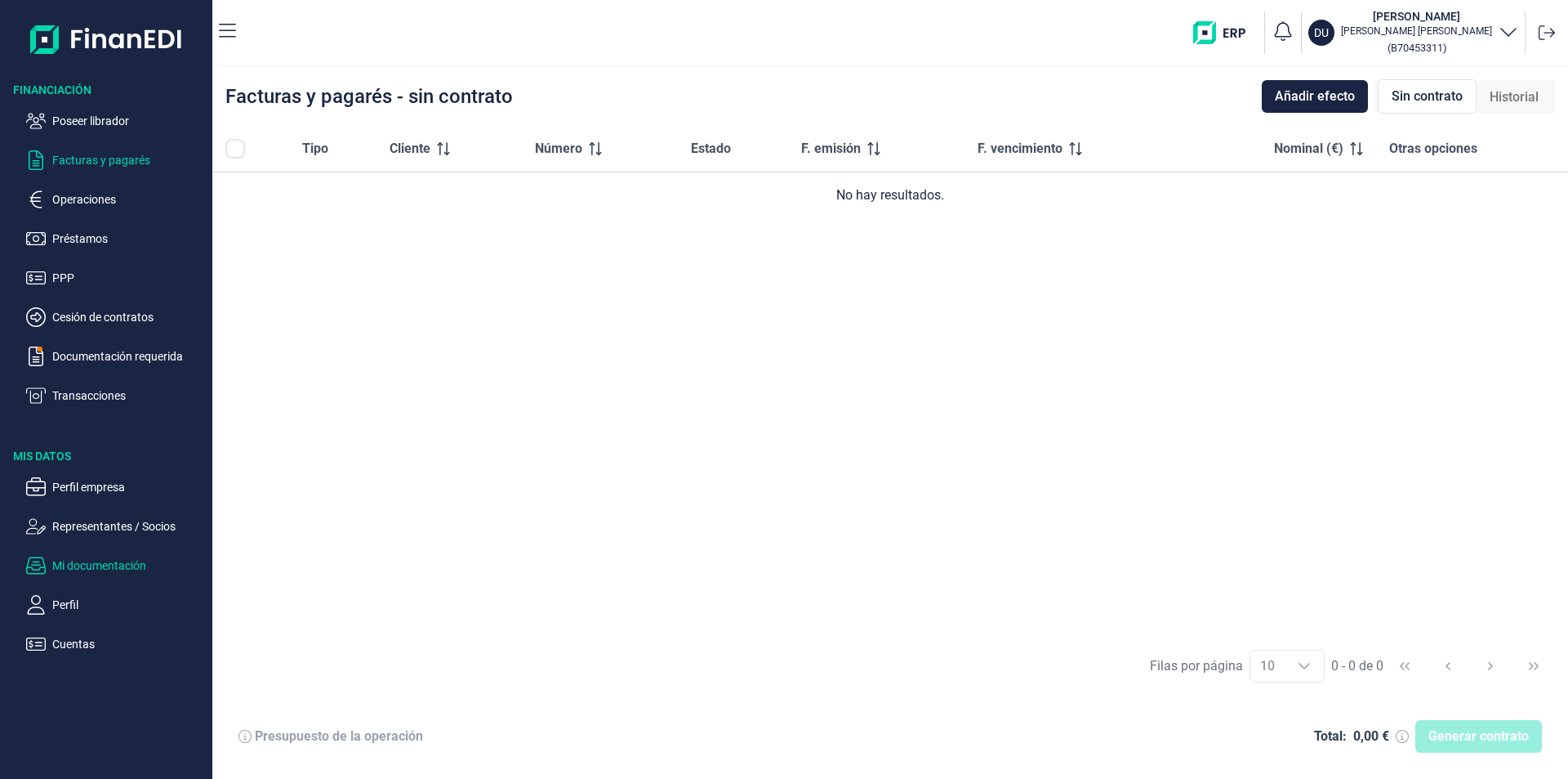
click at [119, 562] on p "Mi documentación" at bounding box center [129, 565] width 154 height 19
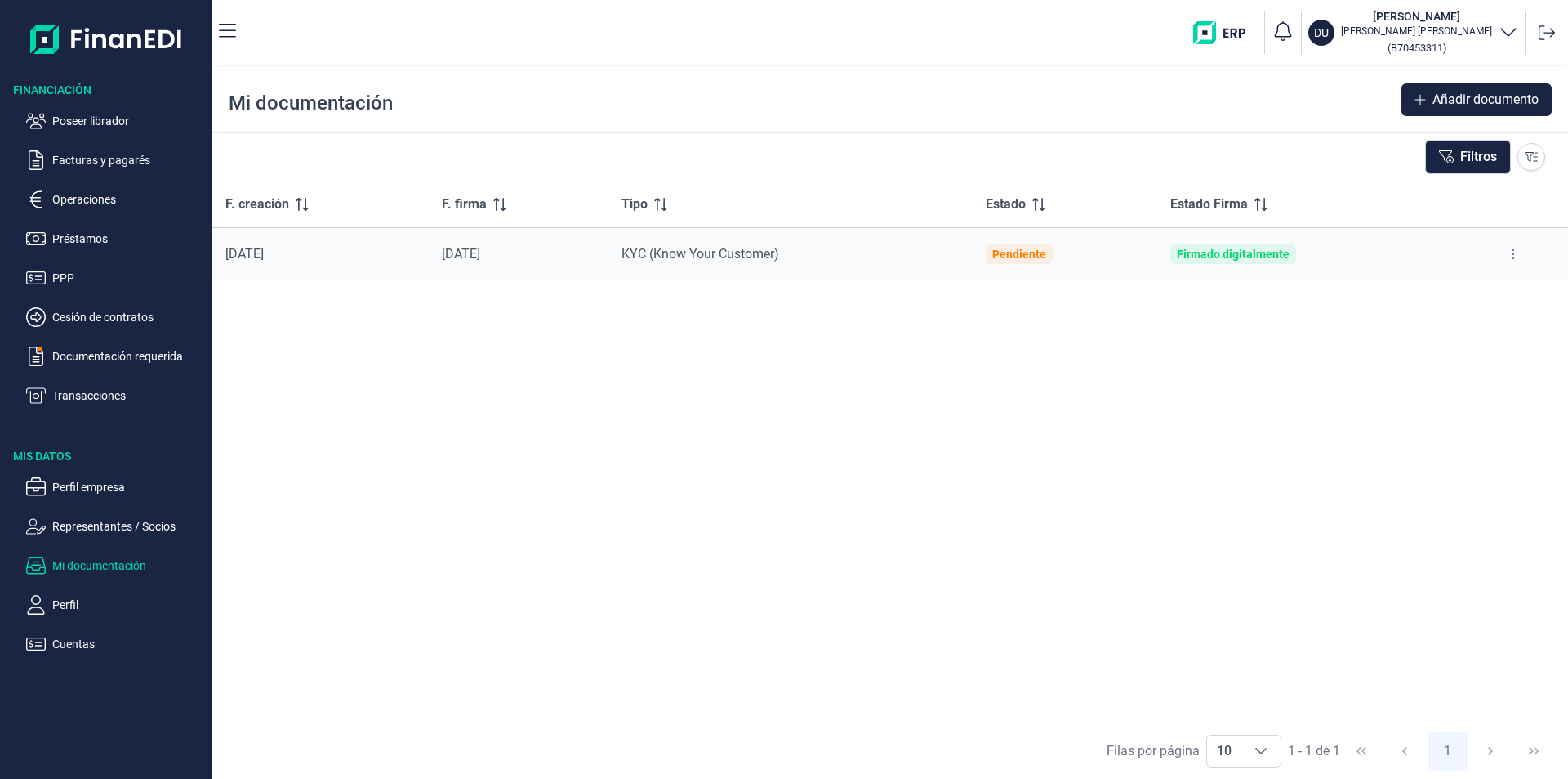
click at [892, 327] on div "F. creación F. firma Tipo Estado Estado Firma [DATE] [DATE] KYC (Know Your Cust…" at bounding box center [891, 451] width 1356 height 541
click at [1462, 159] on button "Filtros" at bounding box center [1468, 156] width 86 height 34
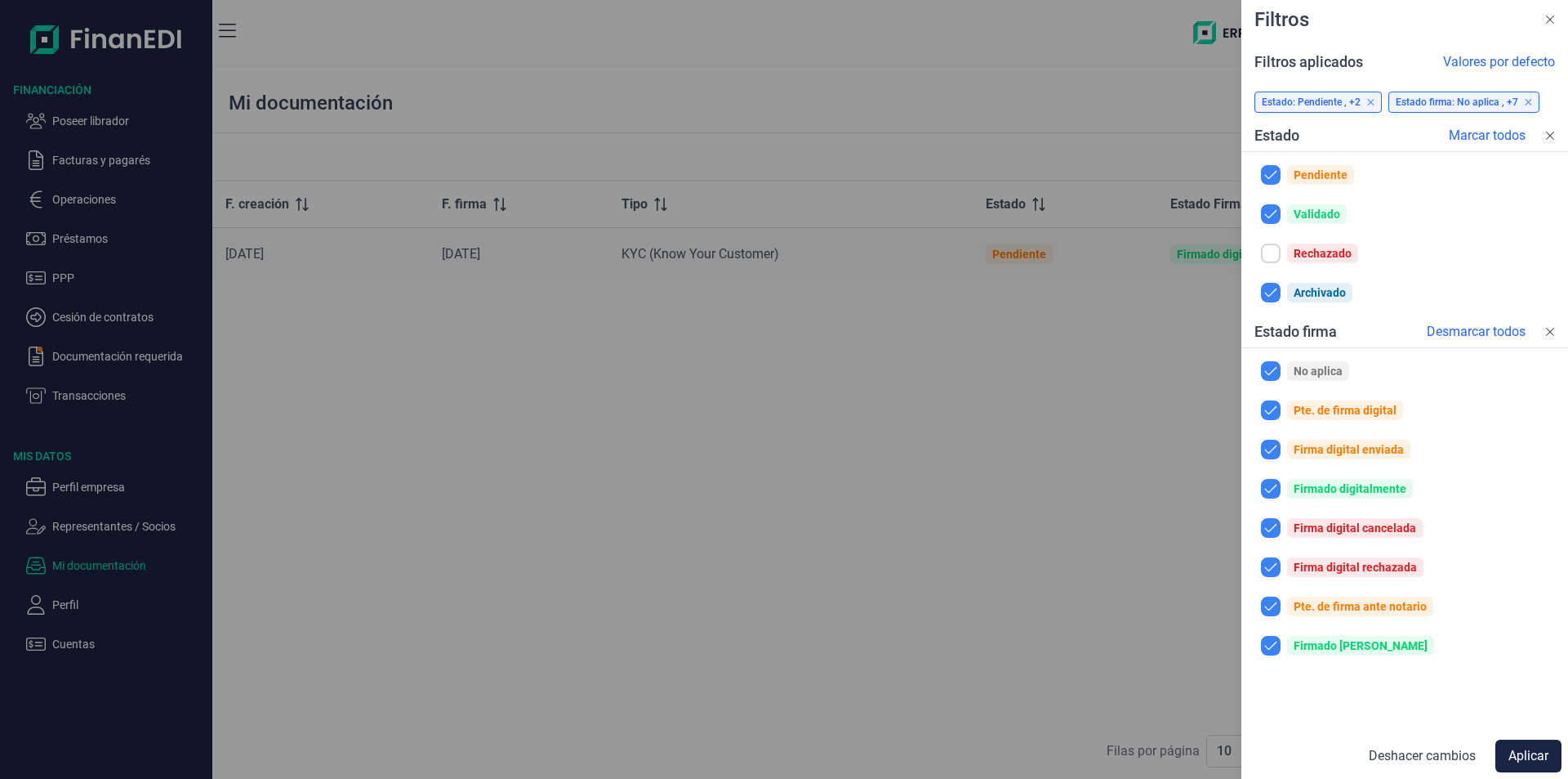
click at [1270, 251] on input "checkbox" at bounding box center [1271, 253] width 19 height 19
checkbox input "true"
click at [1520, 752] on button "Aplicar" at bounding box center [1528, 755] width 66 height 33
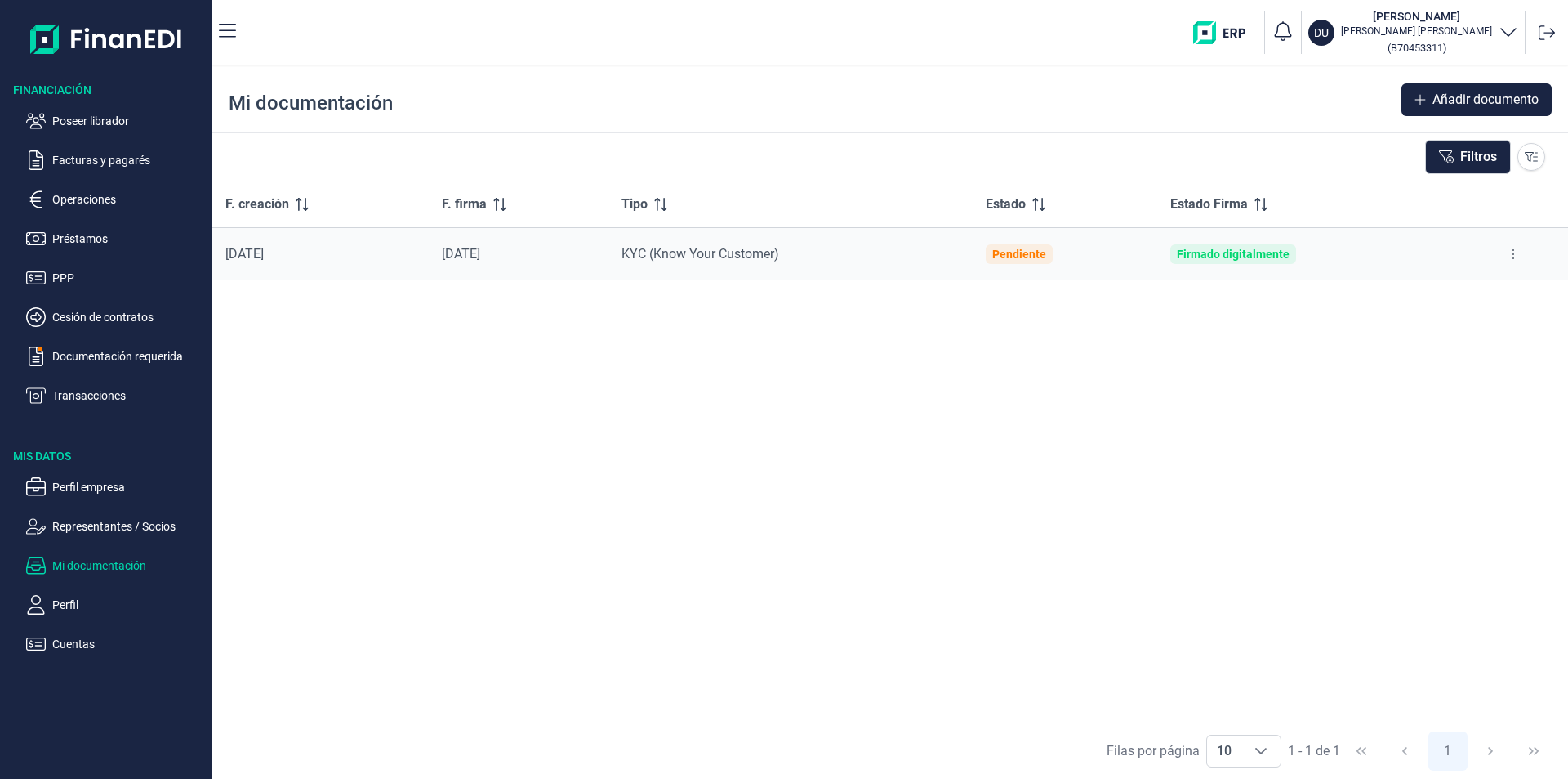
click at [893, 472] on div "F. creación F. firma Tipo Estado Estado Firma [DATE] [DATE] KYC (Know Your Cust…" at bounding box center [891, 451] width 1356 height 541
click at [661, 359] on div "F. creación F. firma Tipo Estado Estado Firma [DATE] [DATE] KYC (Know Your Cust…" at bounding box center [891, 451] width 1356 height 541
